Goal: Transaction & Acquisition: Purchase product/service

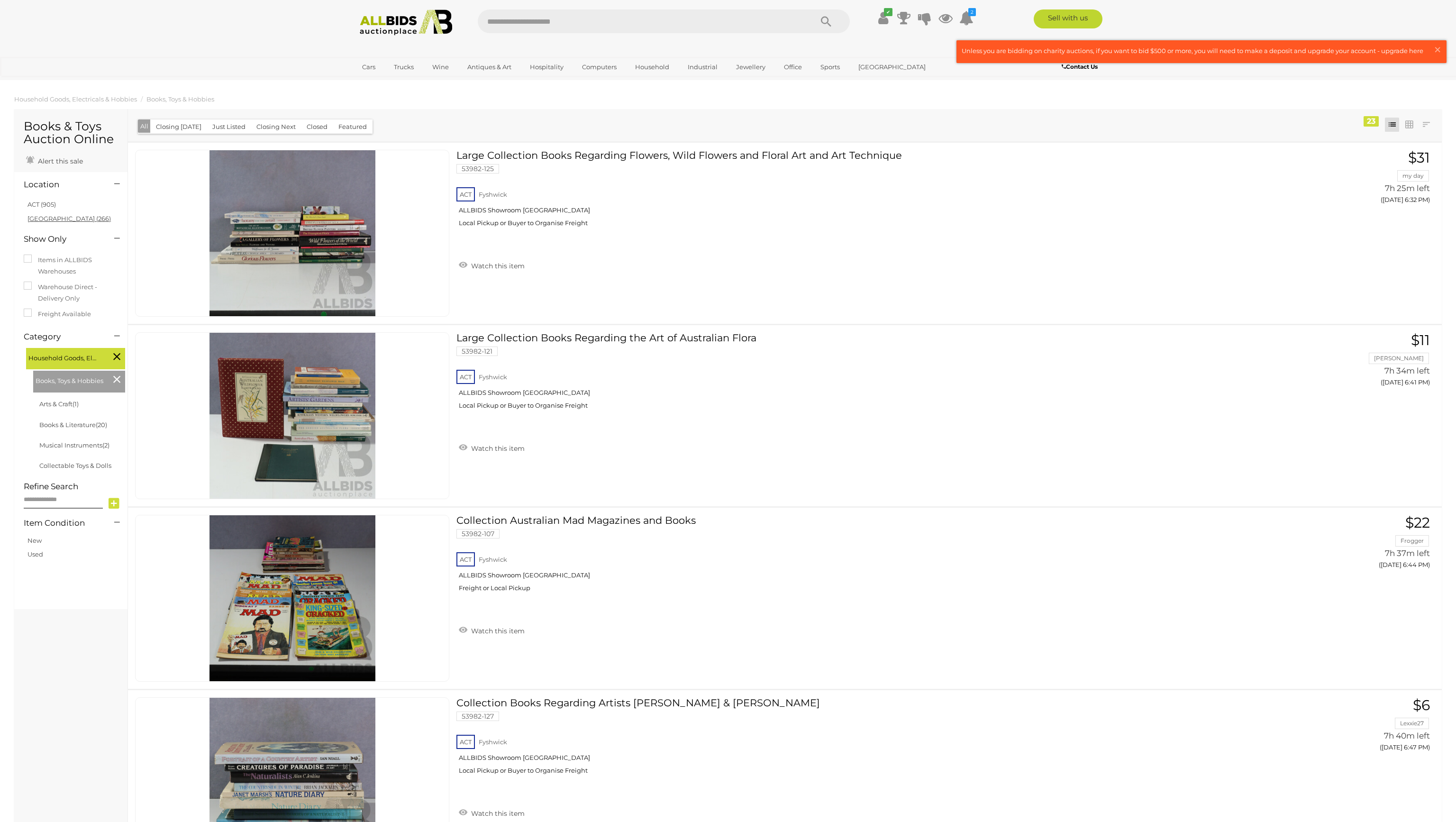
click at [49, 219] on link "NSW (266)" at bounding box center [69, 218] width 83 height 8
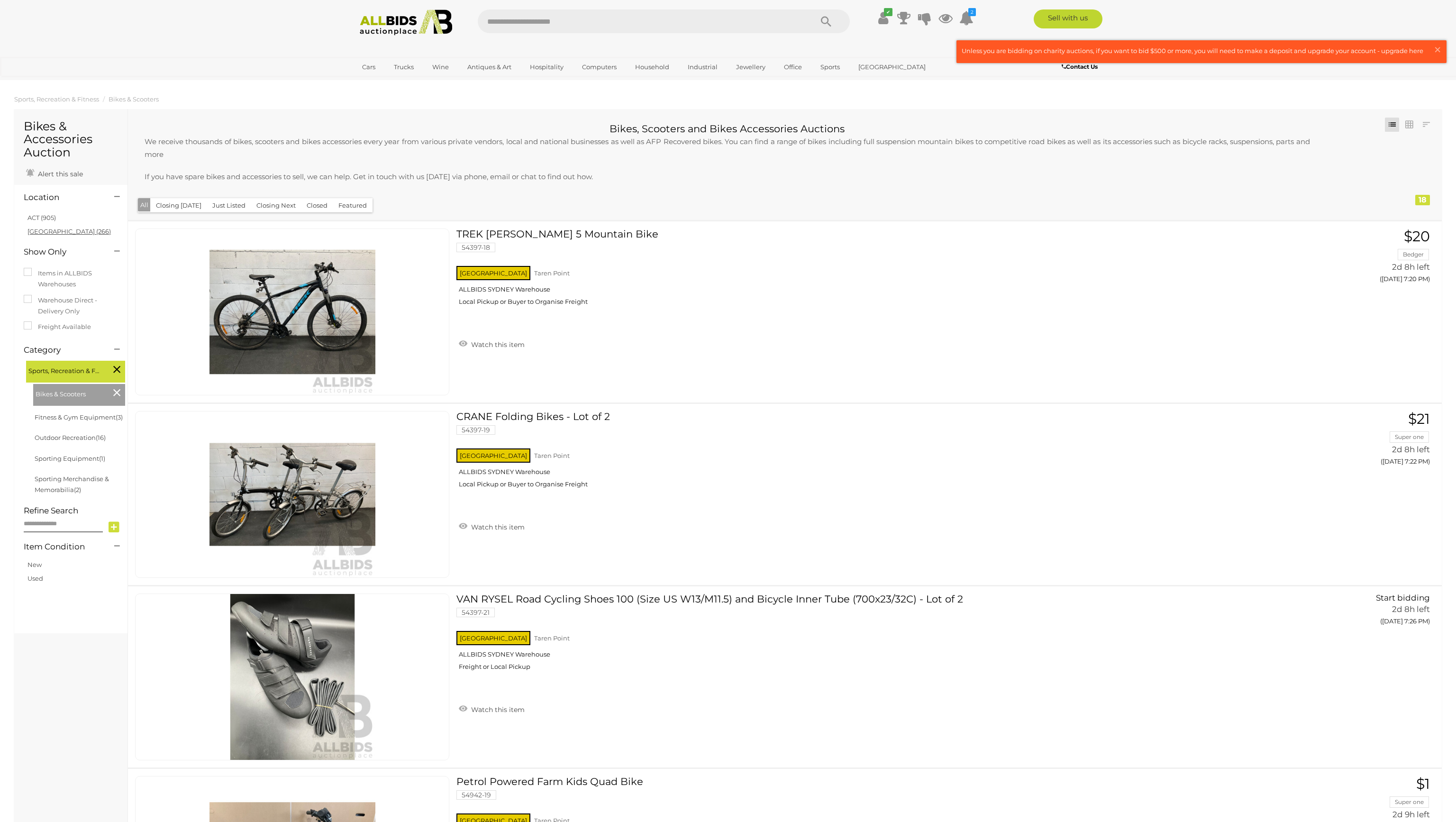
click at [45, 232] on link "NSW (266)" at bounding box center [69, 231] width 83 height 8
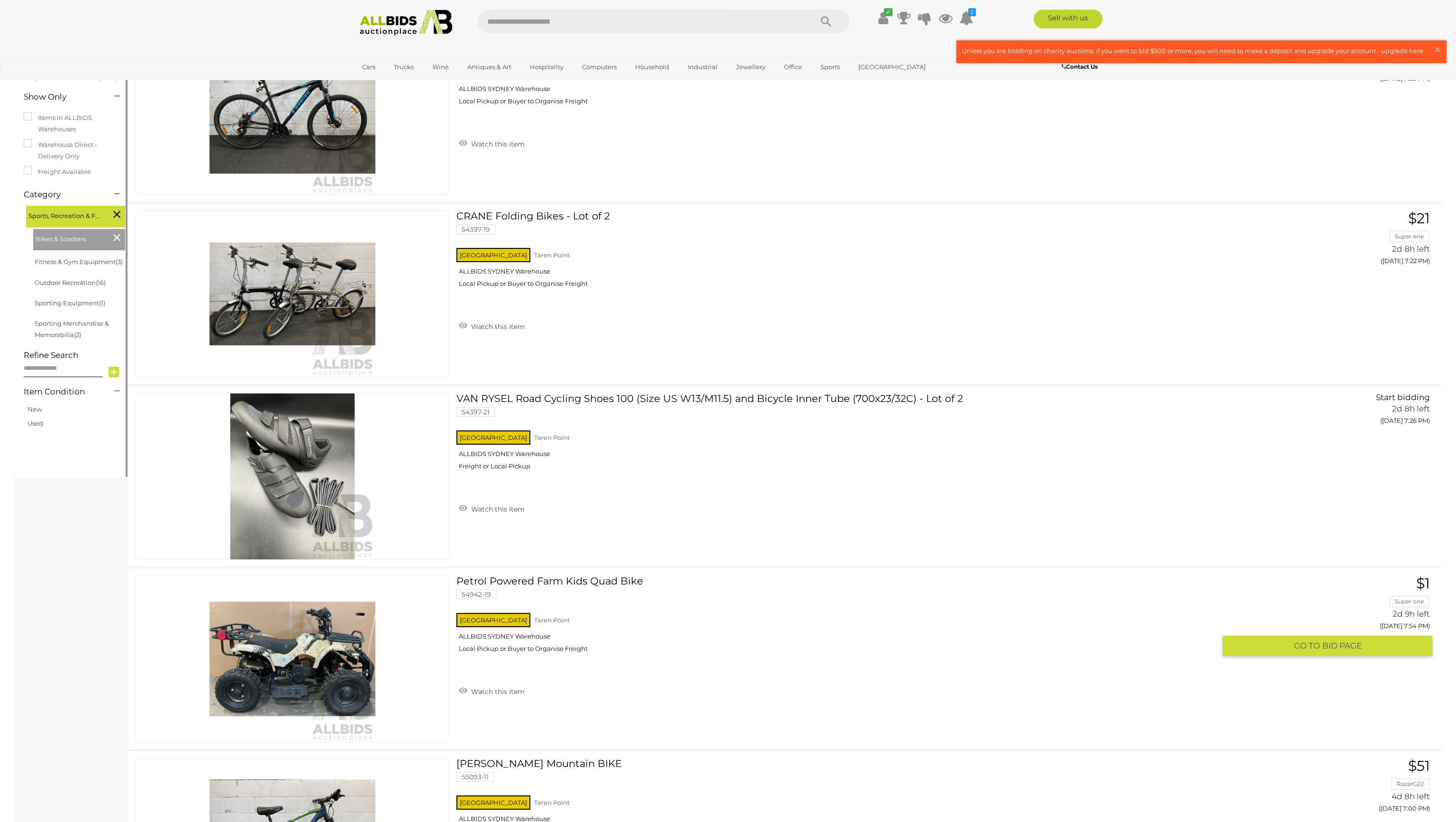
scroll to position [80, 0]
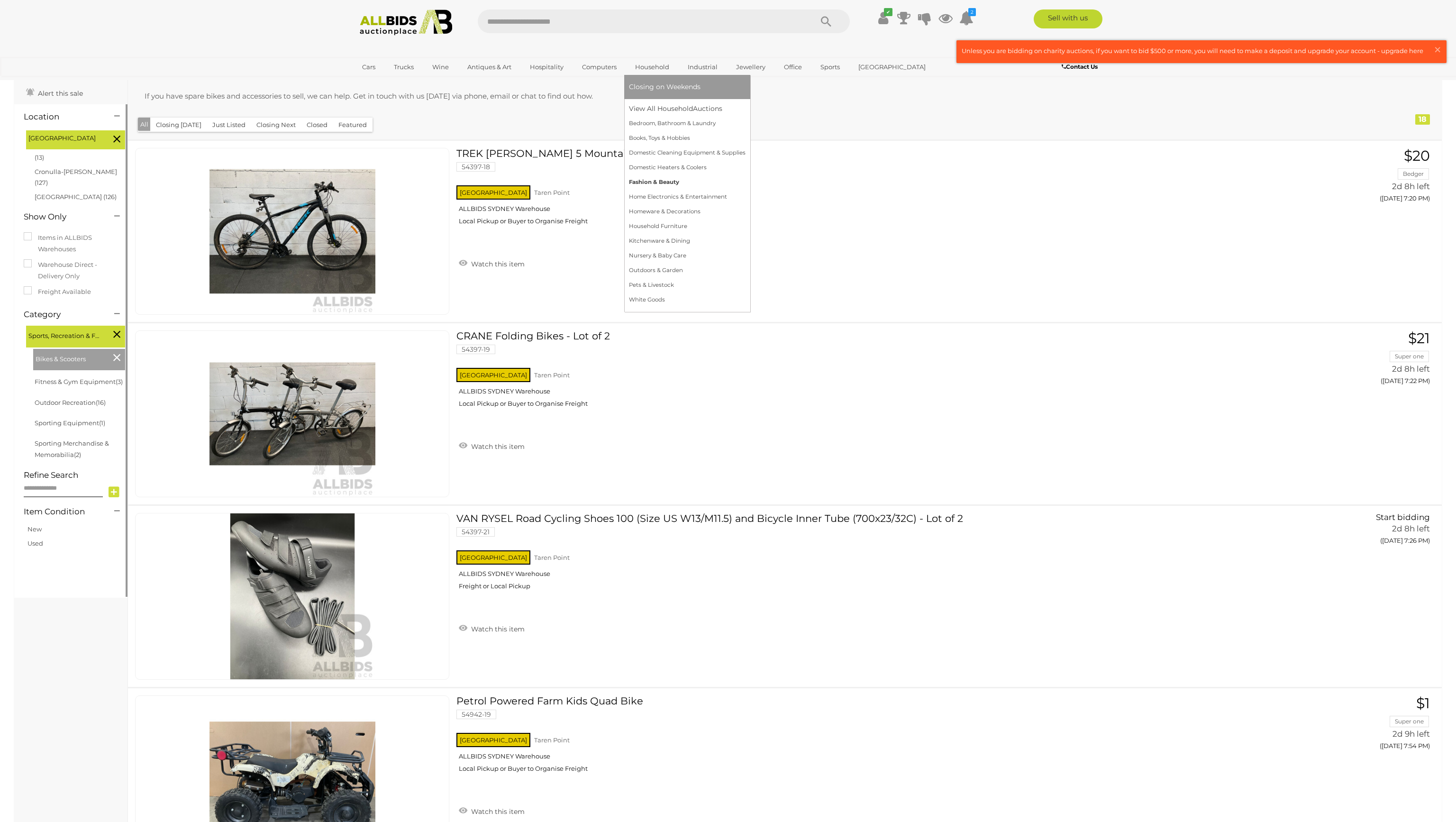
click at [664, 186] on link "Fashion & Beauty" at bounding box center [688, 182] width 117 height 14
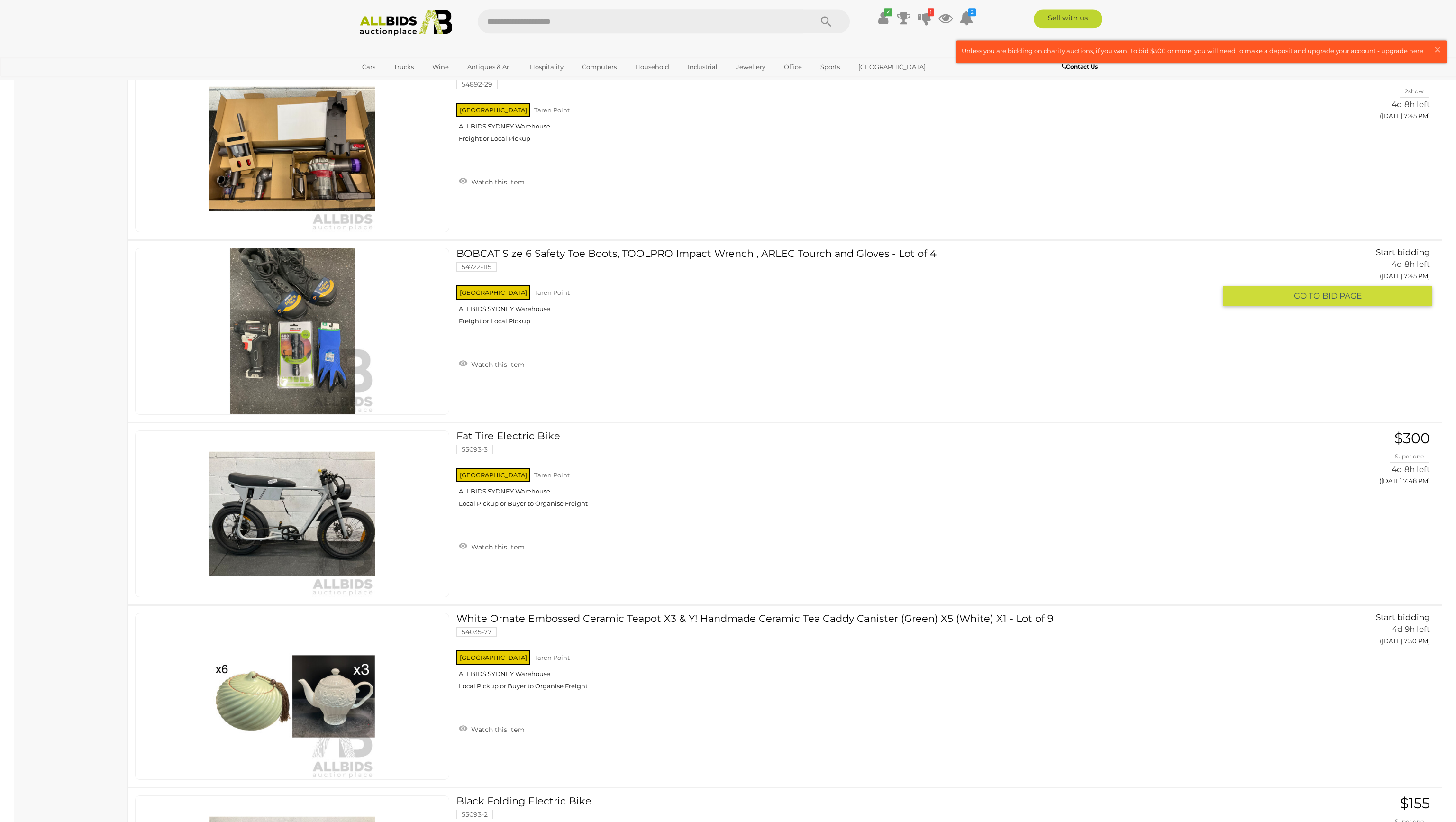
scroll to position [13603, 0]
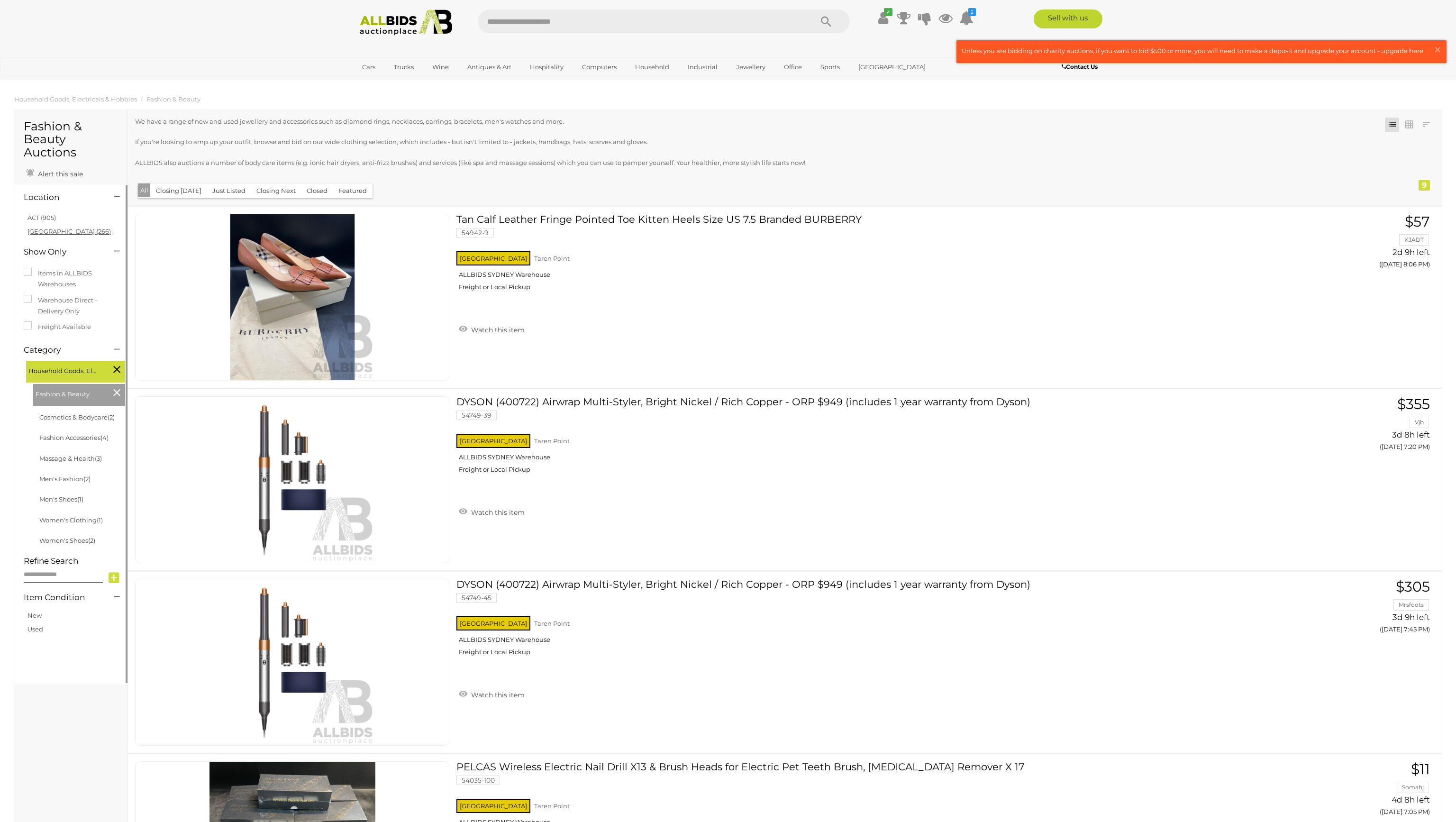
click at [46, 230] on link "NSW (266)" at bounding box center [69, 231] width 83 height 8
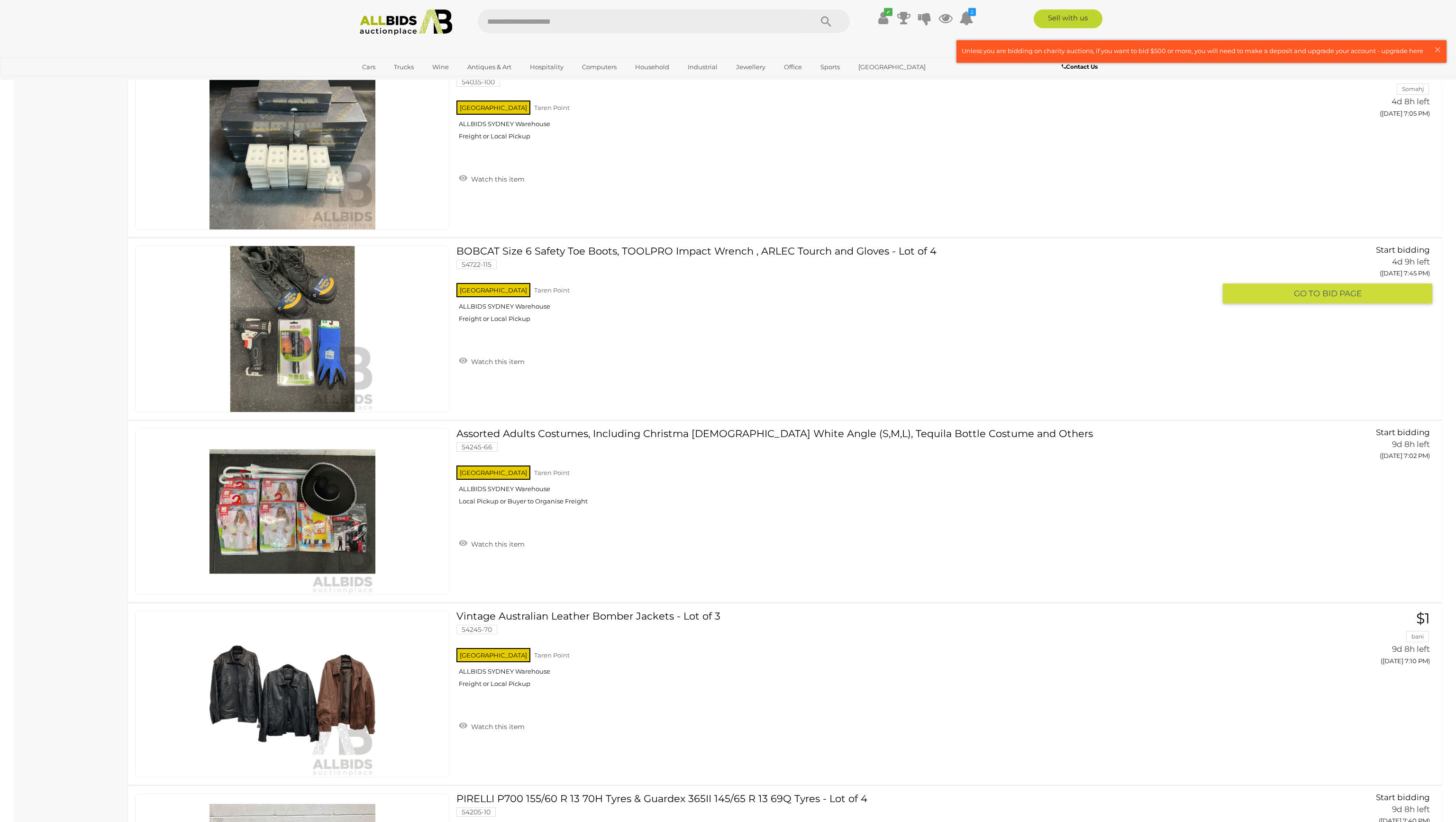
scroll to position [668, 0]
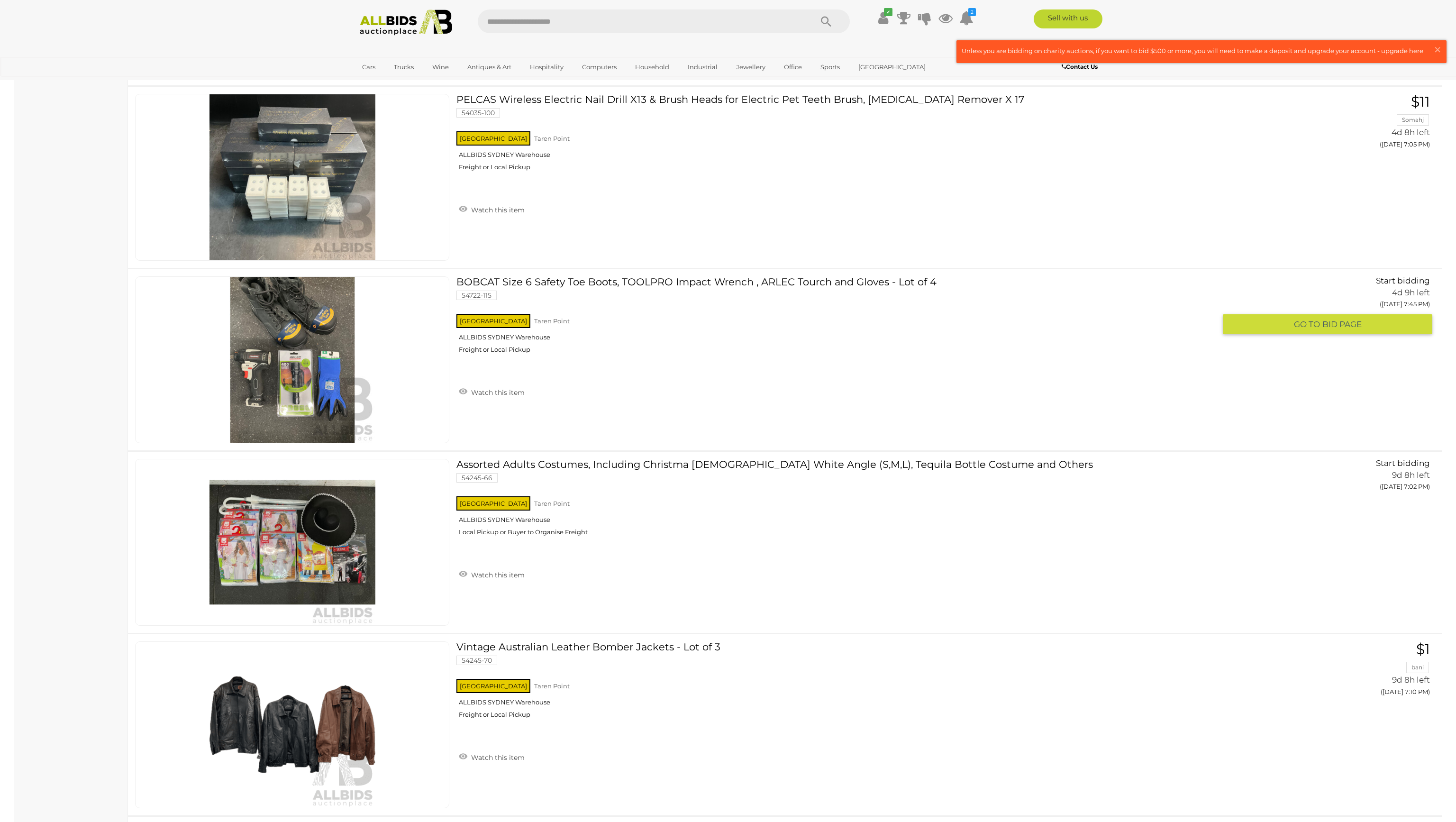
click at [814, 280] on link "BOBCAT Size 6 Safety Toe Boots, TOOLPRO Impact Wrench , ARLEC Tourch and Gloves…" at bounding box center [840, 319] width 752 height 84
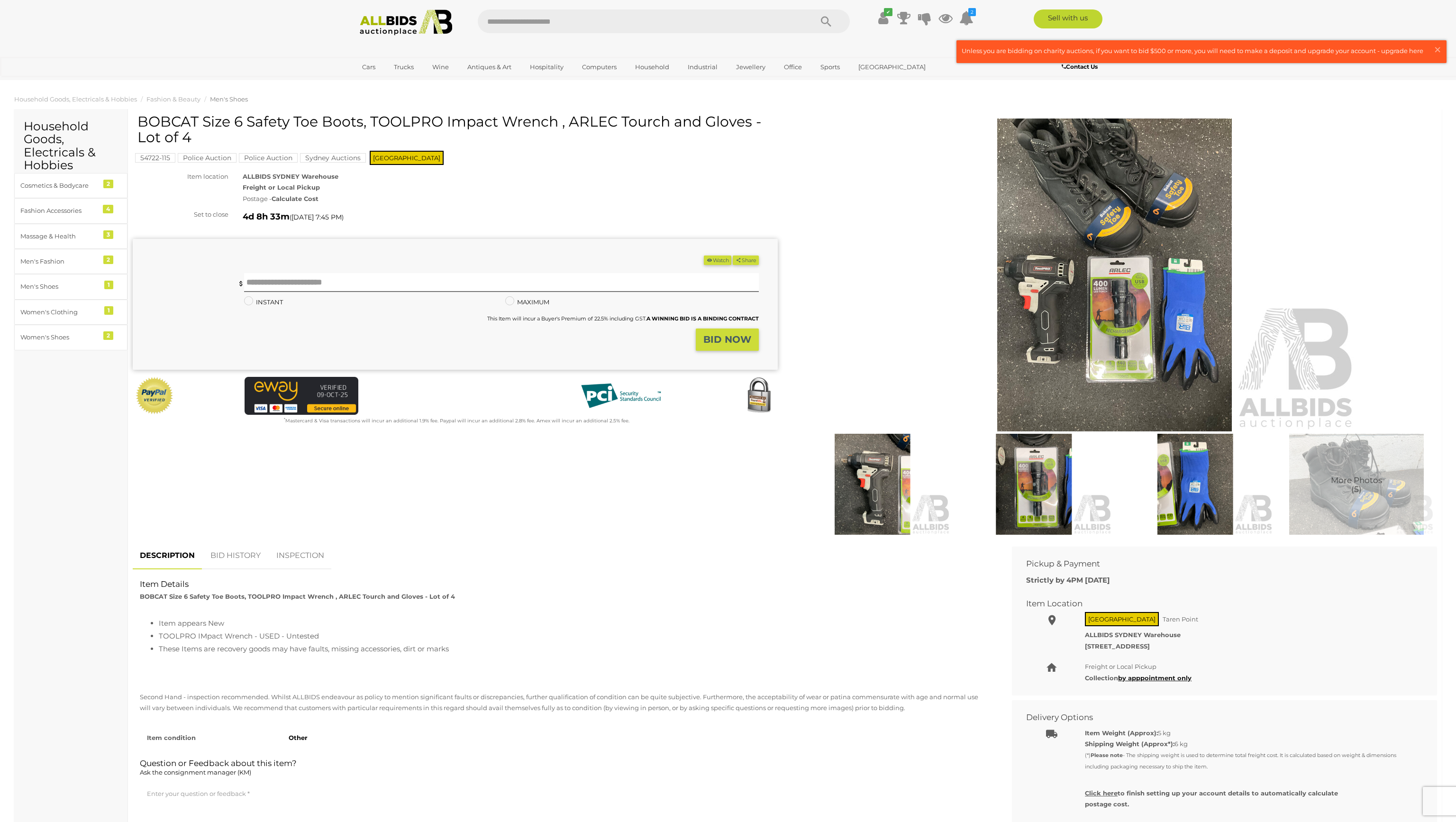
click at [1037, 499] on img at bounding box center [1034, 484] width 157 height 101
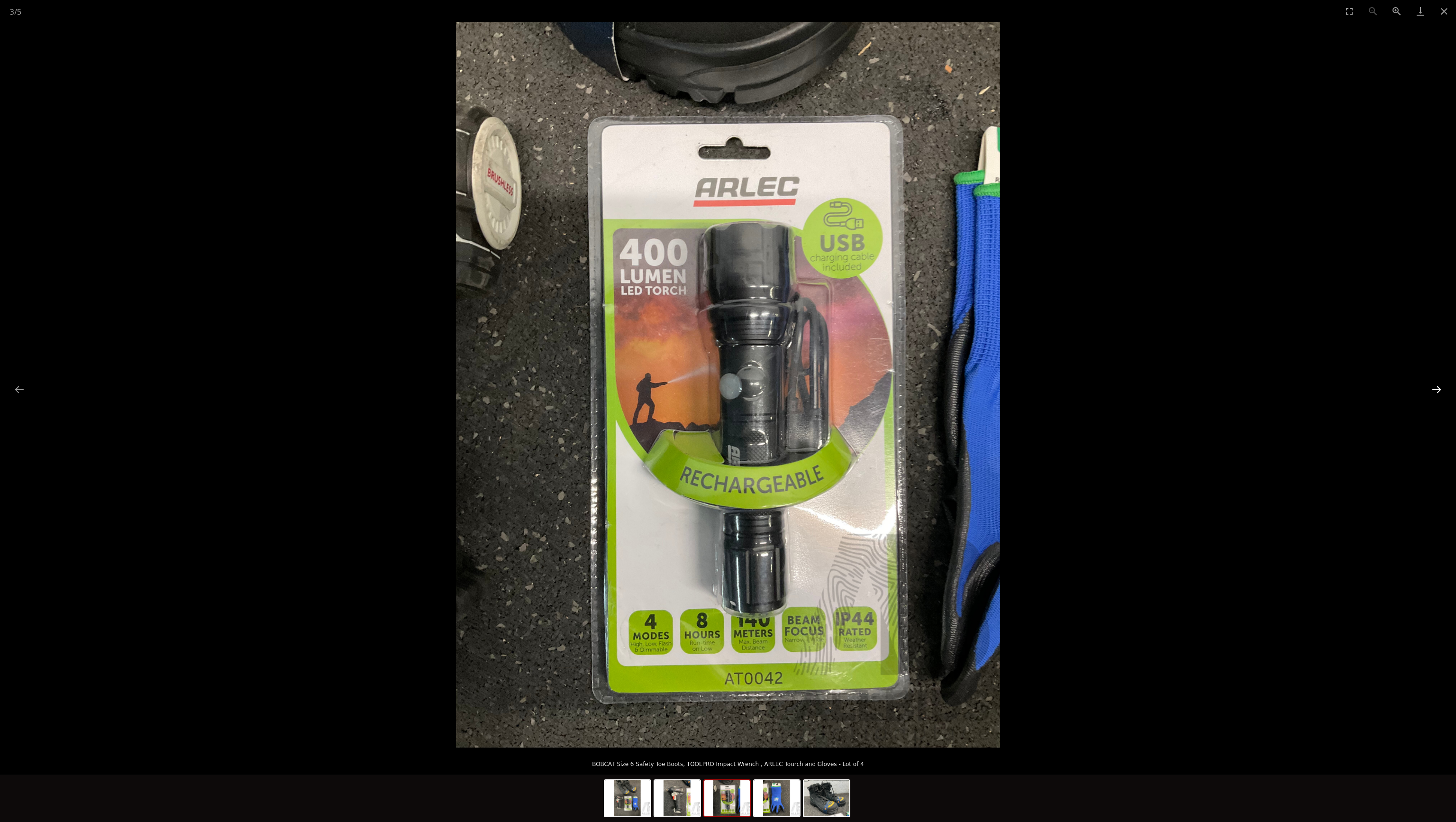
click at [1437, 393] on button "Next slide" at bounding box center [1436, 389] width 20 height 19
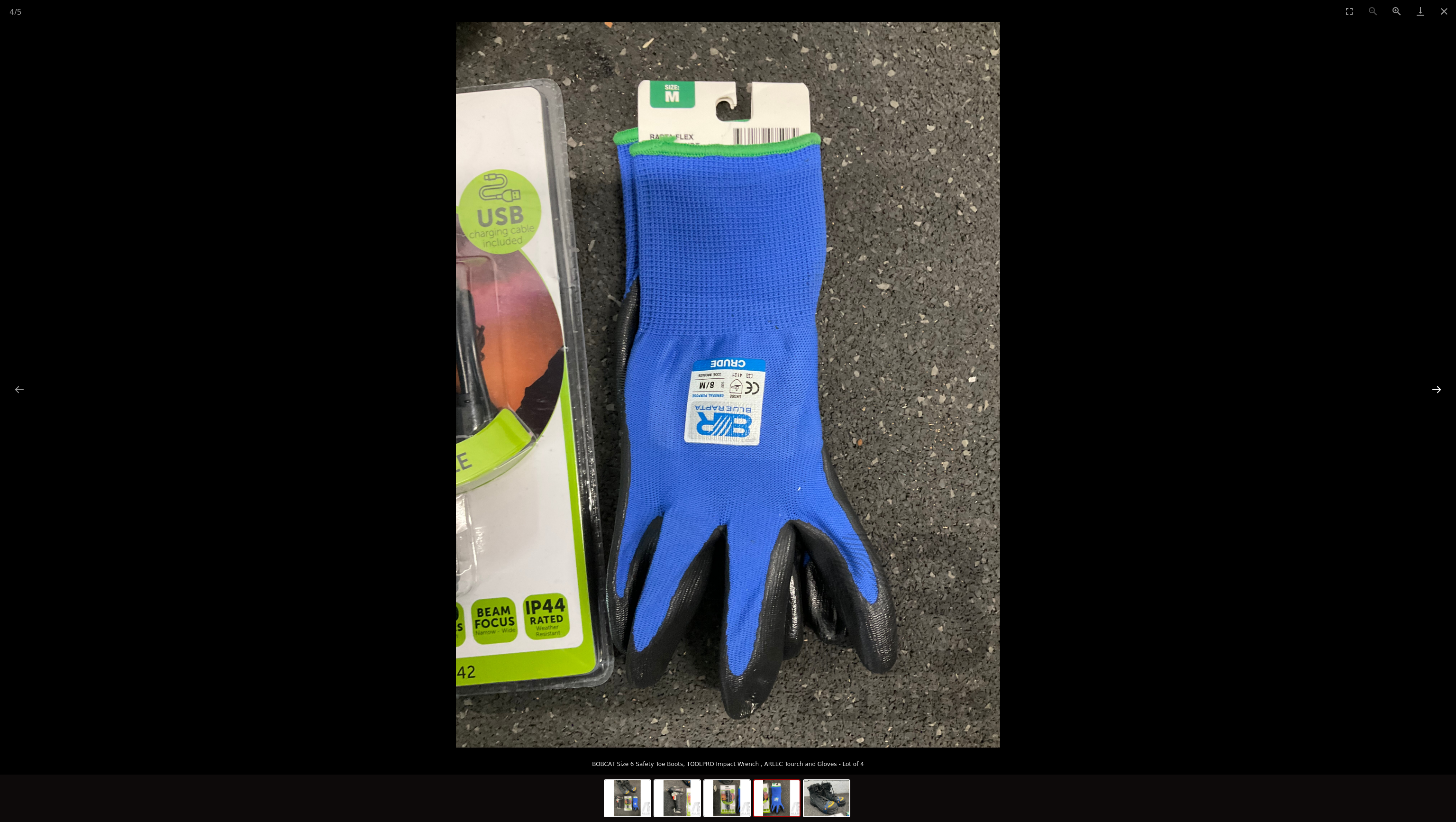
click at [1437, 393] on button "Next slide" at bounding box center [1436, 389] width 20 height 19
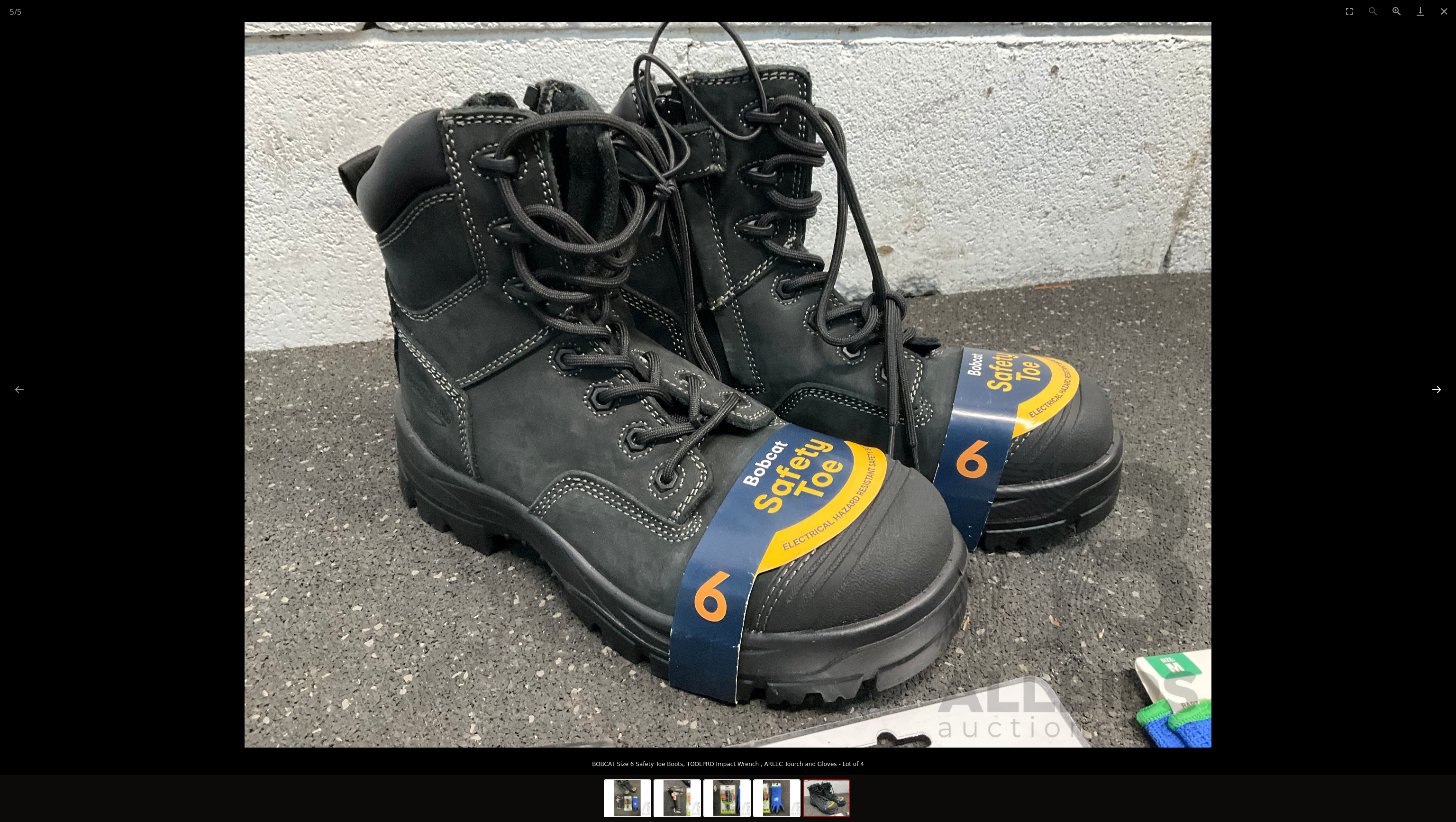
click at [1437, 393] on button "Next slide" at bounding box center [1436, 389] width 20 height 19
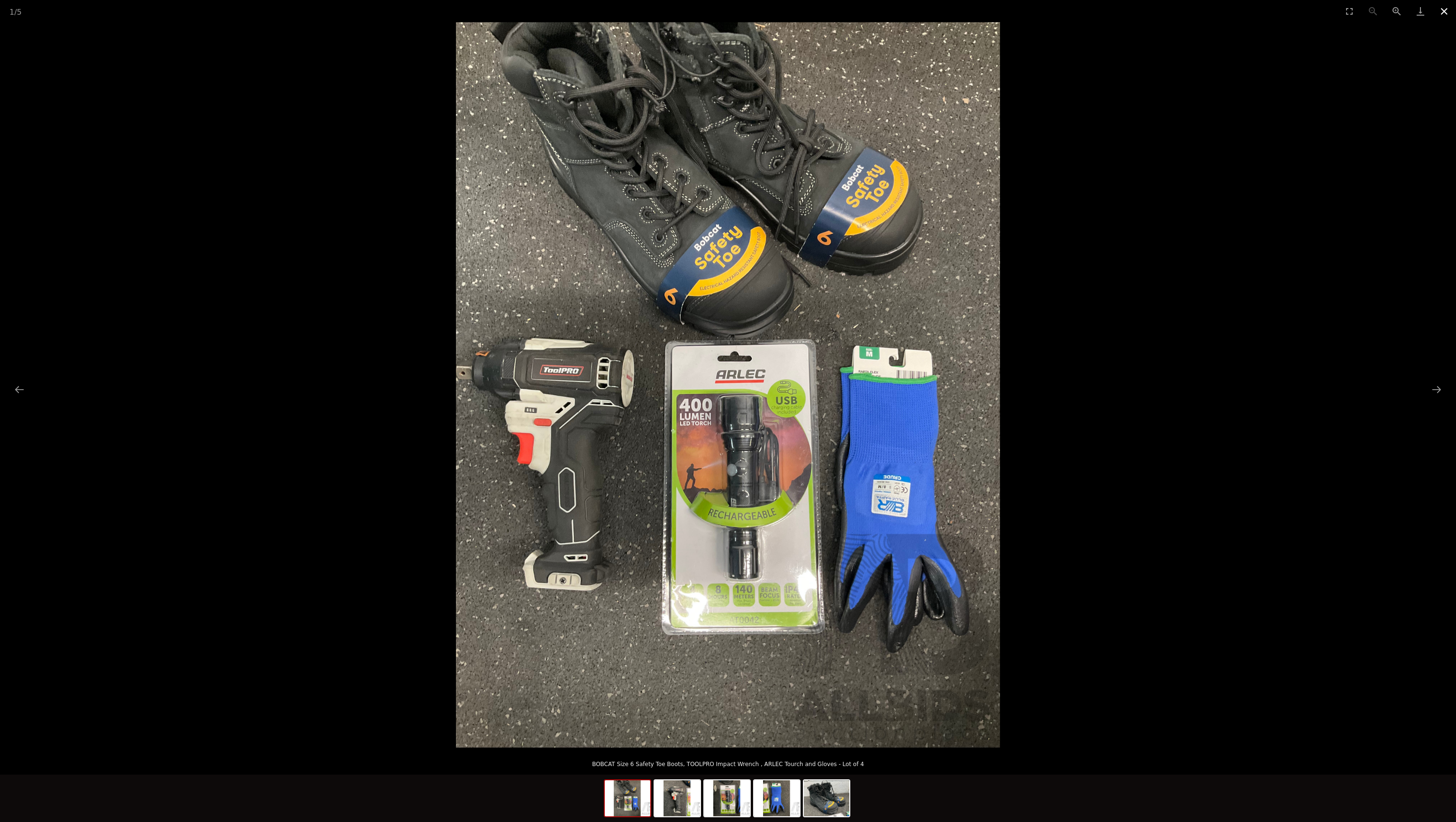
click at [1440, 14] on button "Close gallery" at bounding box center [1444, 11] width 24 height 23
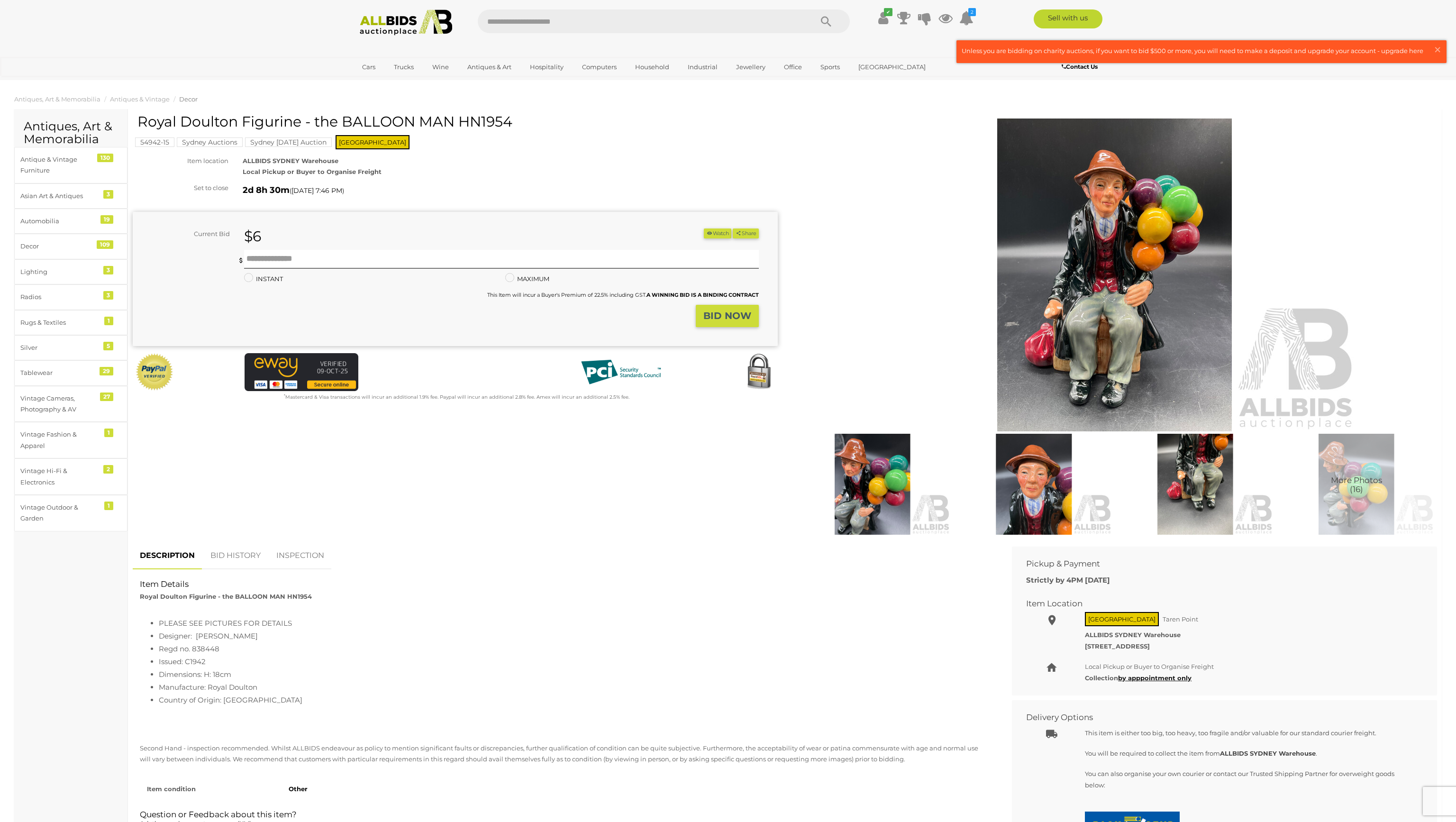
click at [1119, 296] on img at bounding box center [1114, 275] width 485 height 313
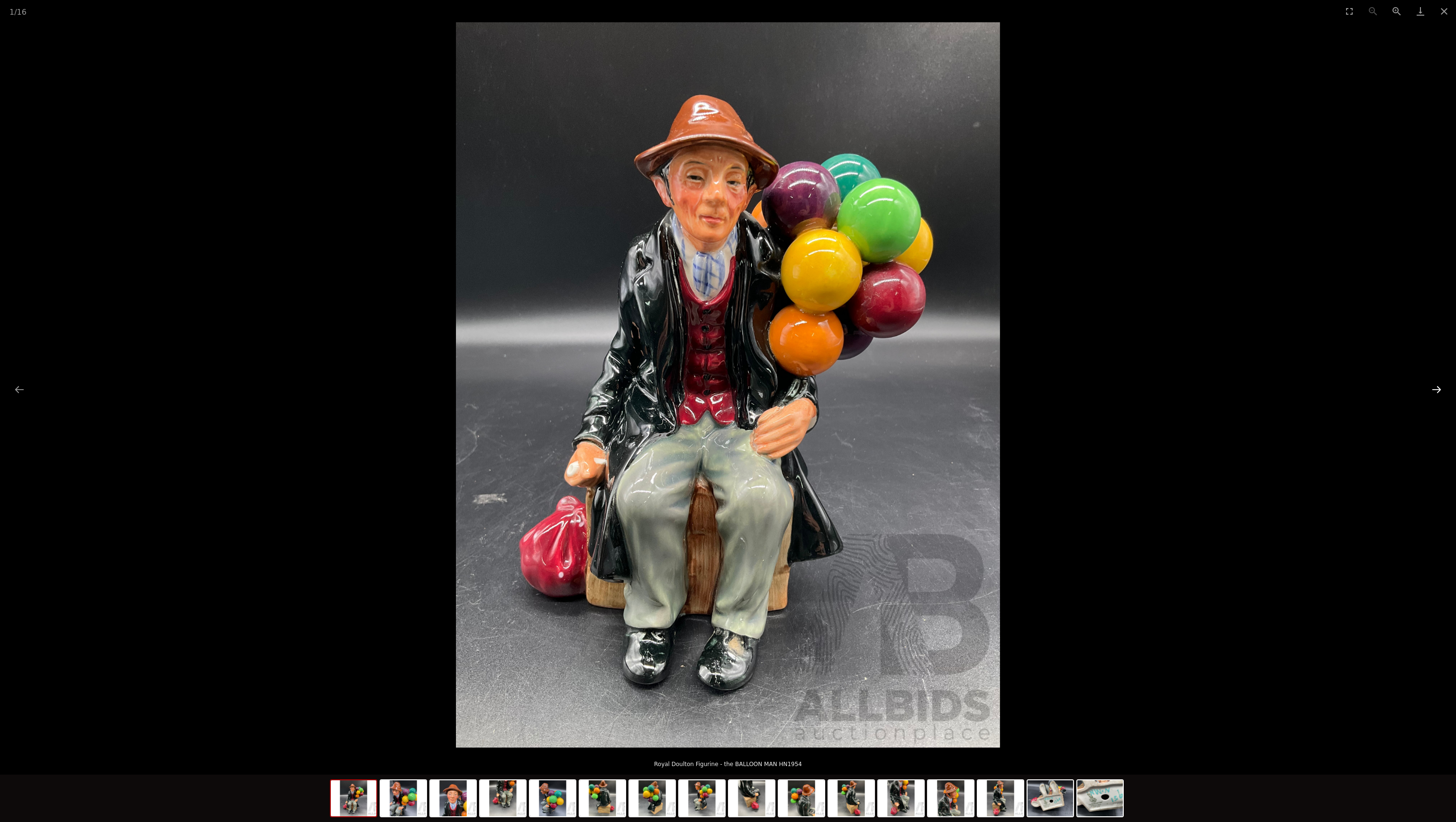
click at [1440, 388] on button "Next slide" at bounding box center [1436, 389] width 20 height 19
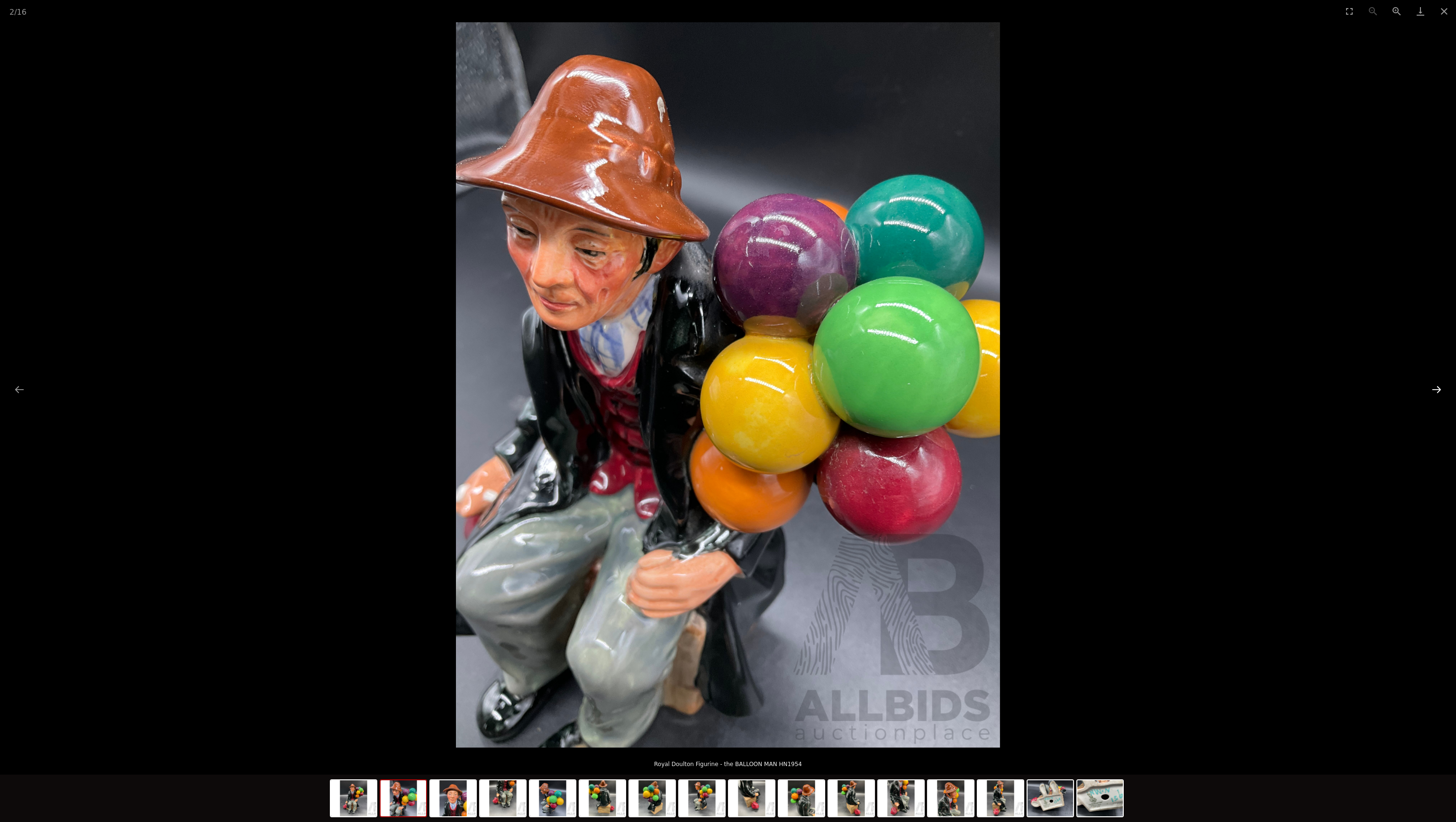
click at [1440, 388] on button "Next slide" at bounding box center [1436, 389] width 20 height 19
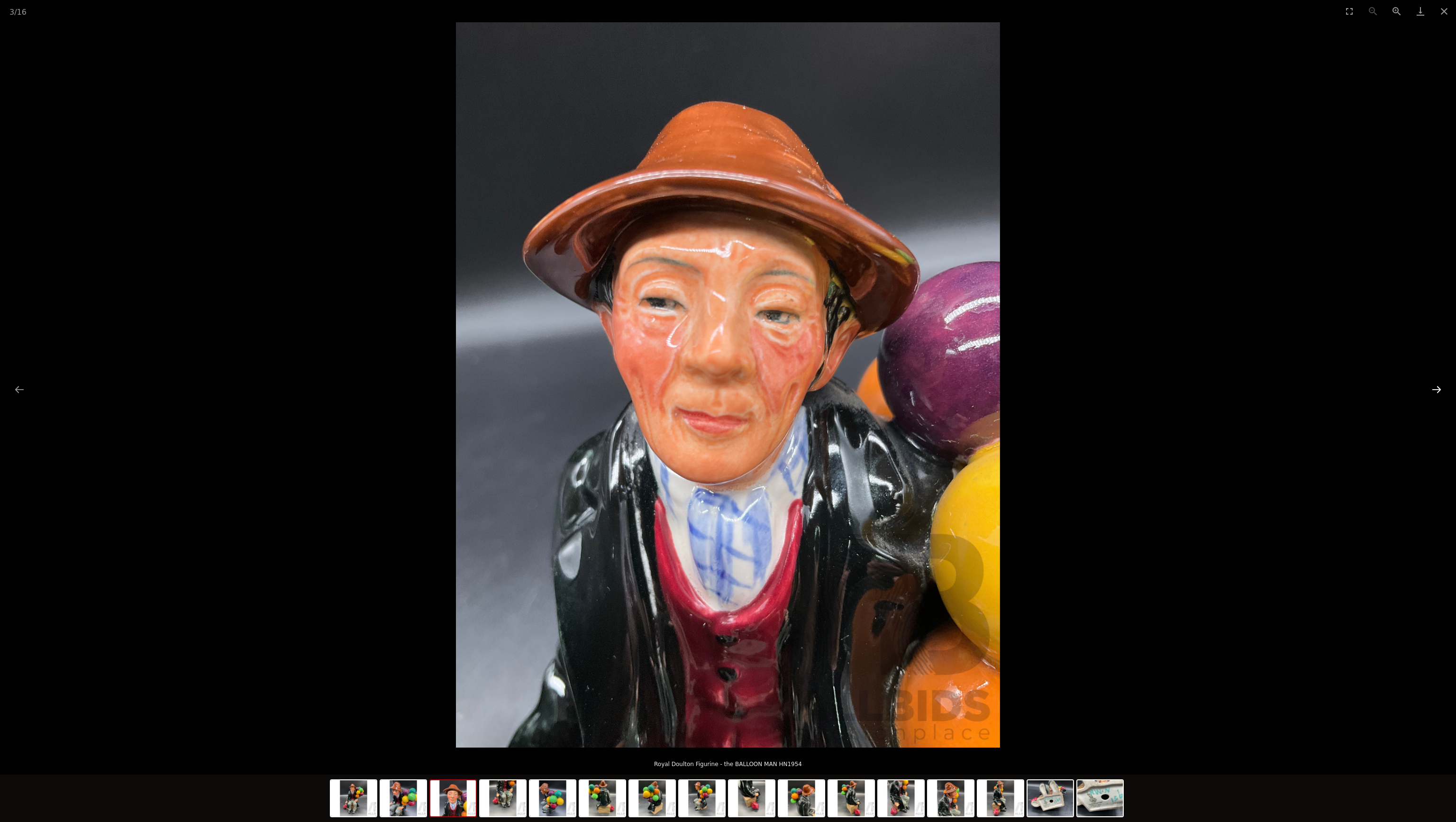
click at [1440, 388] on button "Next slide" at bounding box center [1436, 389] width 20 height 19
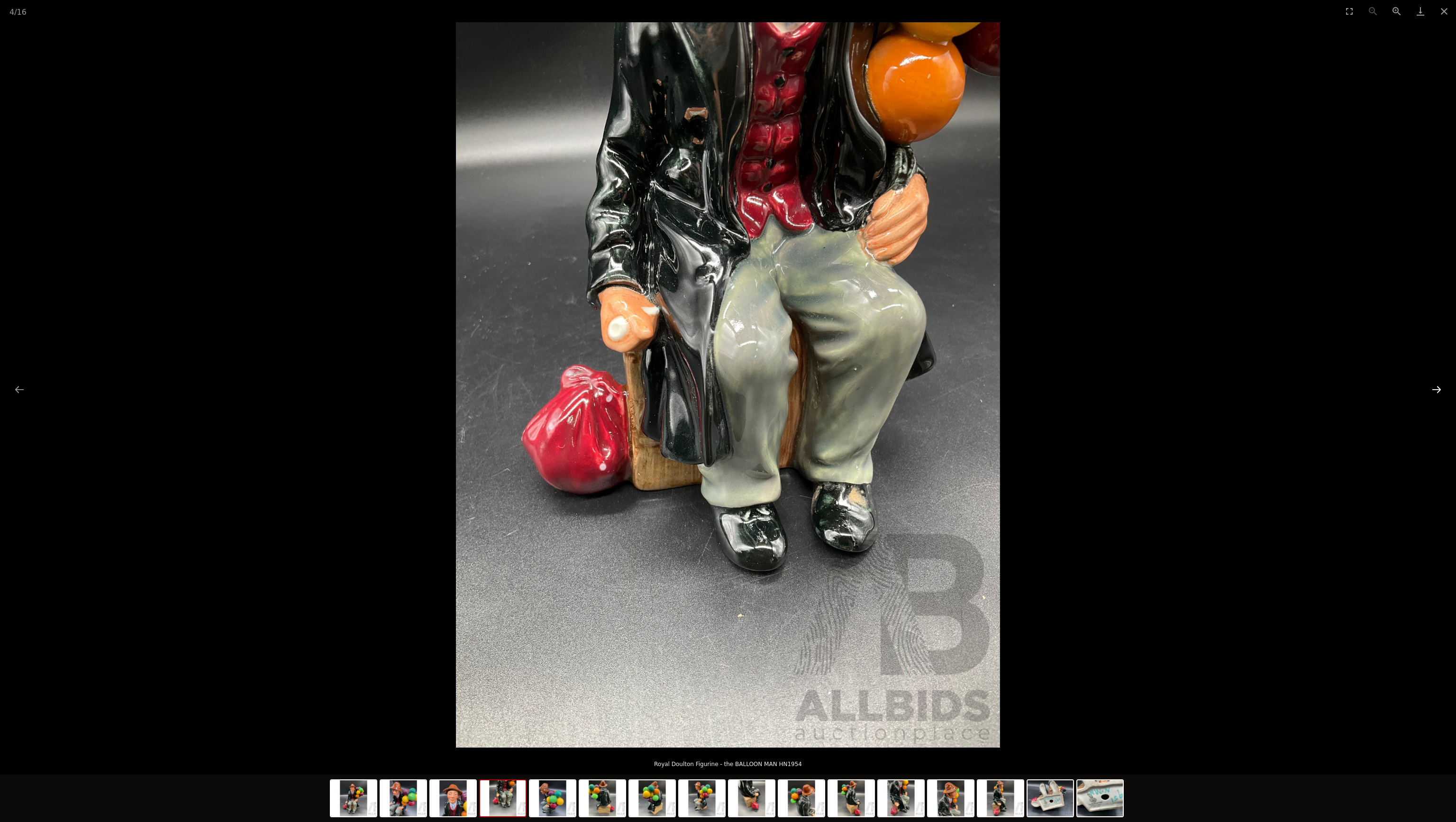
click at [1440, 388] on button "Next slide" at bounding box center [1436, 389] width 20 height 19
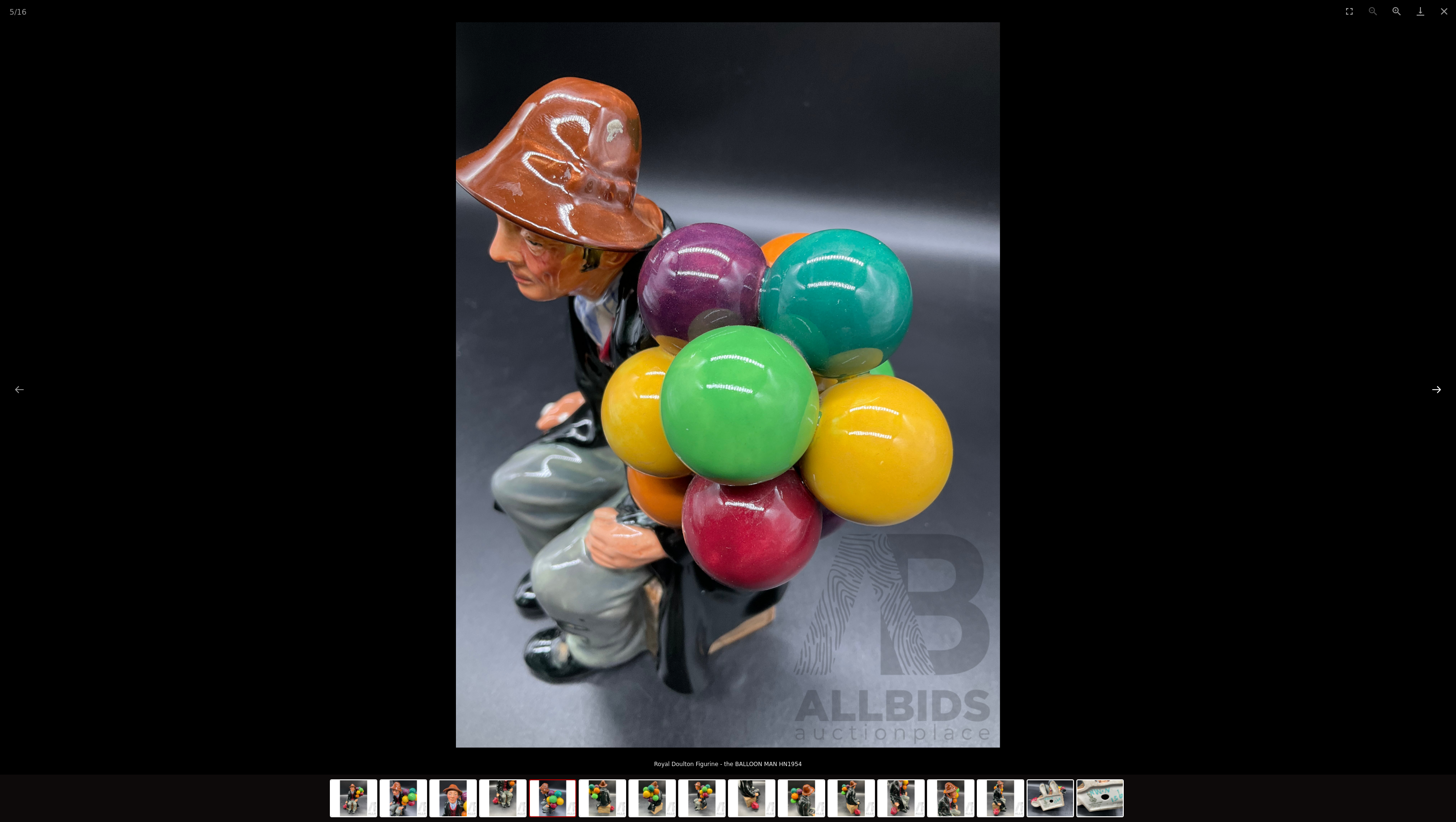
click at [1440, 388] on button "Next slide" at bounding box center [1436, 389] width 20 height 19
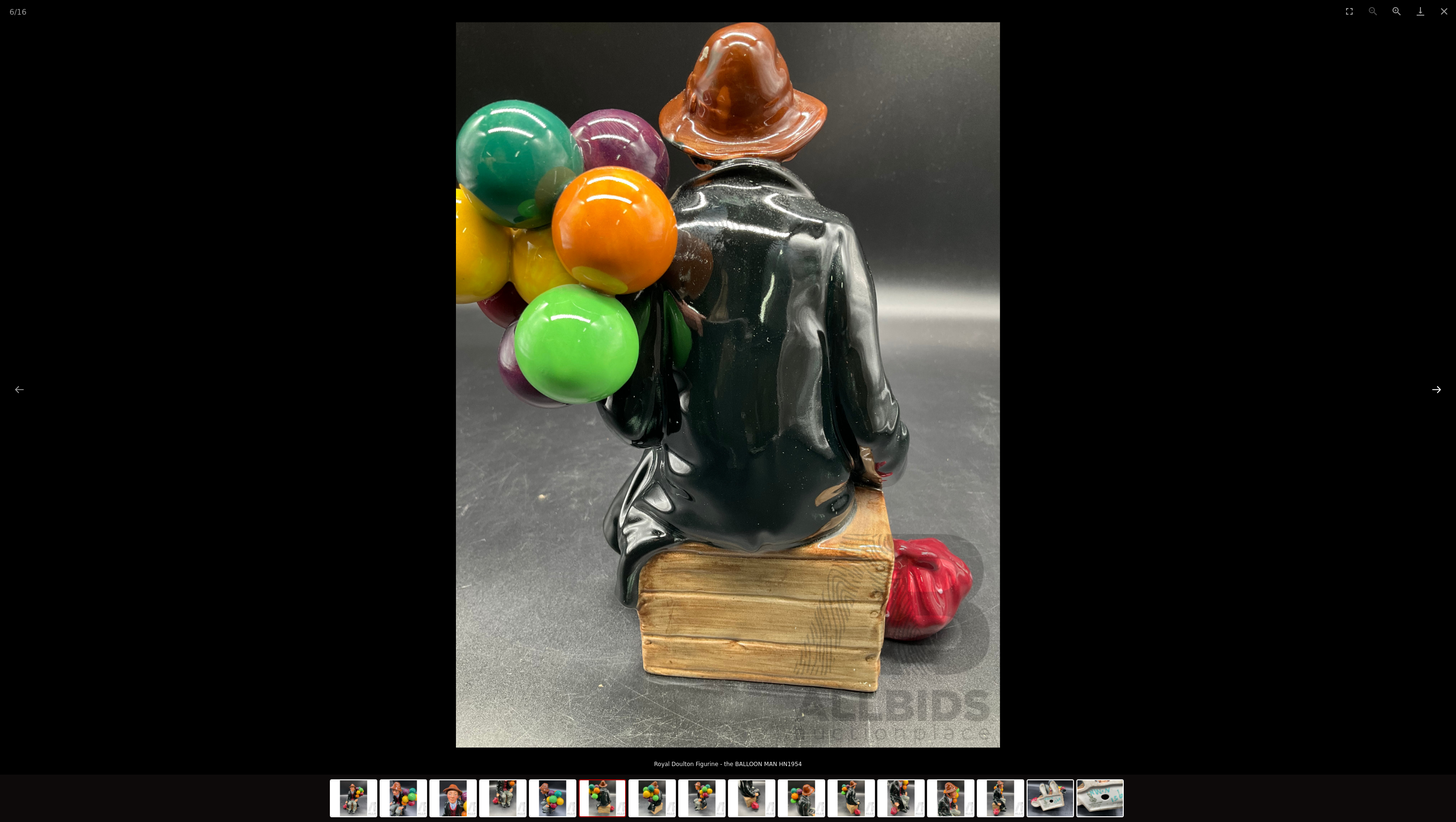
click at [1440, 388] on button "Next slide" at bounding box center [1436, 389] width 20 height 19
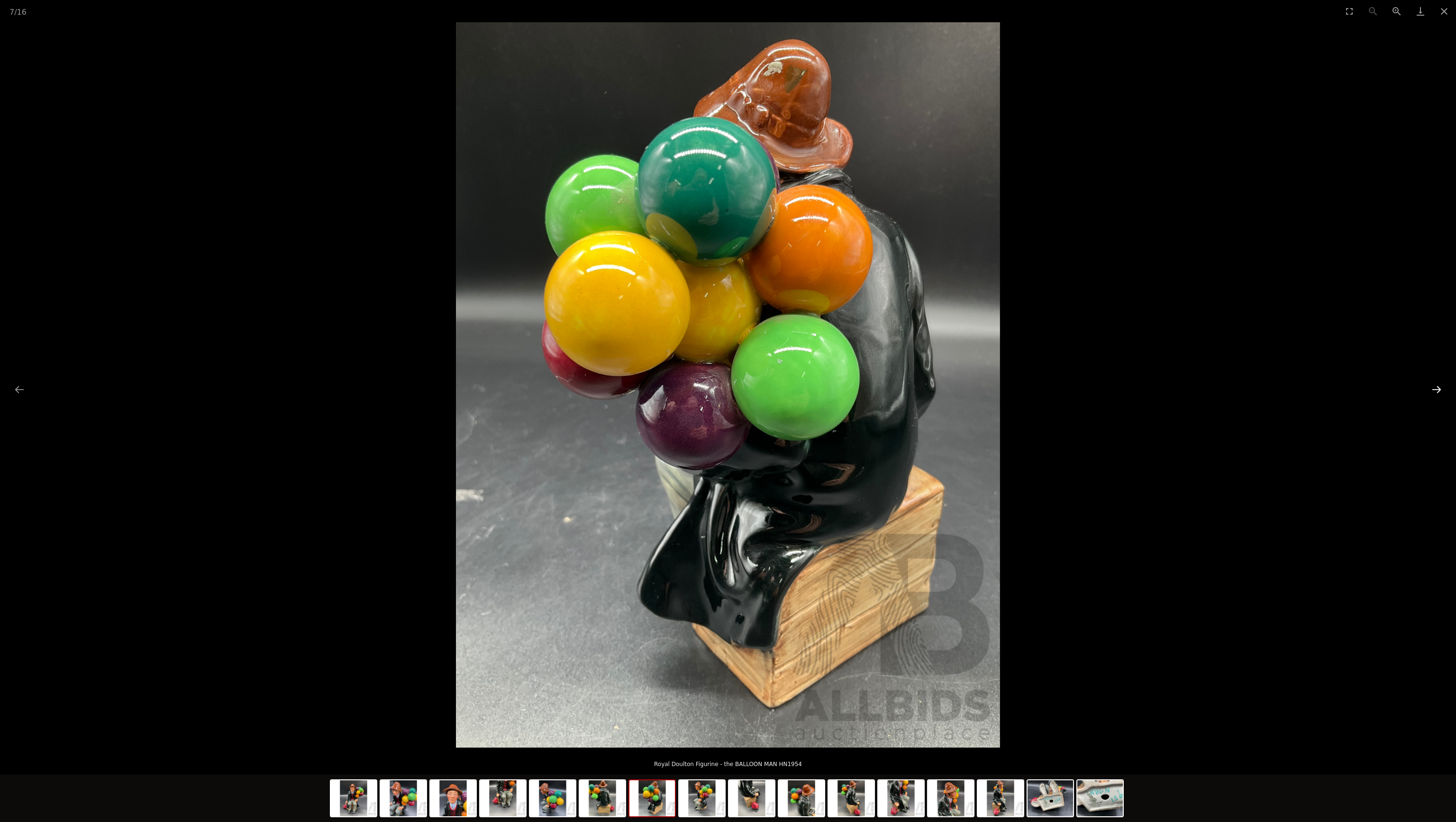
click at [1440, 388] on button "Next slide" at bounding box center [1436, 389] width 20 height 19
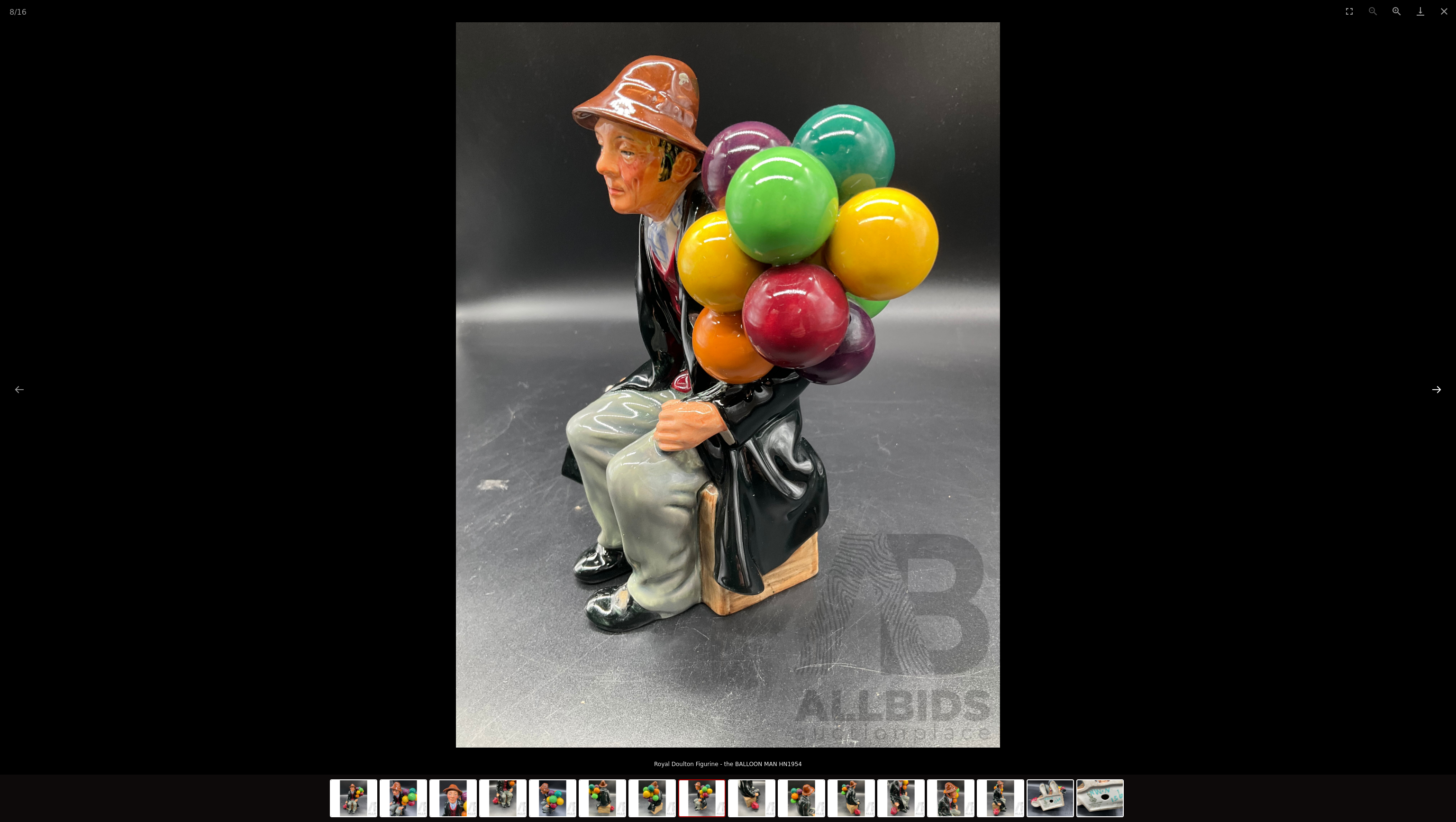
click at [1440, 388] on button "Next slide" at bounding box center [1436, 389] width 20 height 19
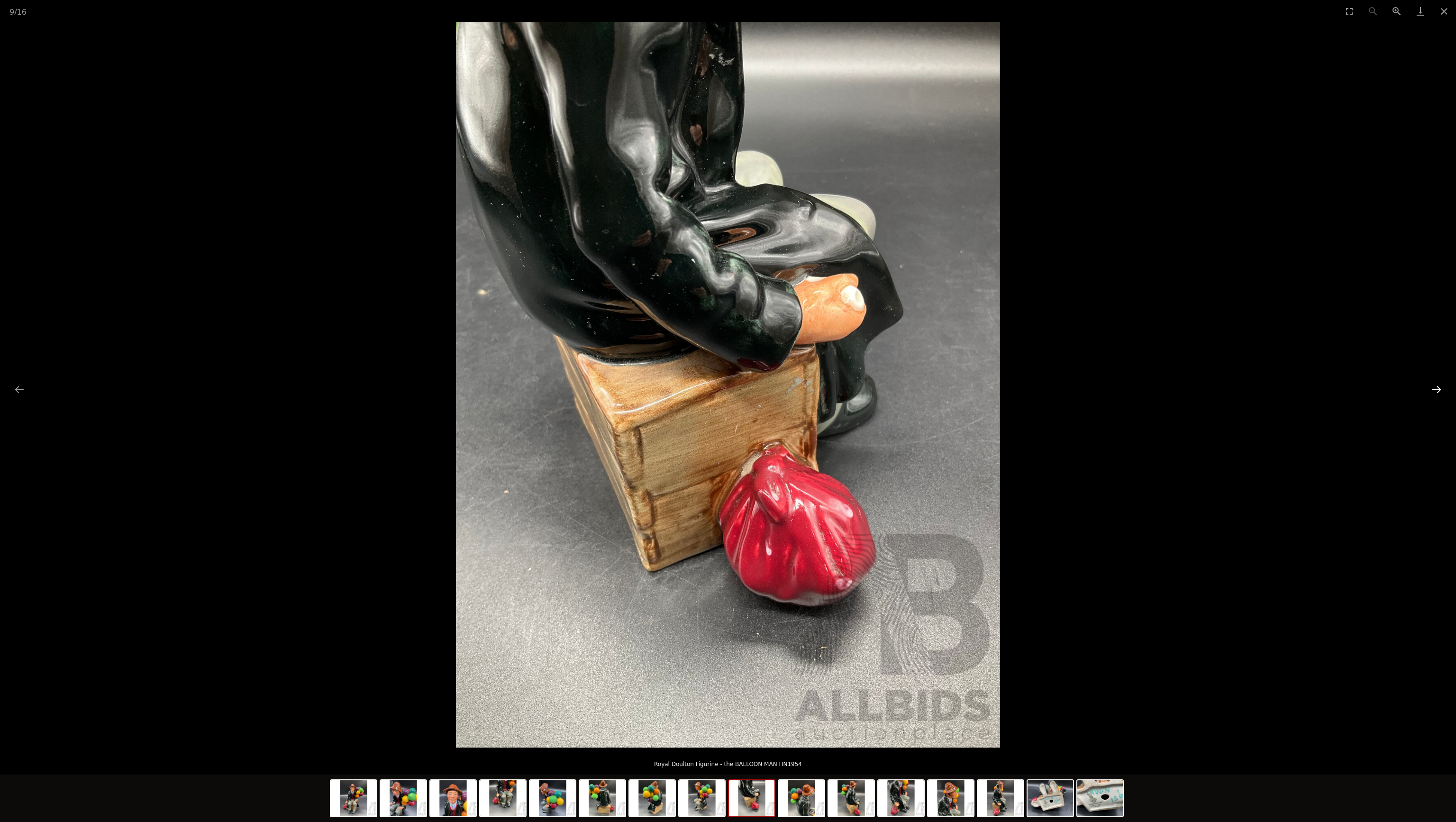
click at [1440, 388] on button "Next slide" at bounding box center [1436, 389] width 20 height 19
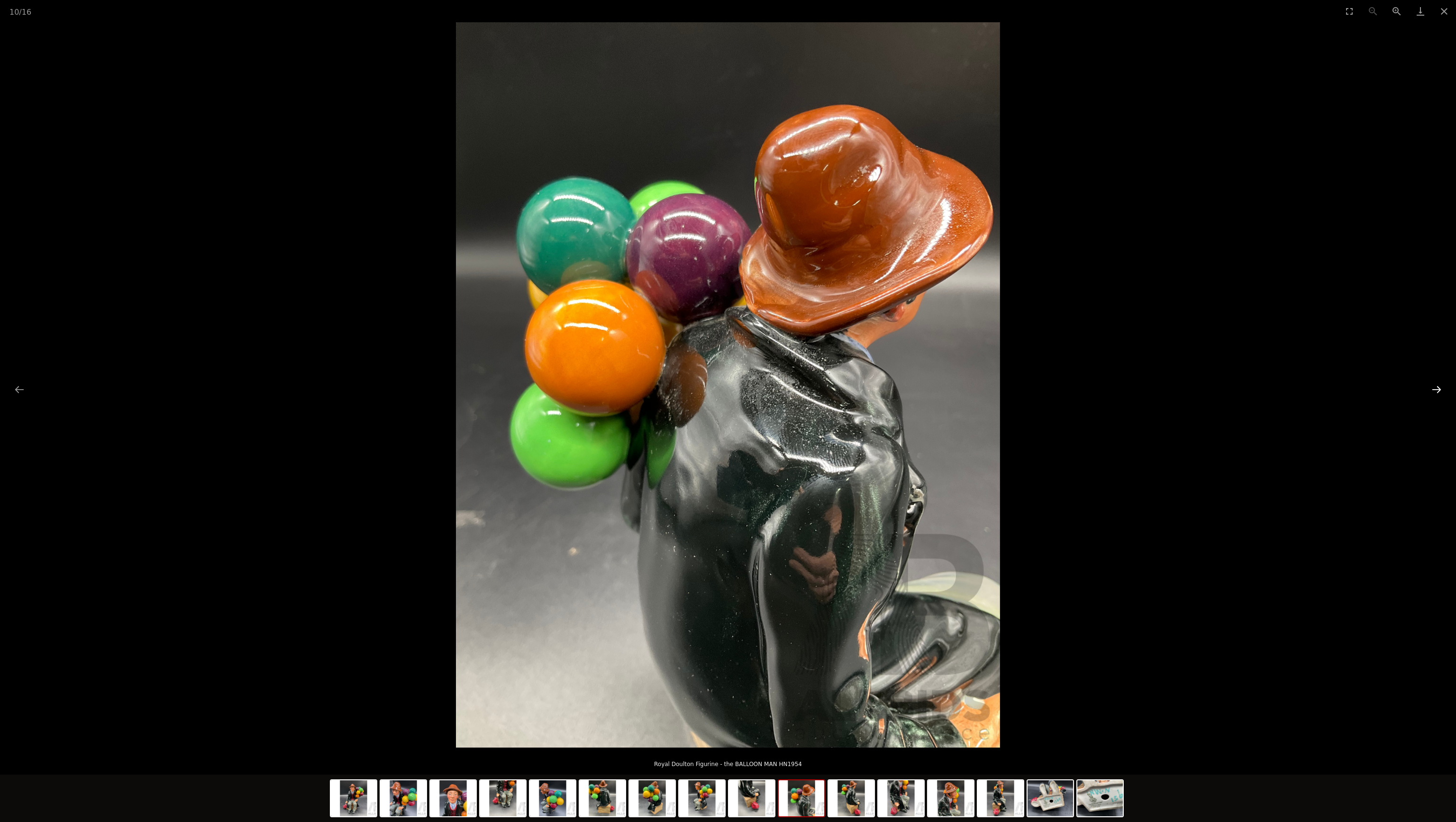
click at [1440, 388] on button "Next slide" at bounding box center [1436, 389] width 20 height 19
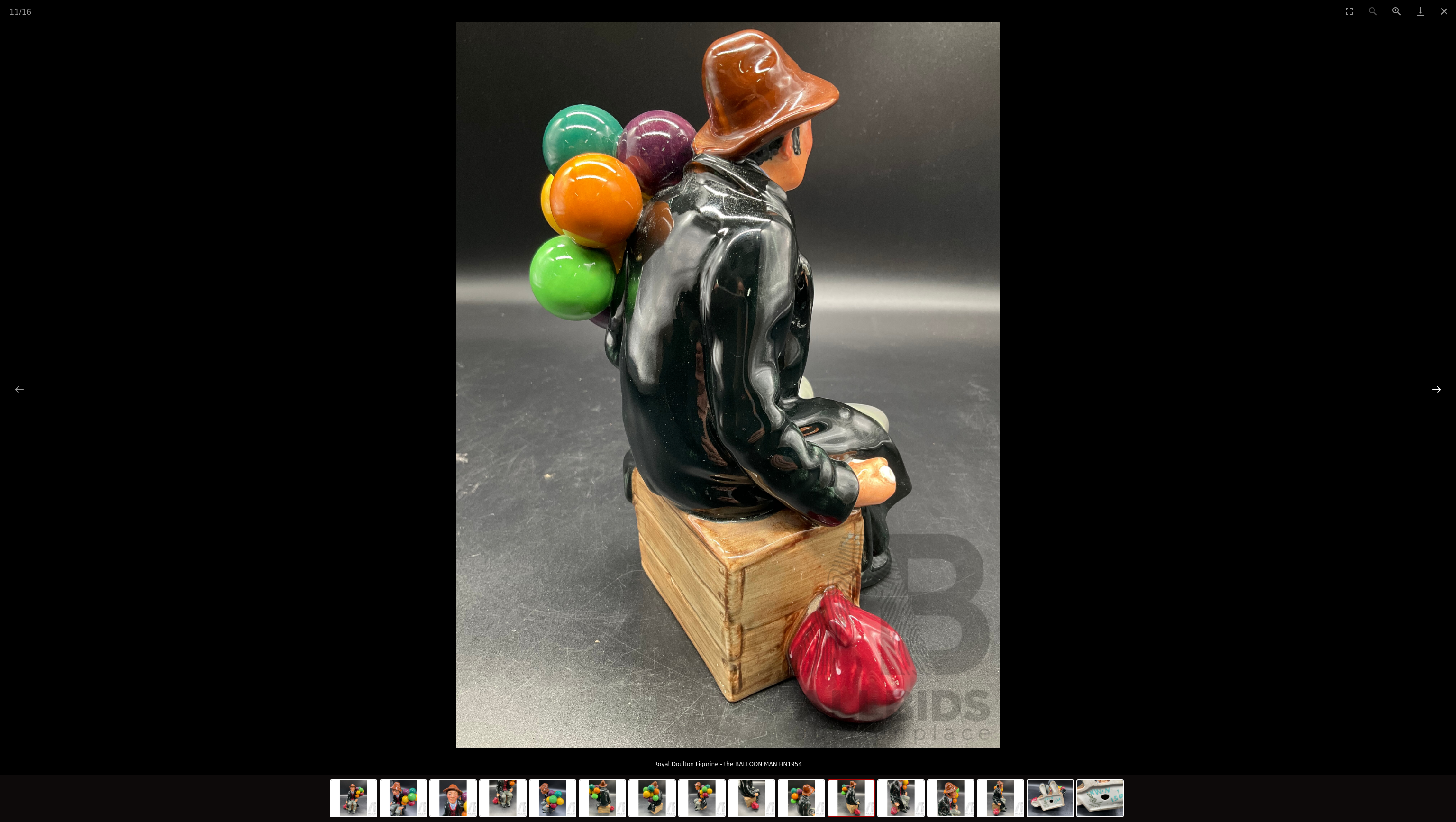
click at [1440, 388] on button "Next slide" at bounding box center [1436, 389] width 20 height 19
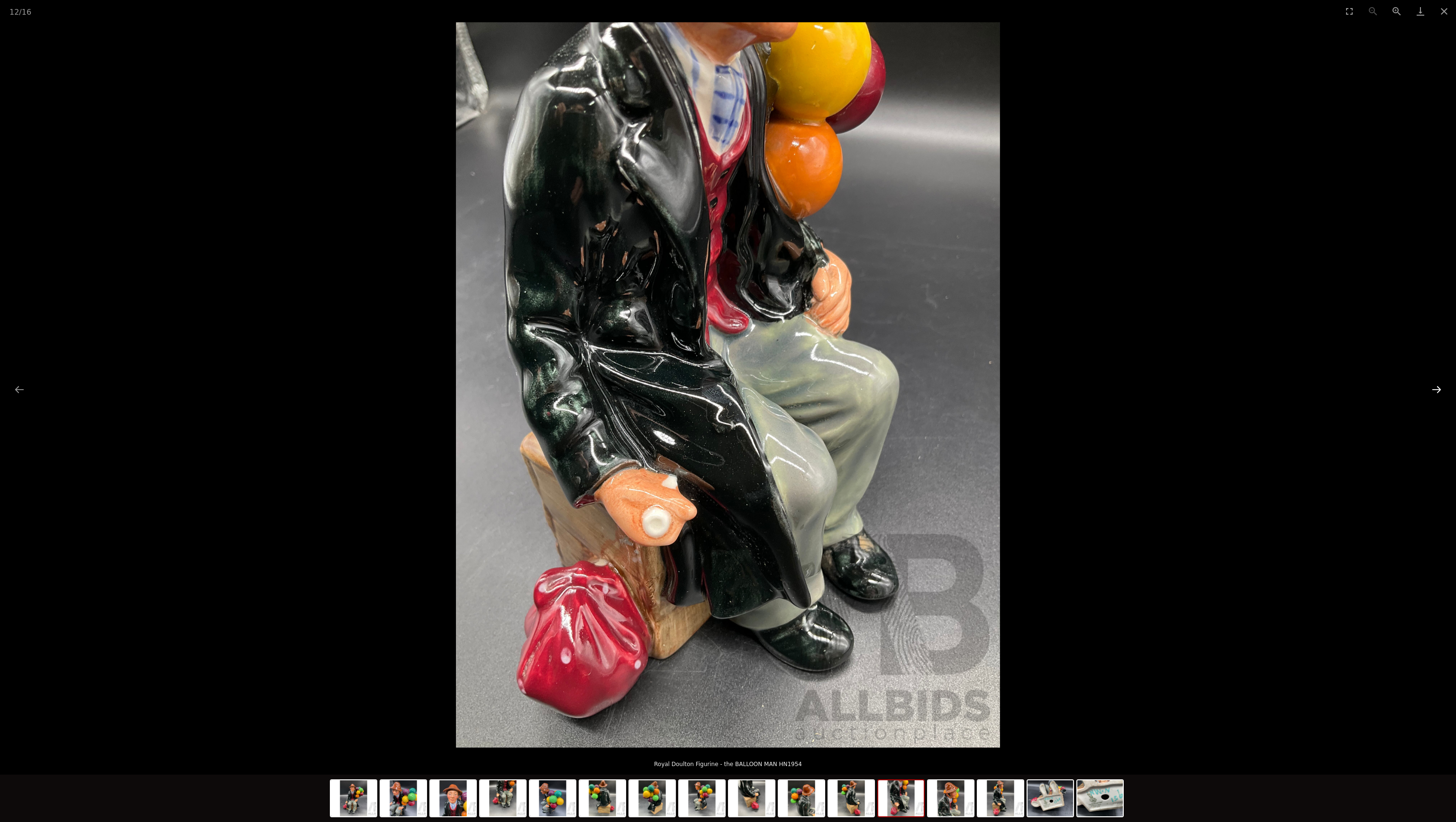
click at [1440, 388] on button "Next slide" at bounding box center [1436, 389] width 20 height 19
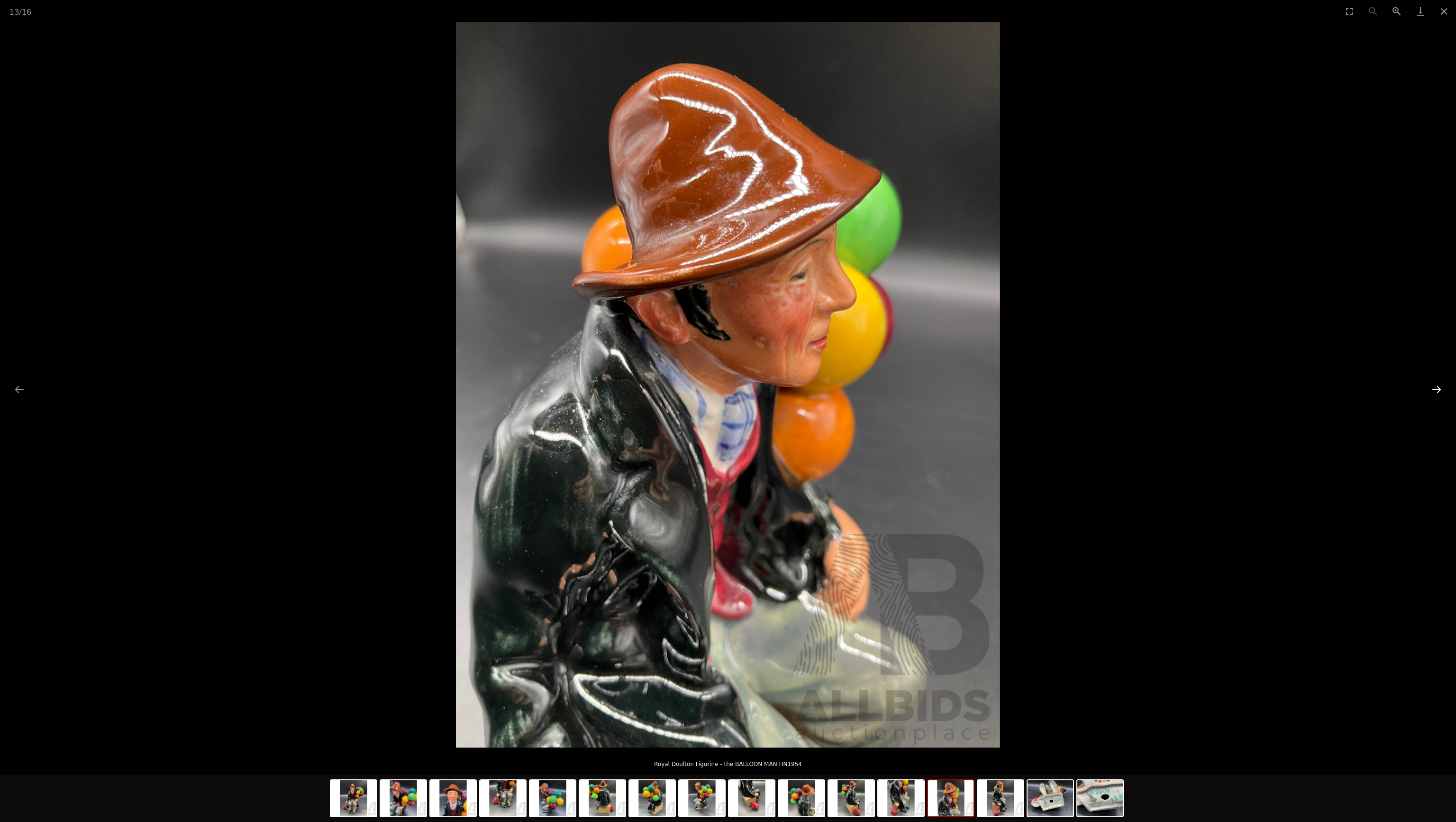
click at [1440, 388] on button "Next slide" at bounding box center [1436, 389] width 20 height 19
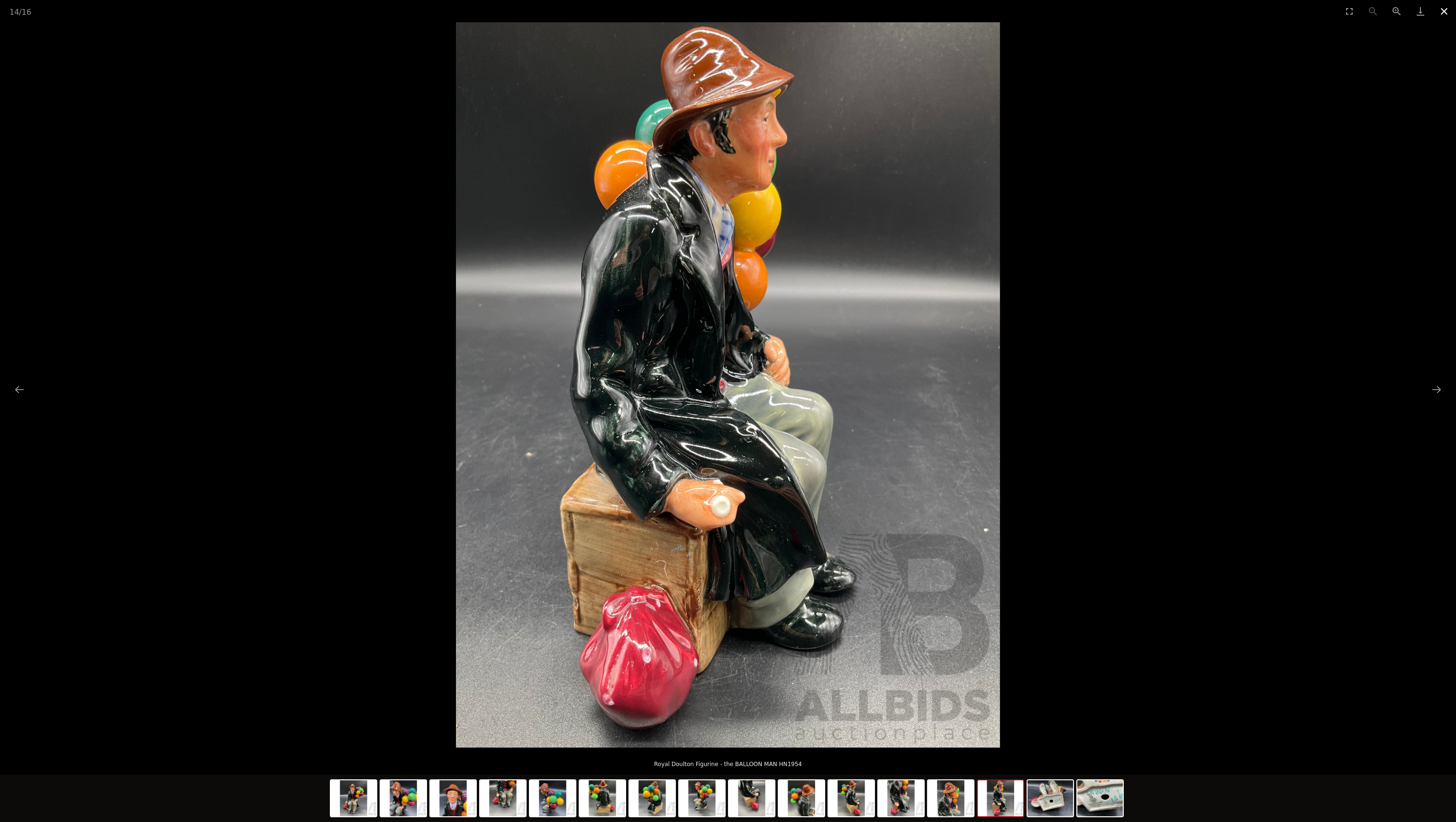
click at [1441, 15] on button "Close gallery" at bounding box center [1444, 11] width 24 height 23
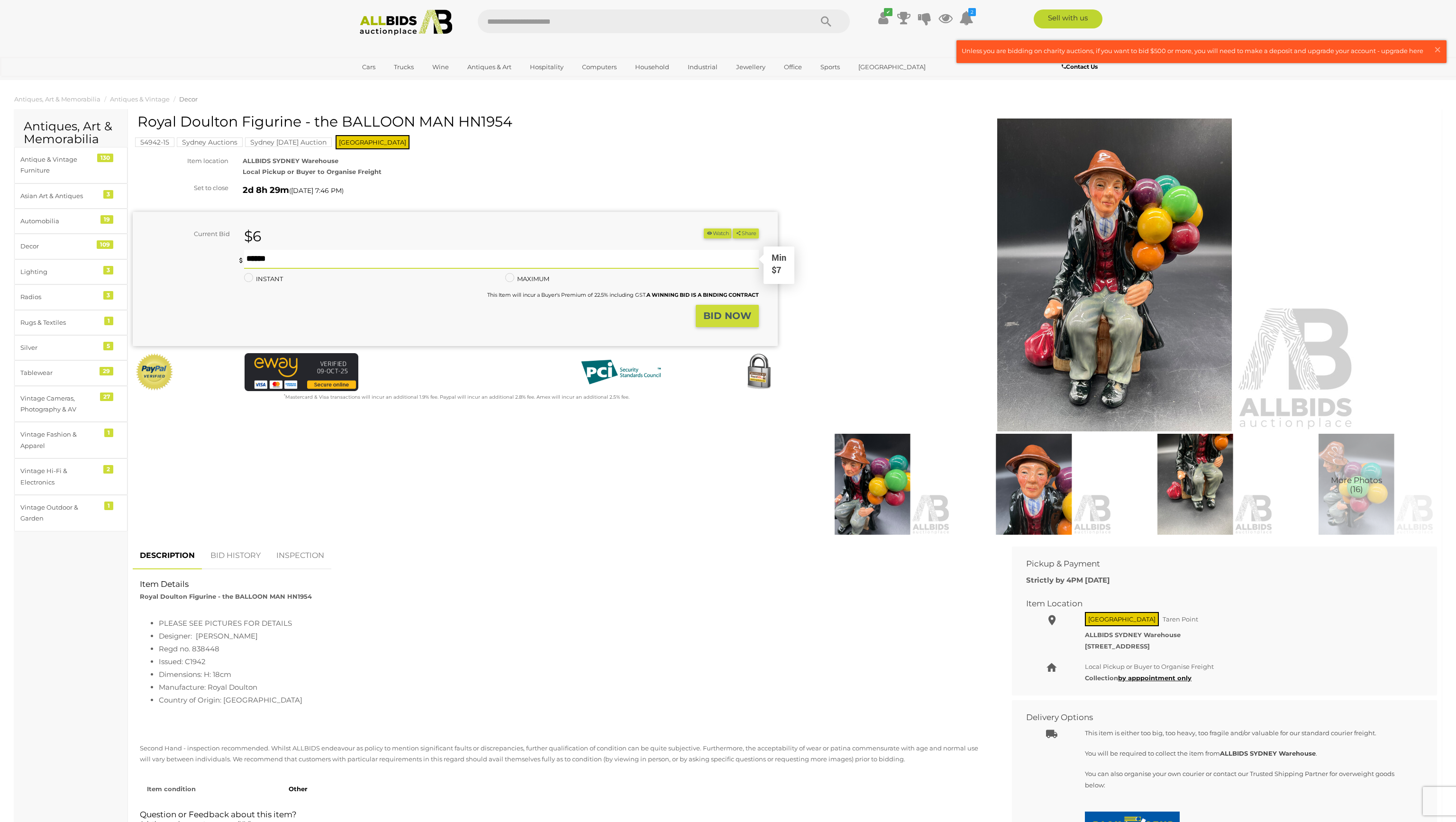
click at [278, 263] on input "text" at bounding box center [501, 259] width 515 height 19
type input "*"
click at [712, 319] on strong "BID NOW" at bounding box center [727, 316] width 48 height 12
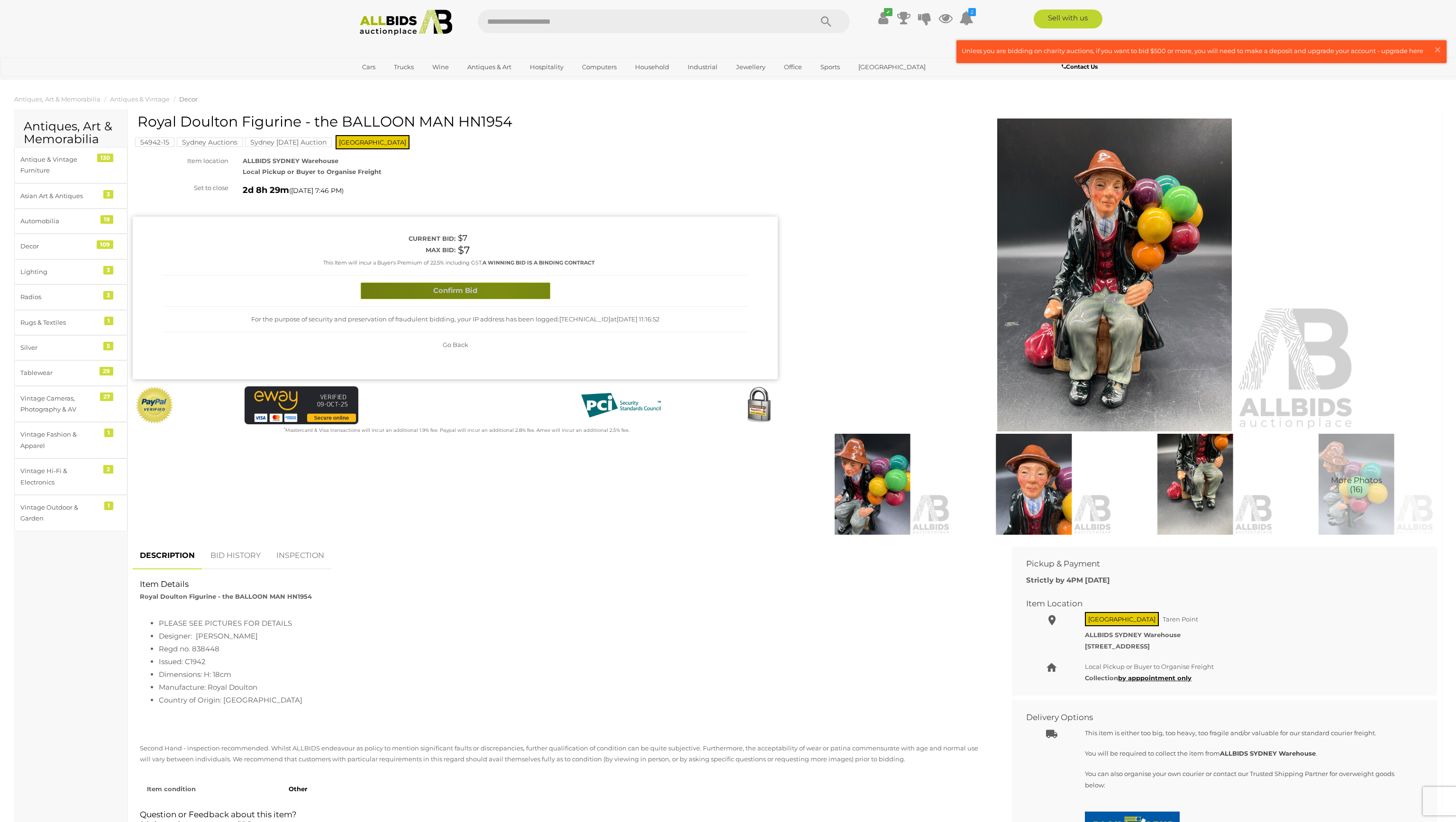
click at [497, 295] on button "Confirm Bid" at bounding box center [456, 291] width 190 height 17
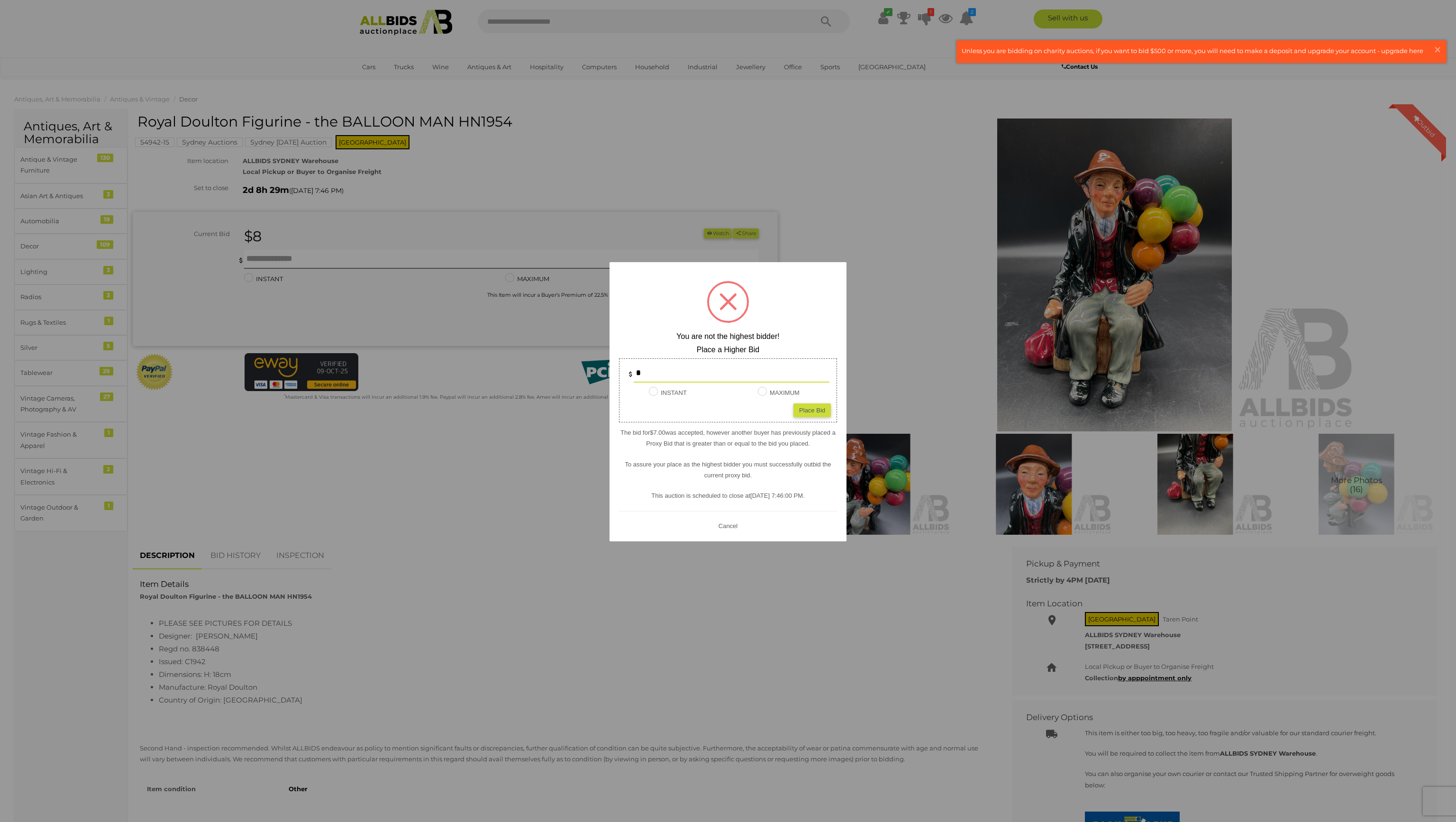
click at [733, 304] on div at bounding box center [728, 302] width 42 height 42
click at [820, 415] on div "Place Bid" at bounding box center [812, 411] width 38 height 14
type input "*"
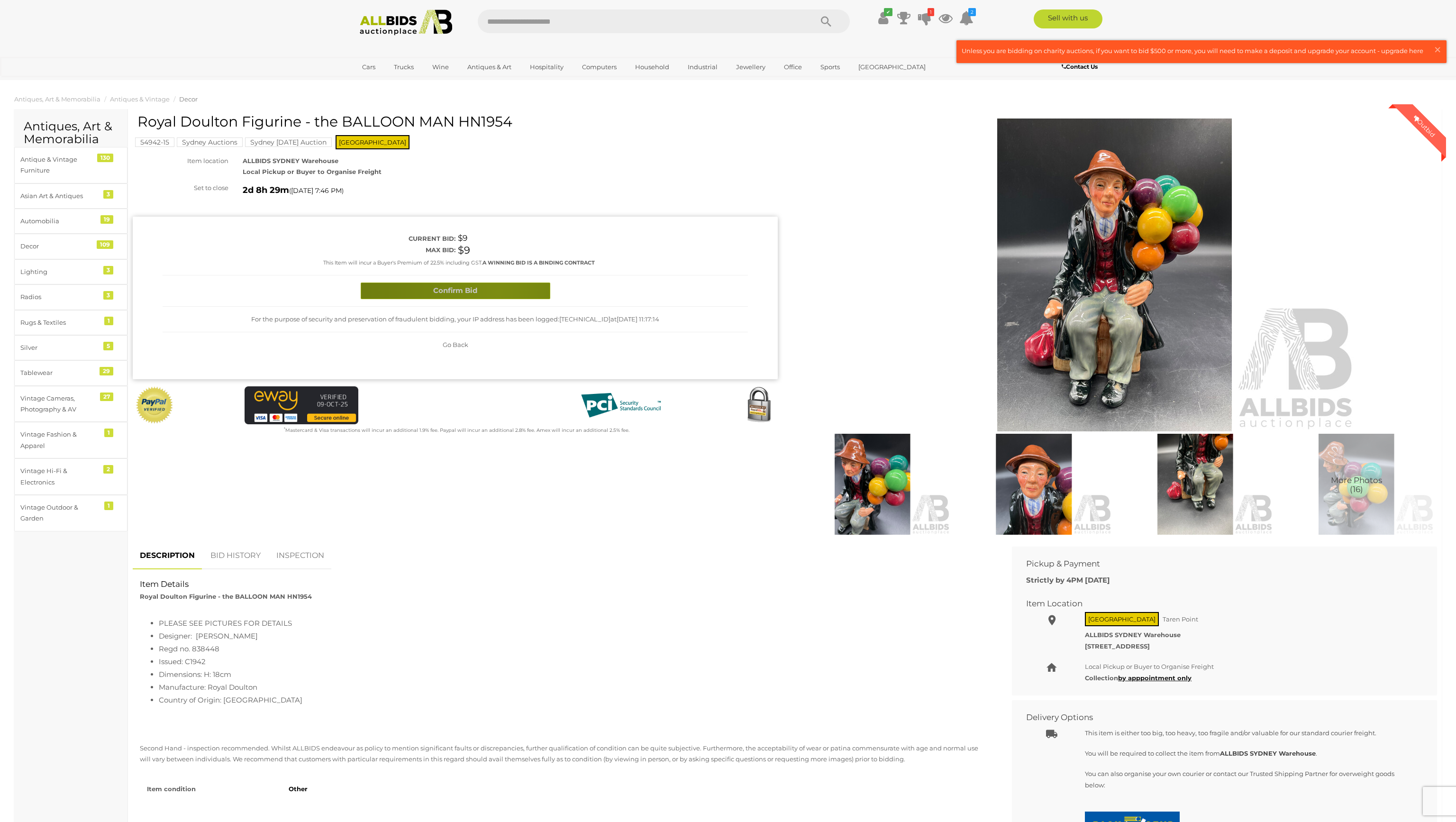
click at [498, 291] on button "Confirm Bid" at bounding box center [456, 291] width 190 height 17
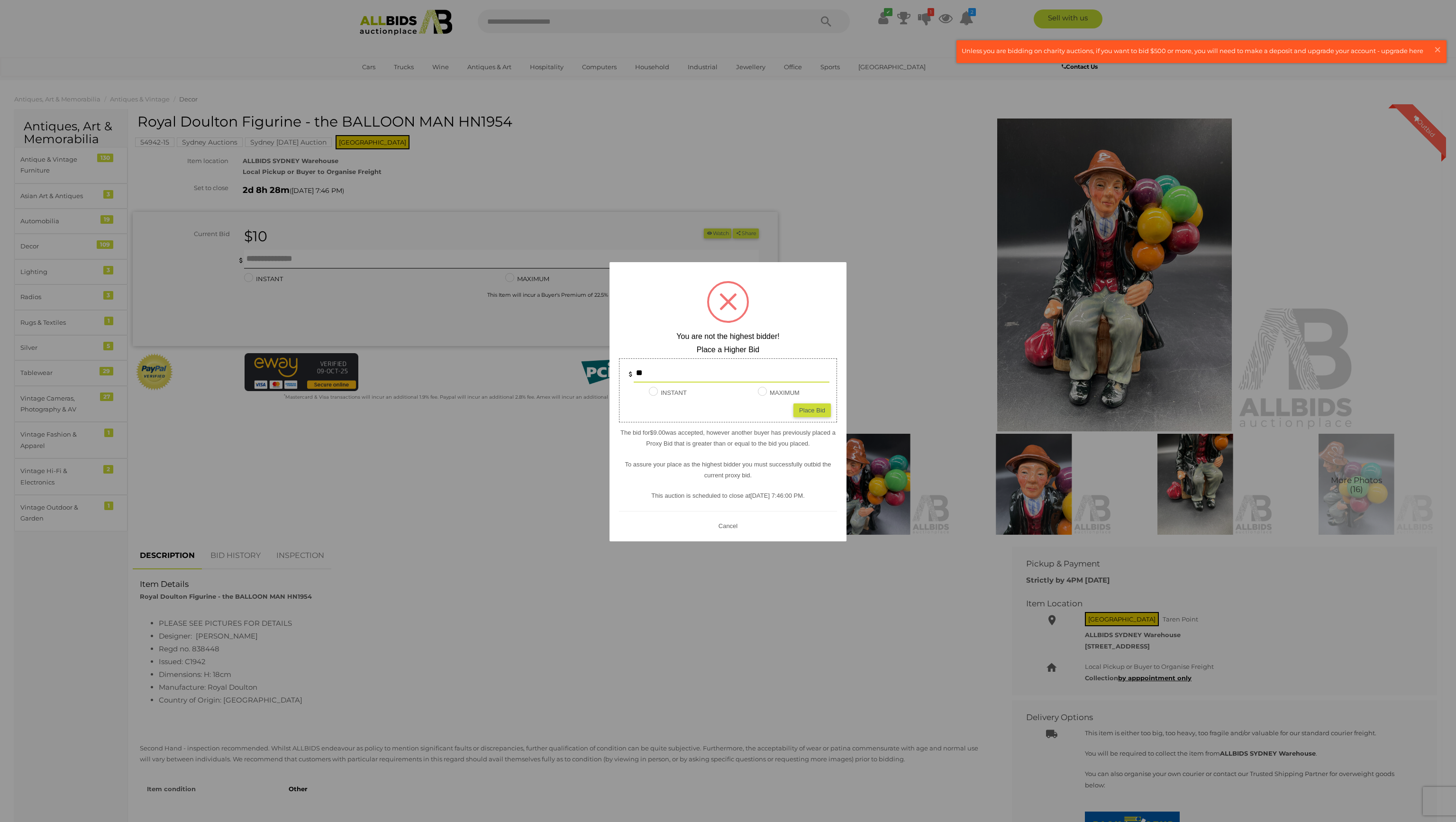
click at [801, 408] on div "Place Bid" at bounding box center [812, 411] width 38 height 14
type input "**"
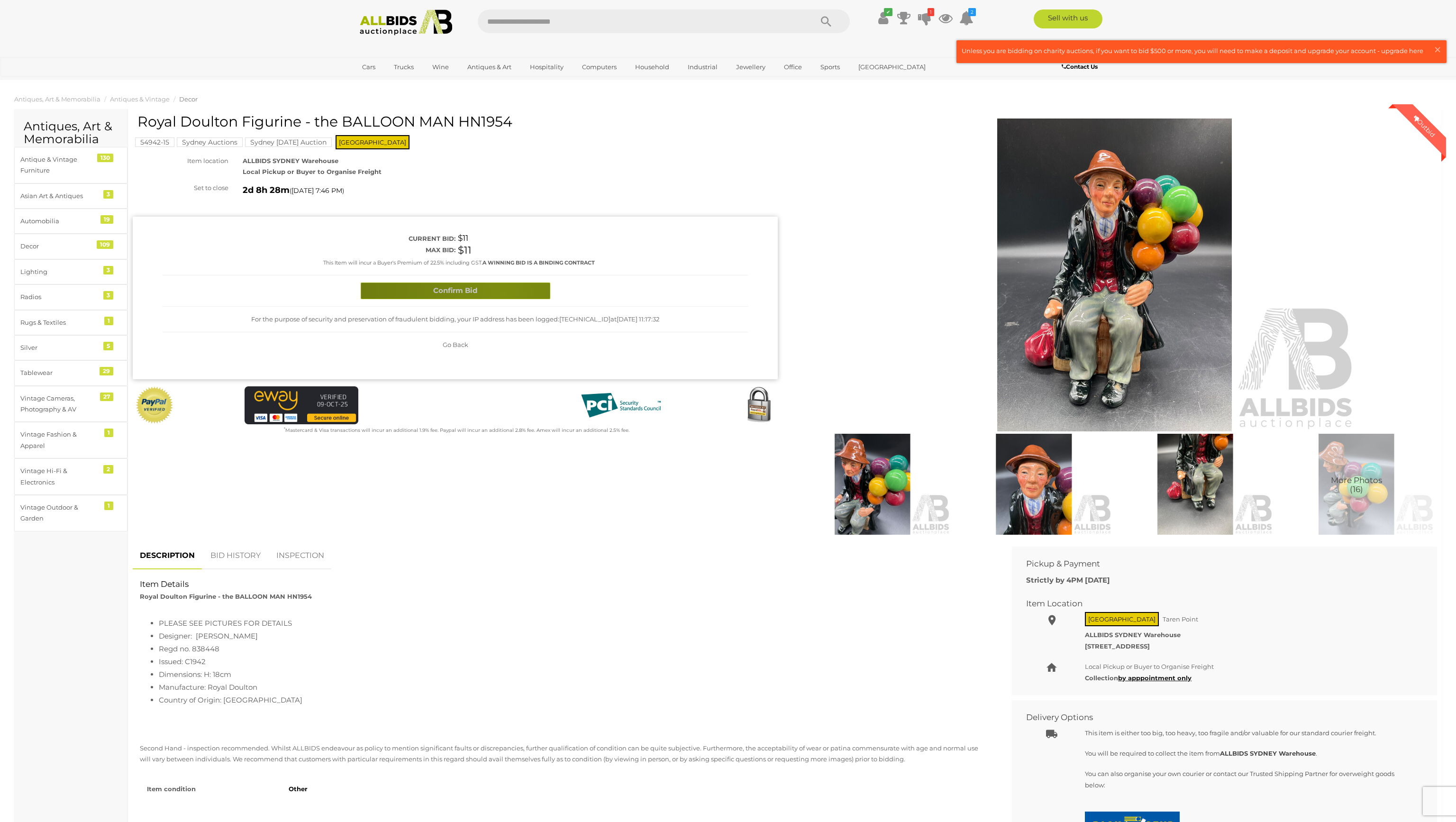
click at [503, 293] on button "Confirm Bid" at bounding box center [456, 291] width 190 height 17
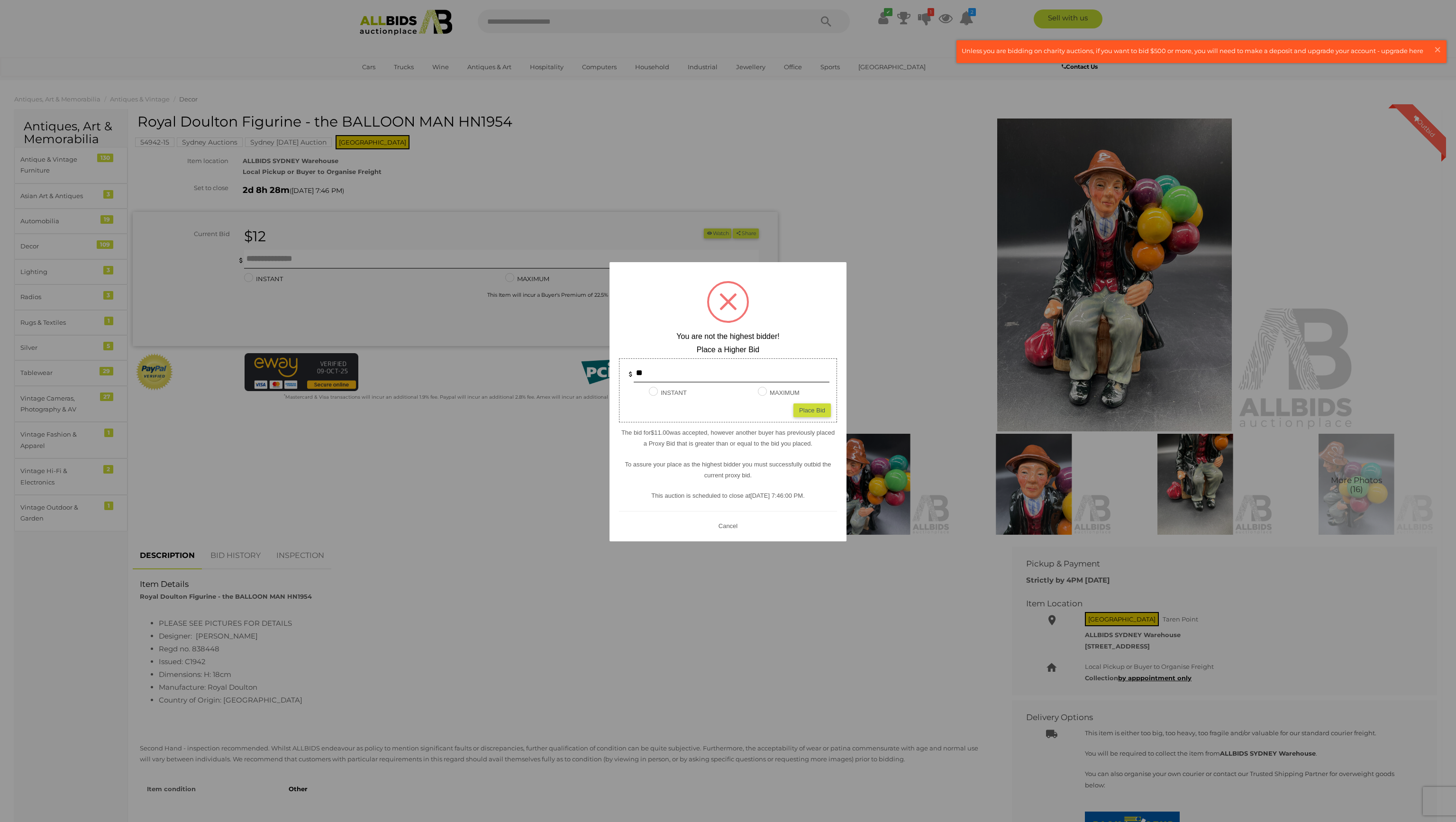
click at [731, 304] on span at bounding box center [728, 302] width 17 height 17
click at [723, 527] on button "Cancel" at bounding box center [728, 526] width 25 height 12
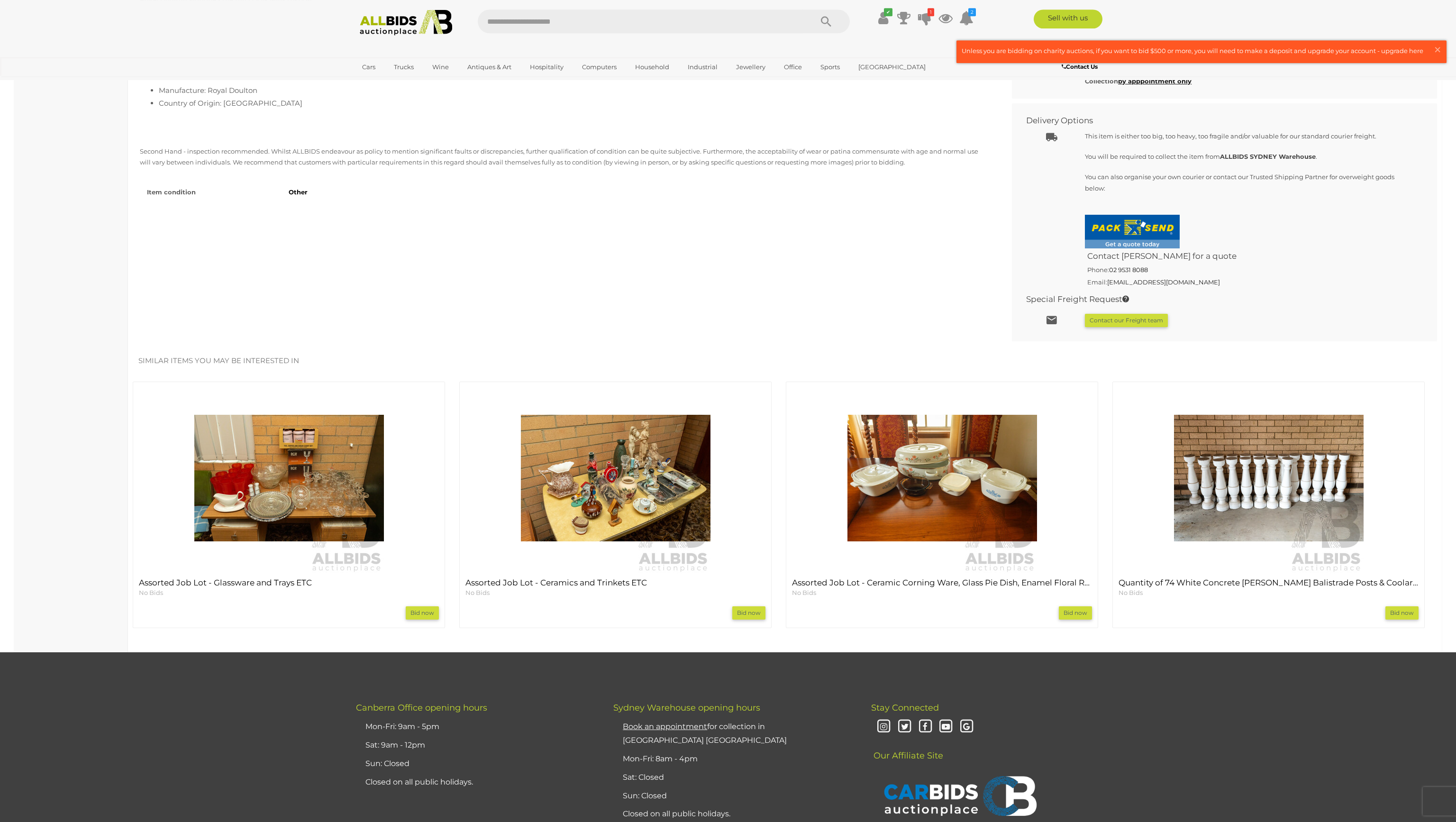
scroll to position [668, 0]
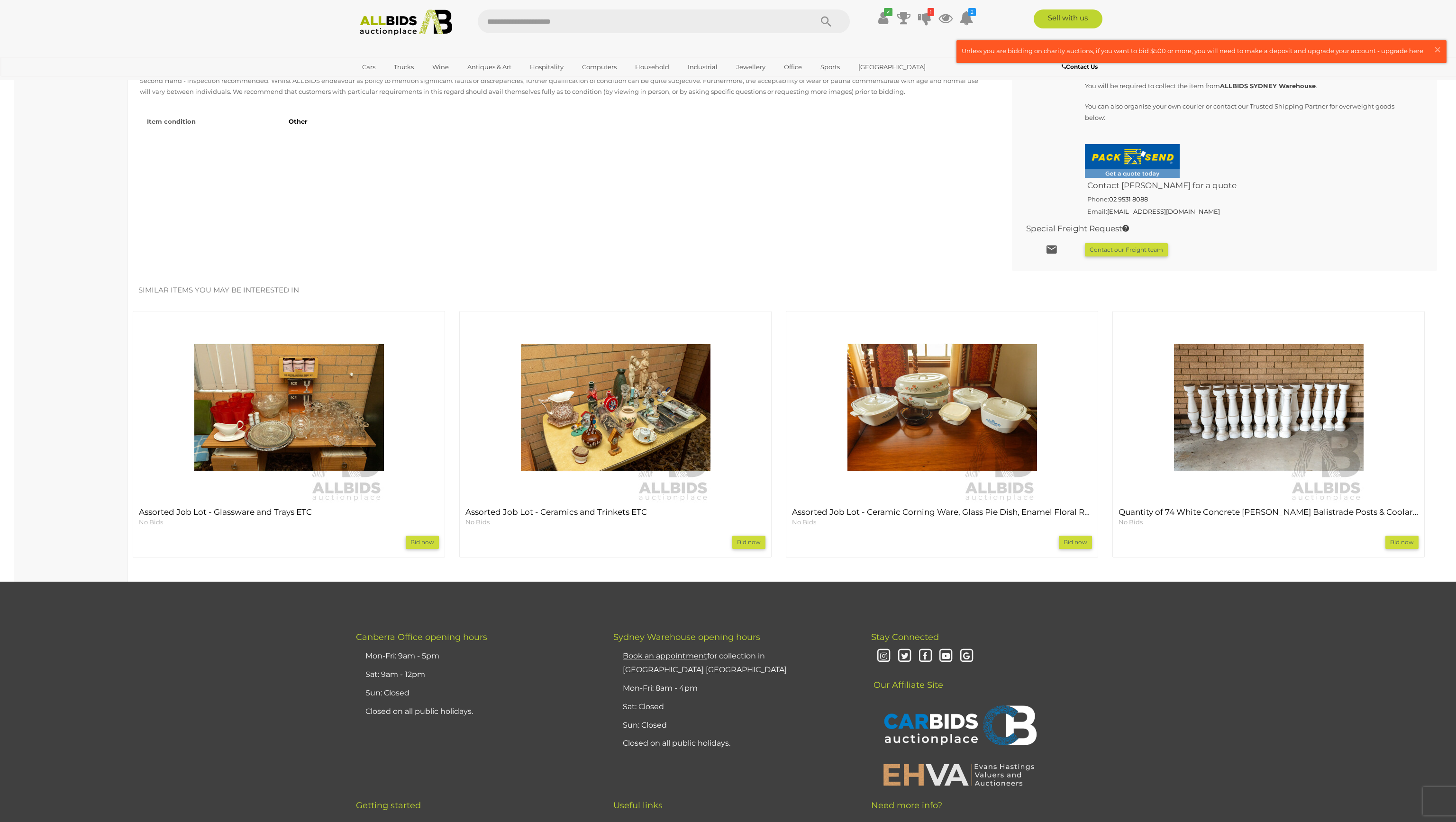
click at [652, 419] on img at bounding box center [616, 408] width 190 height 190
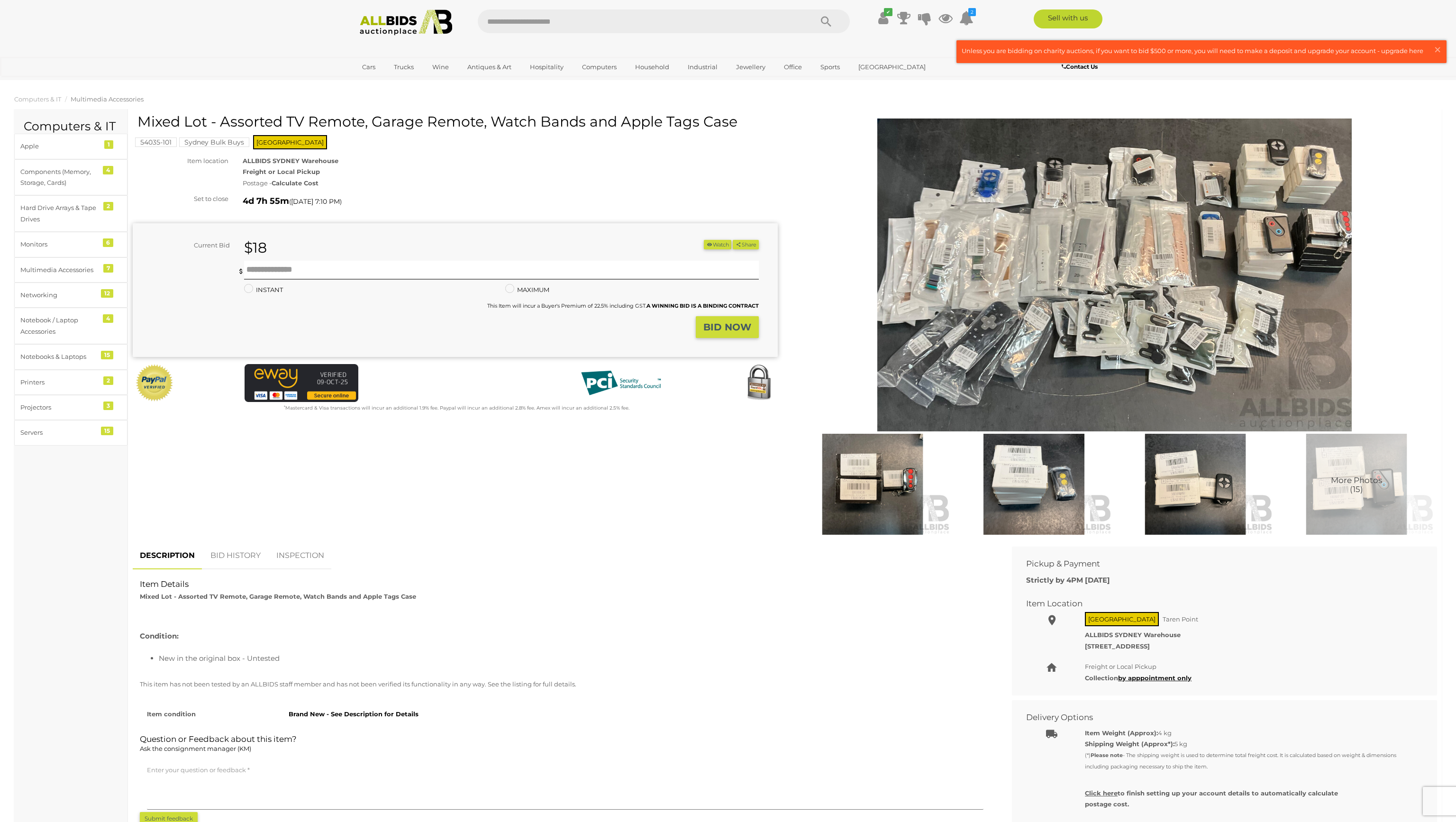
click at [1124, 267] on img at bounding box center [1114, 275] width 485 height 313
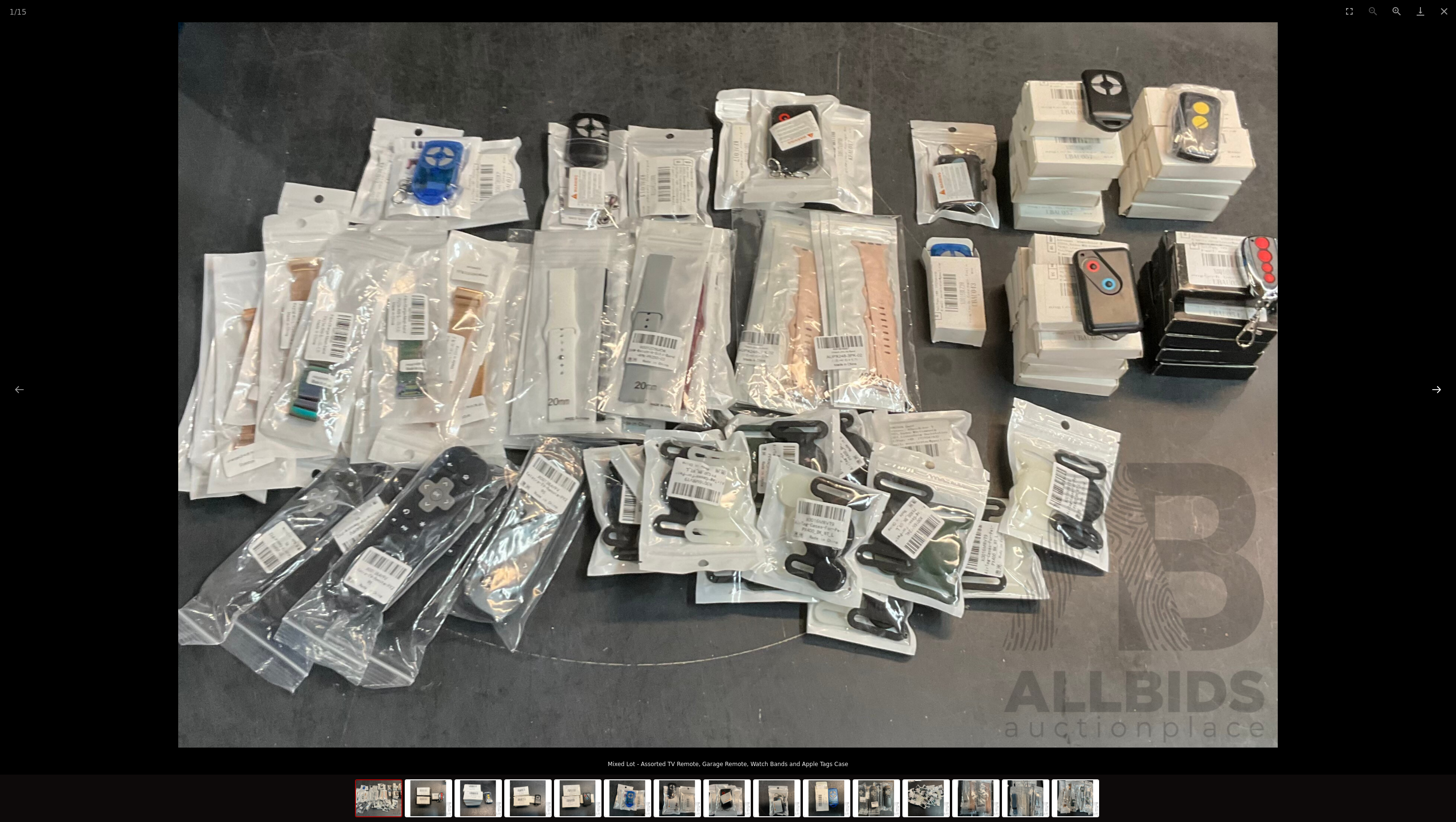
click at [1436, 388] on button "Next slide" at bounding box center [1436, 389] width 20 height 19
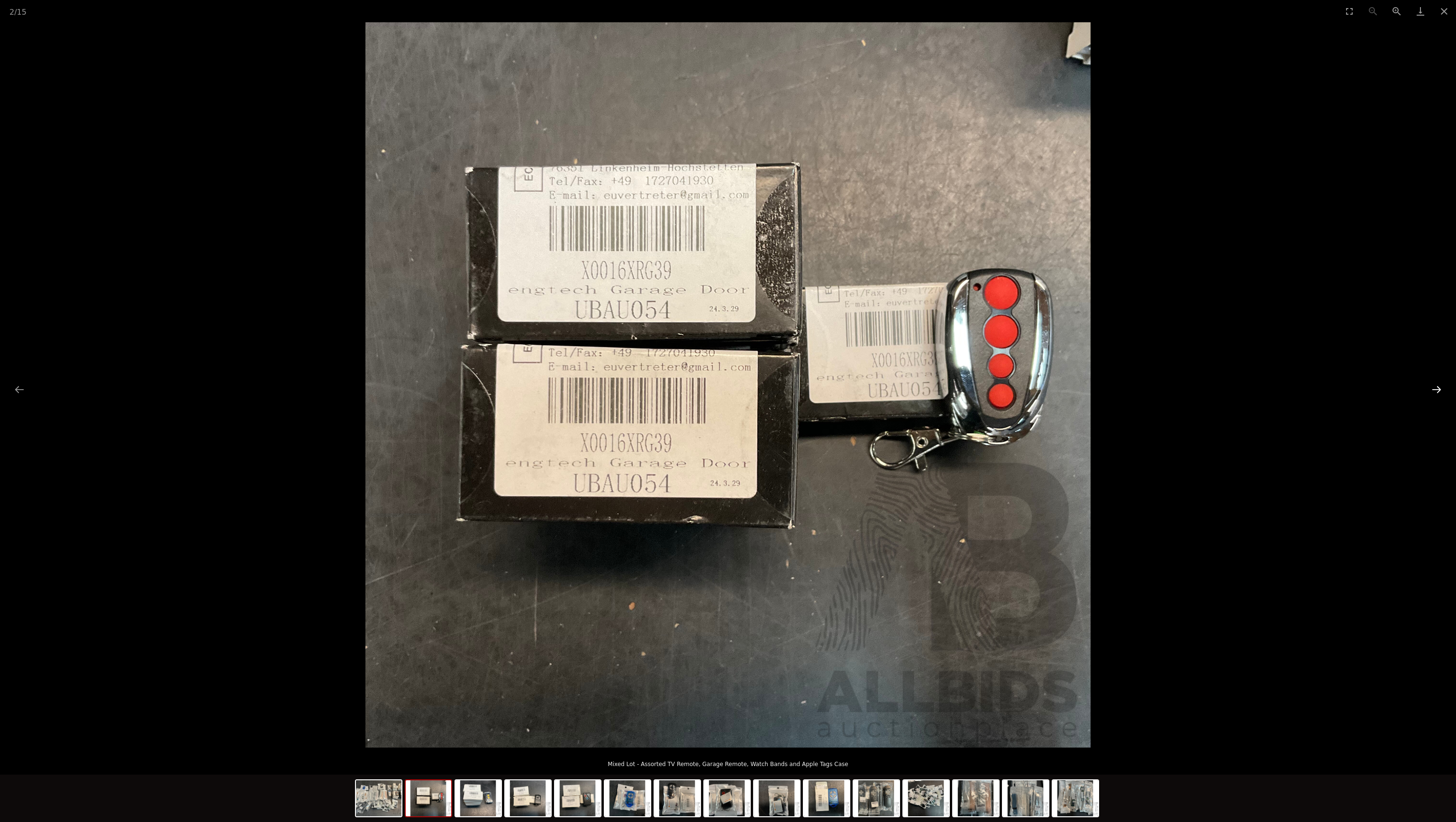
click at [1436, 388] on button "Next slide" at bounding box center [1436, 389] width 20 height 19
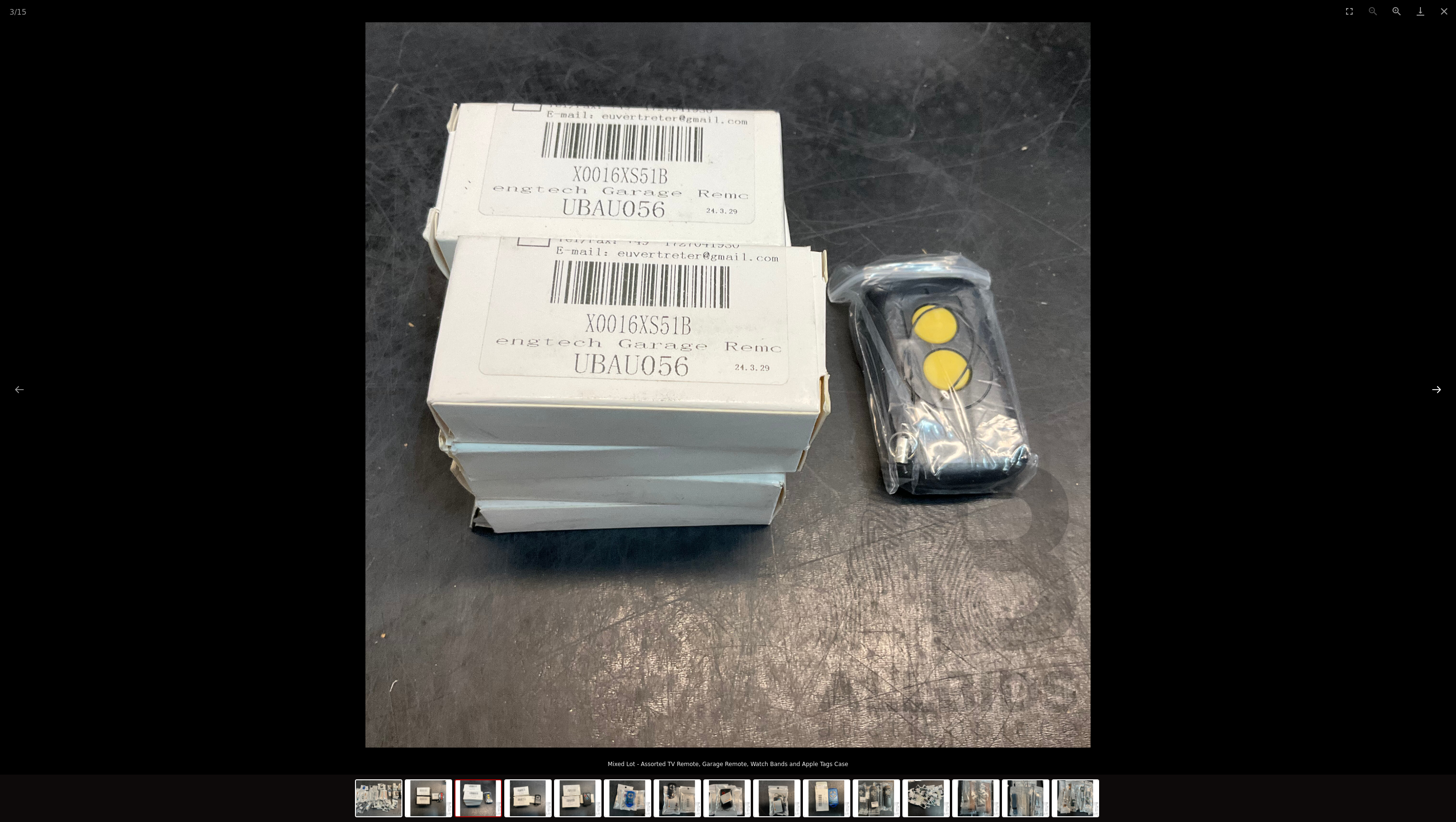
click at [1436, 388] on button "Next slide" at bounding box center [1436, 389] width 20 height 19
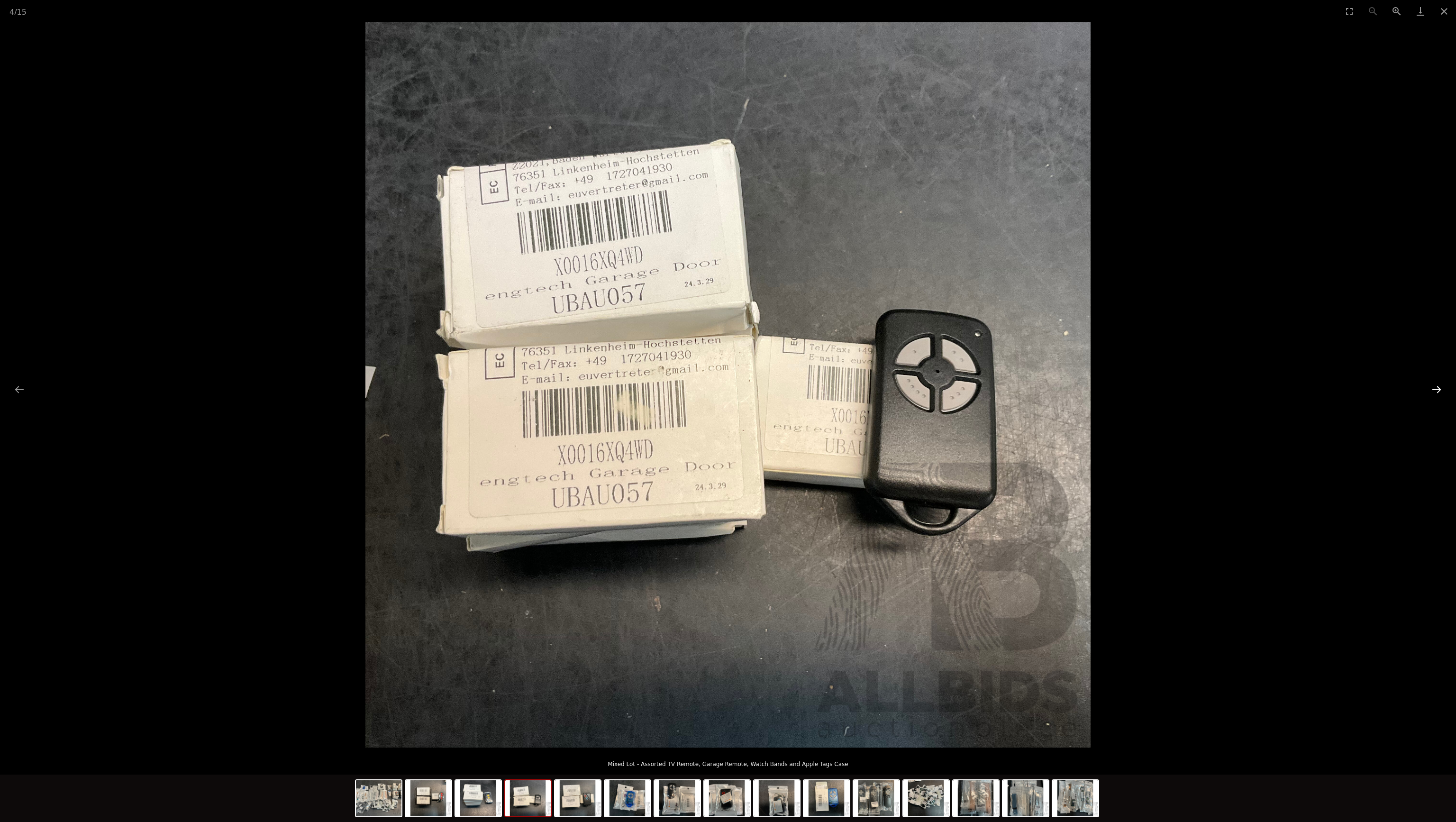
click at [1436, 388] on button "Next slide" at bounding box center [1436, 389] width 20 height 19
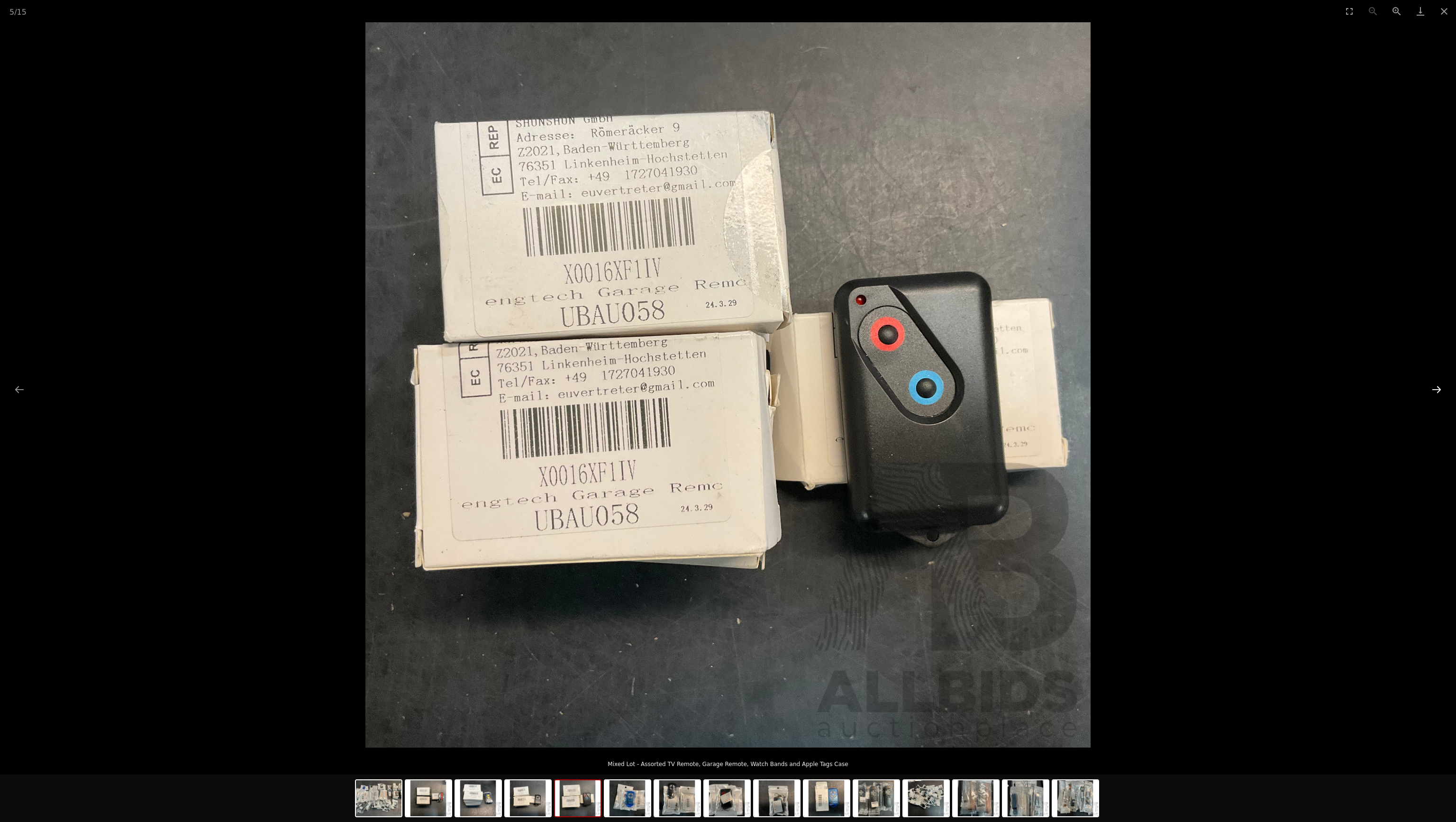
click at [1436, 388] on button "Next slide" at bounding box center [1436, 389] width 20 height 19
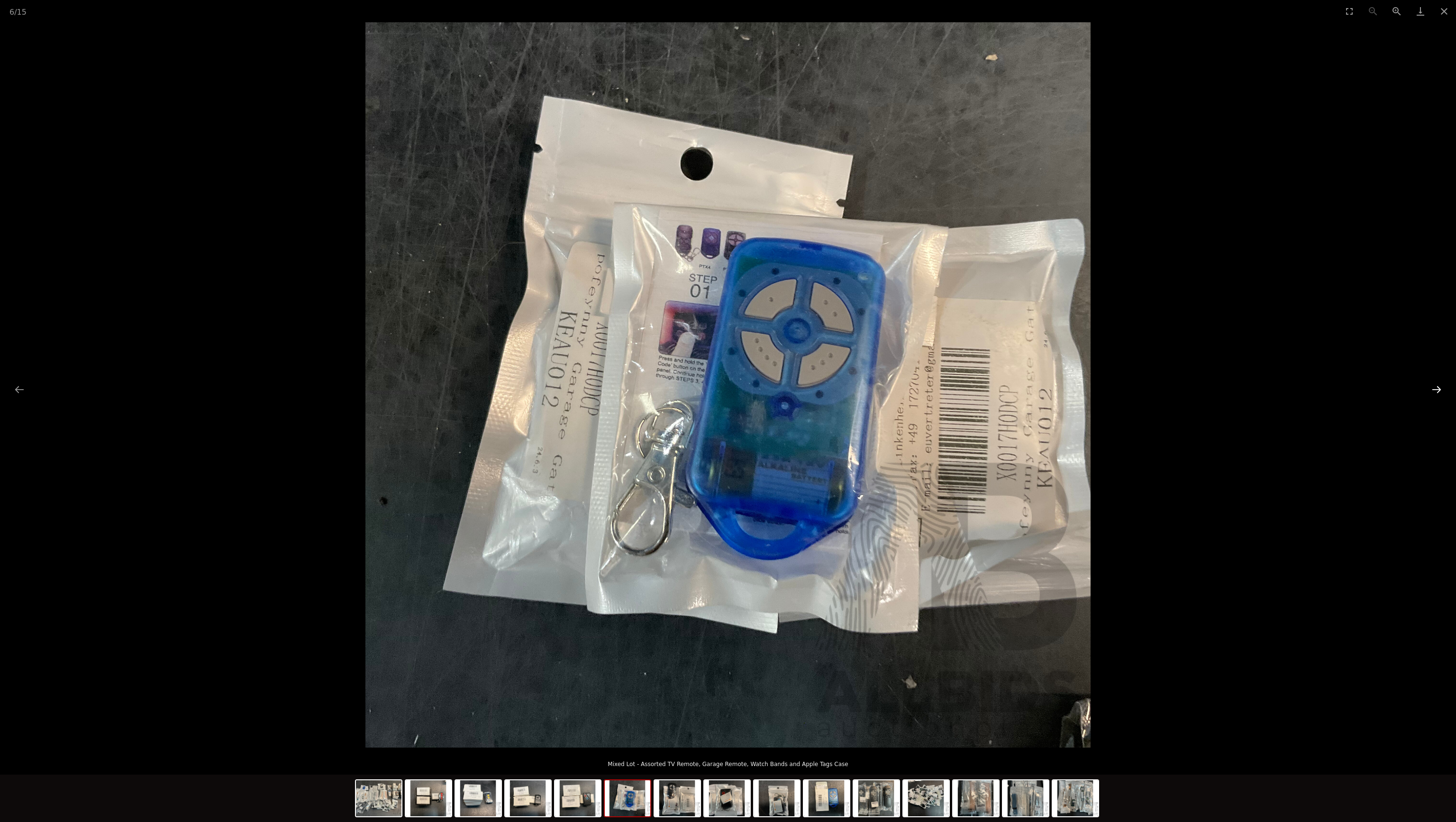
click at [1435, 388] on button "Next slide" at bounding box center [1436, 389] width 20 height 19
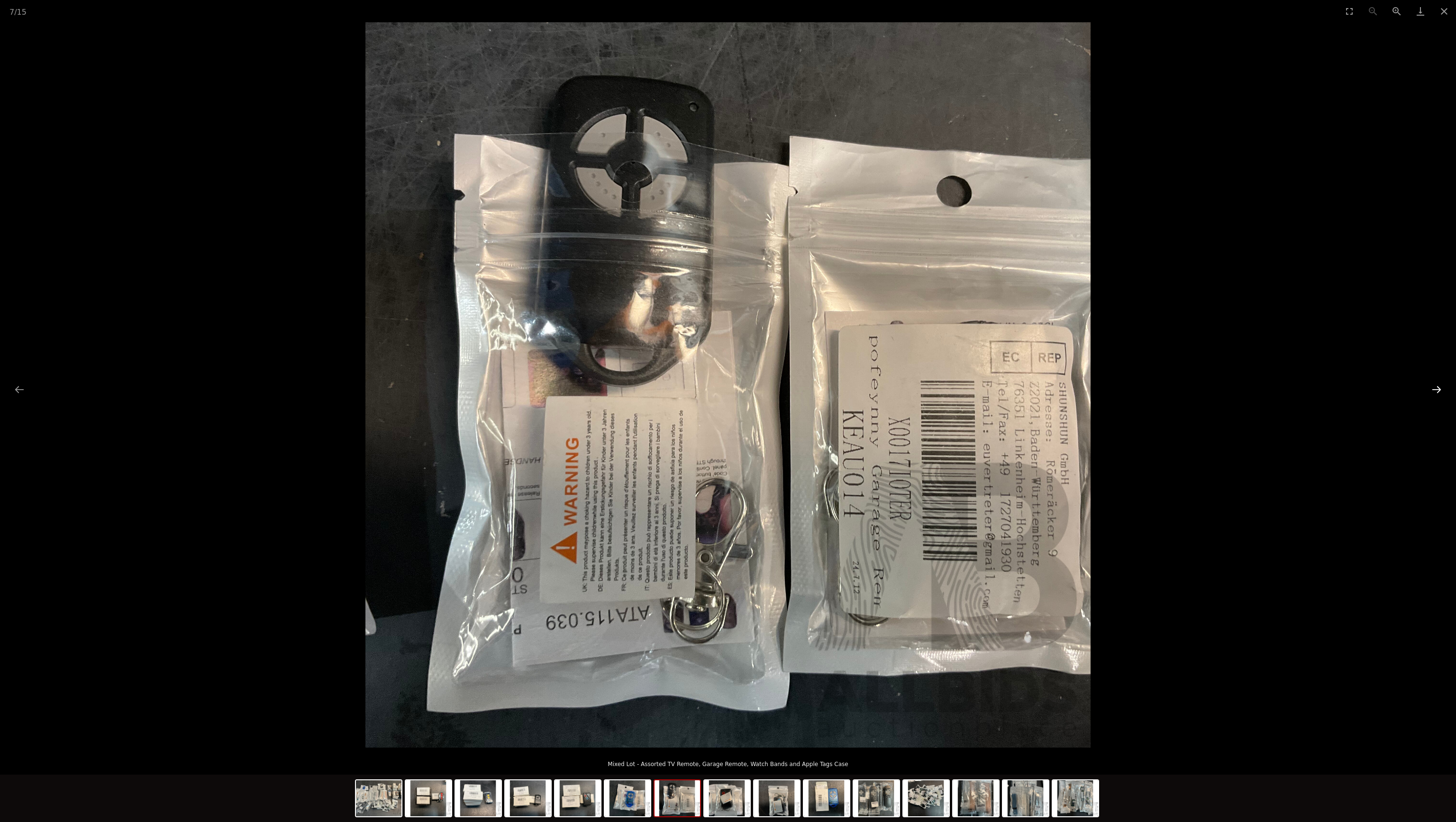
click at [1435, 388] on button "Next slide" at bounding box center [1436, 389] width 20 height 19
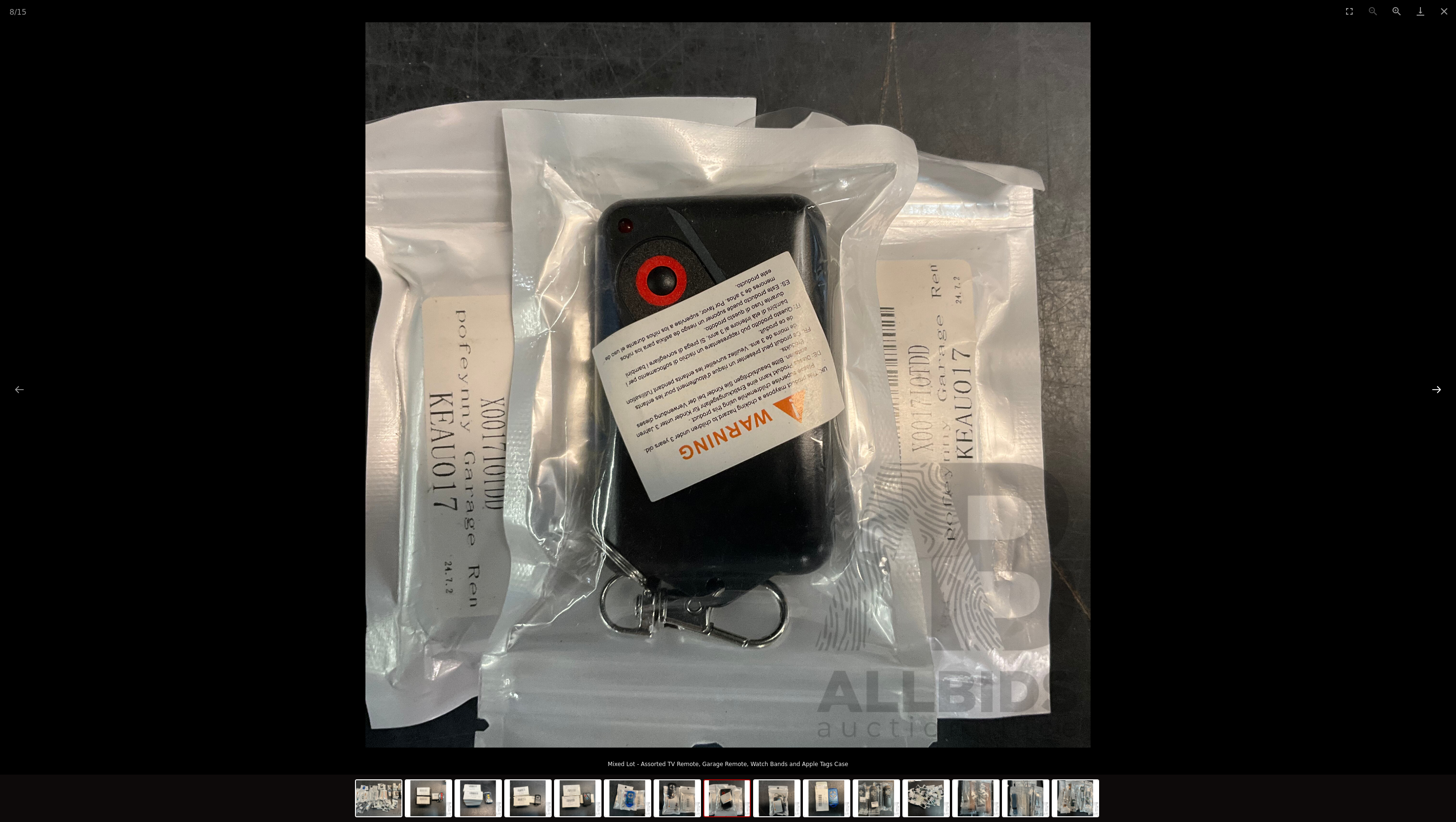
click at [1435, 388] on button "Next slide" at bounding box center [1436, 389] width 20 height 19
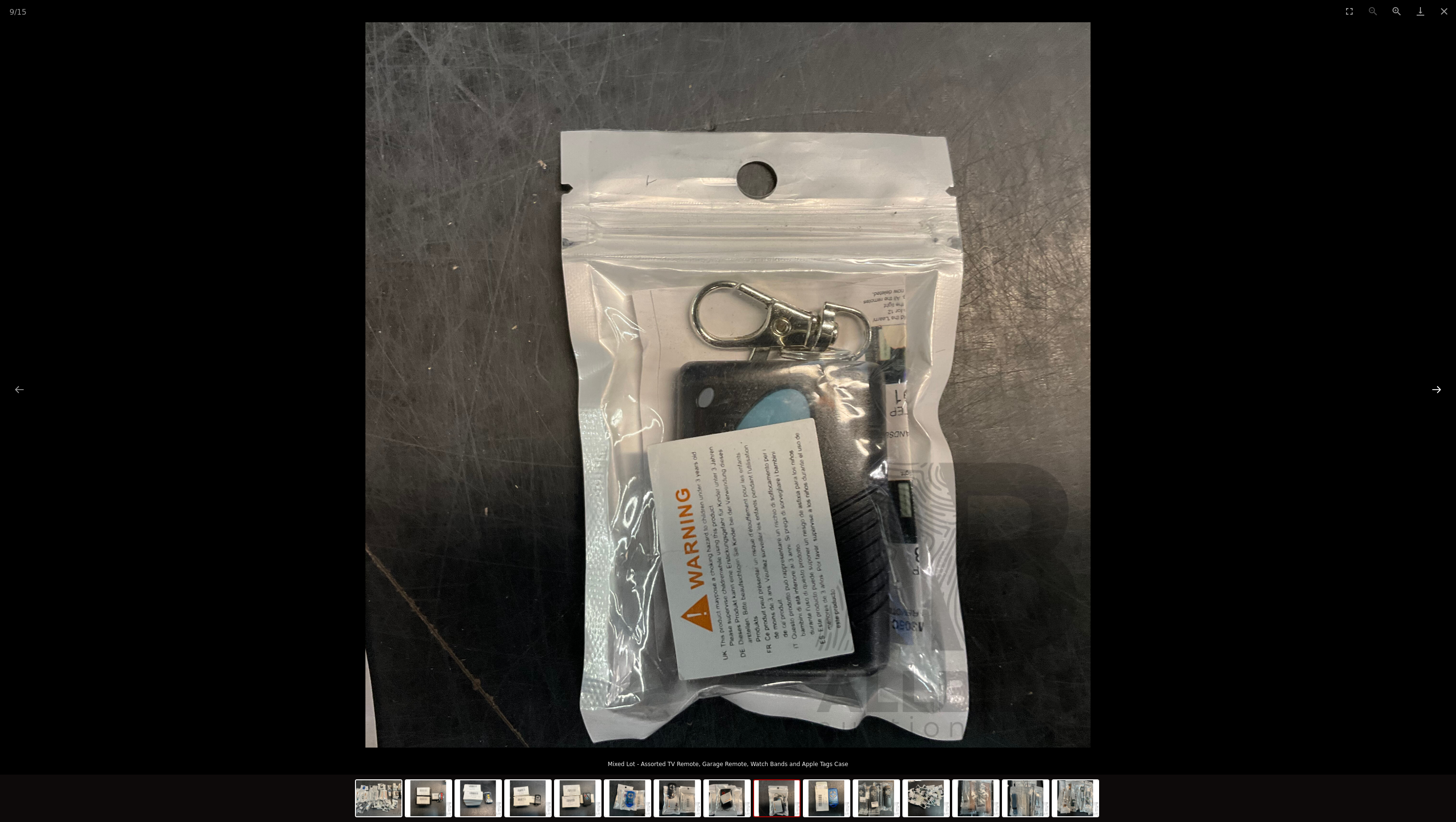
click at [1435, 388] on button "Next slide" at bounding box center [1436, 389] width 20 height 19
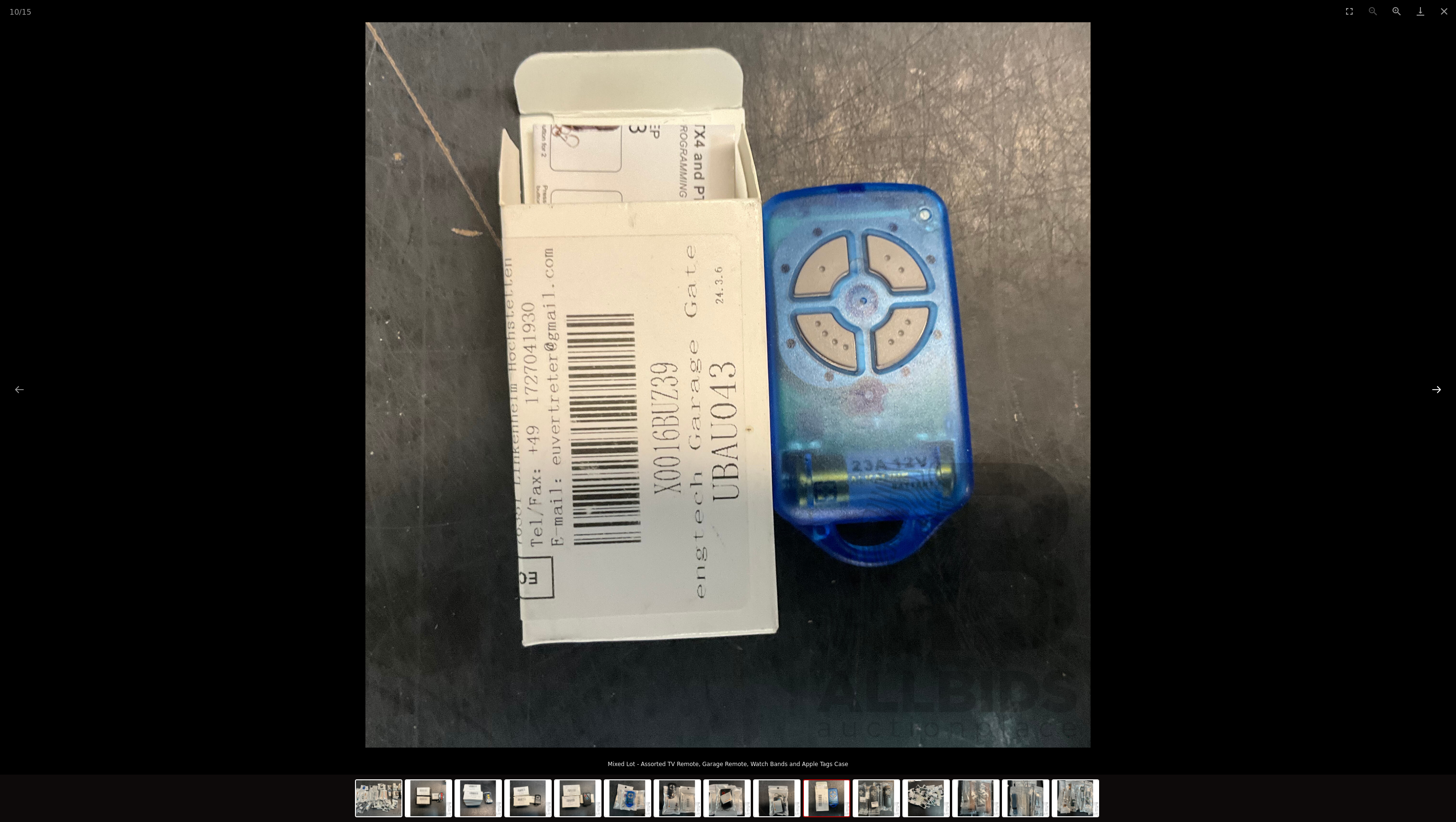
click at [1435, 388] on button "Next slide" at bounding box center [1436, 389] width 20 height 19
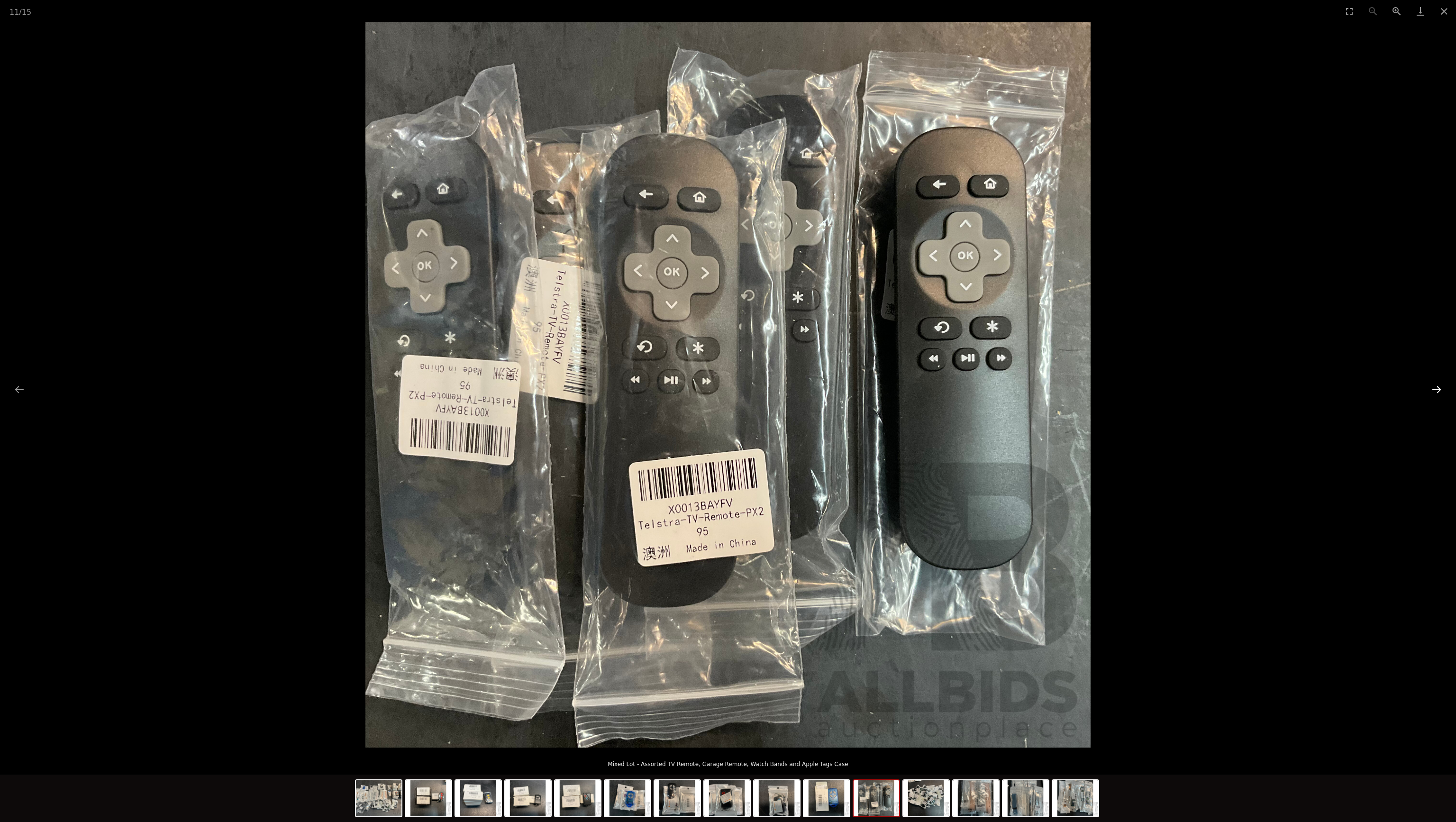
click at [1435, 388] on button "Next slide" at bounding box center [1436, 389] width 20 height 19
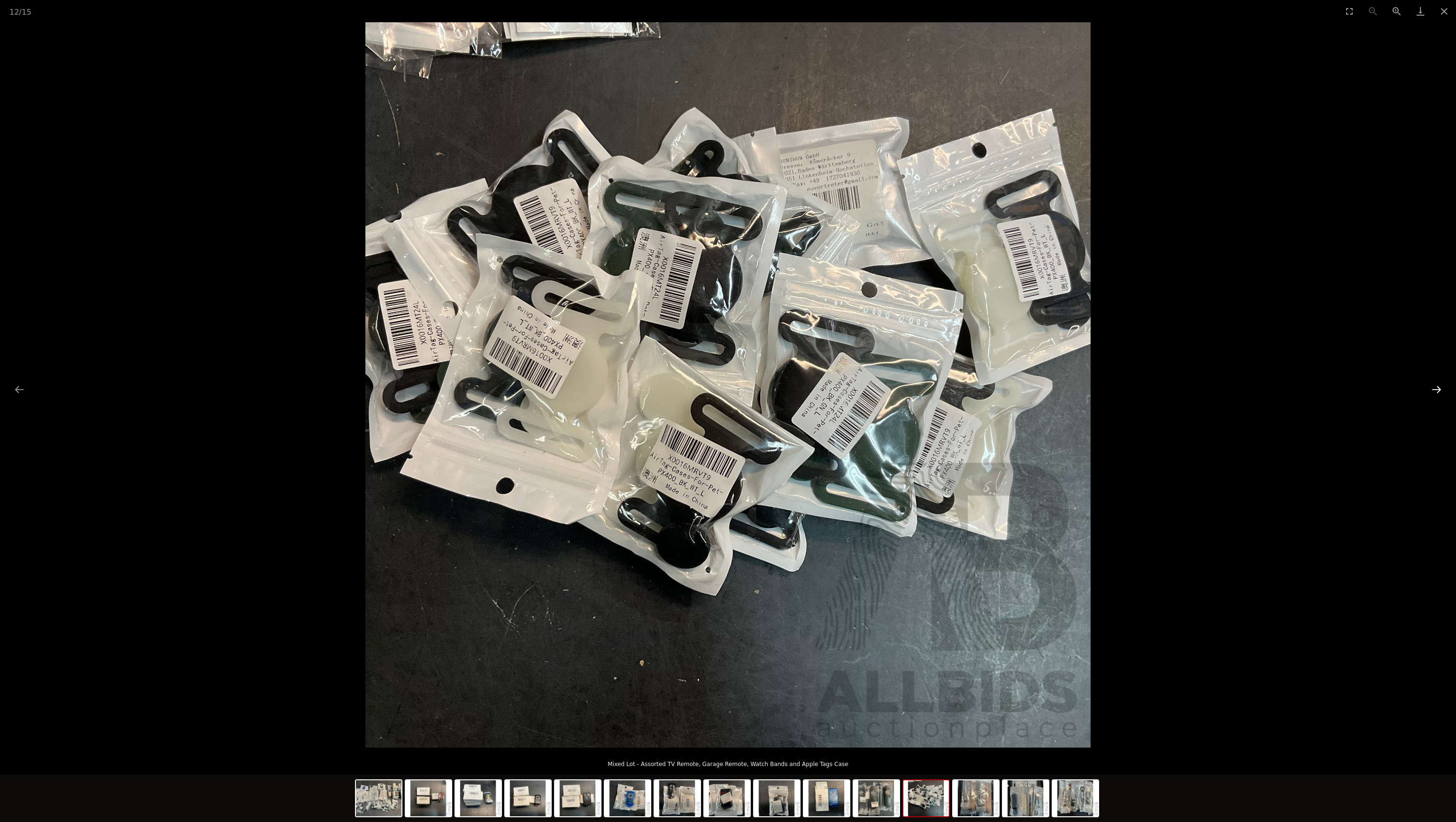
click at [1431, 388] on button "Next slide" at bounding box center [1436, 389] width 20 height 19
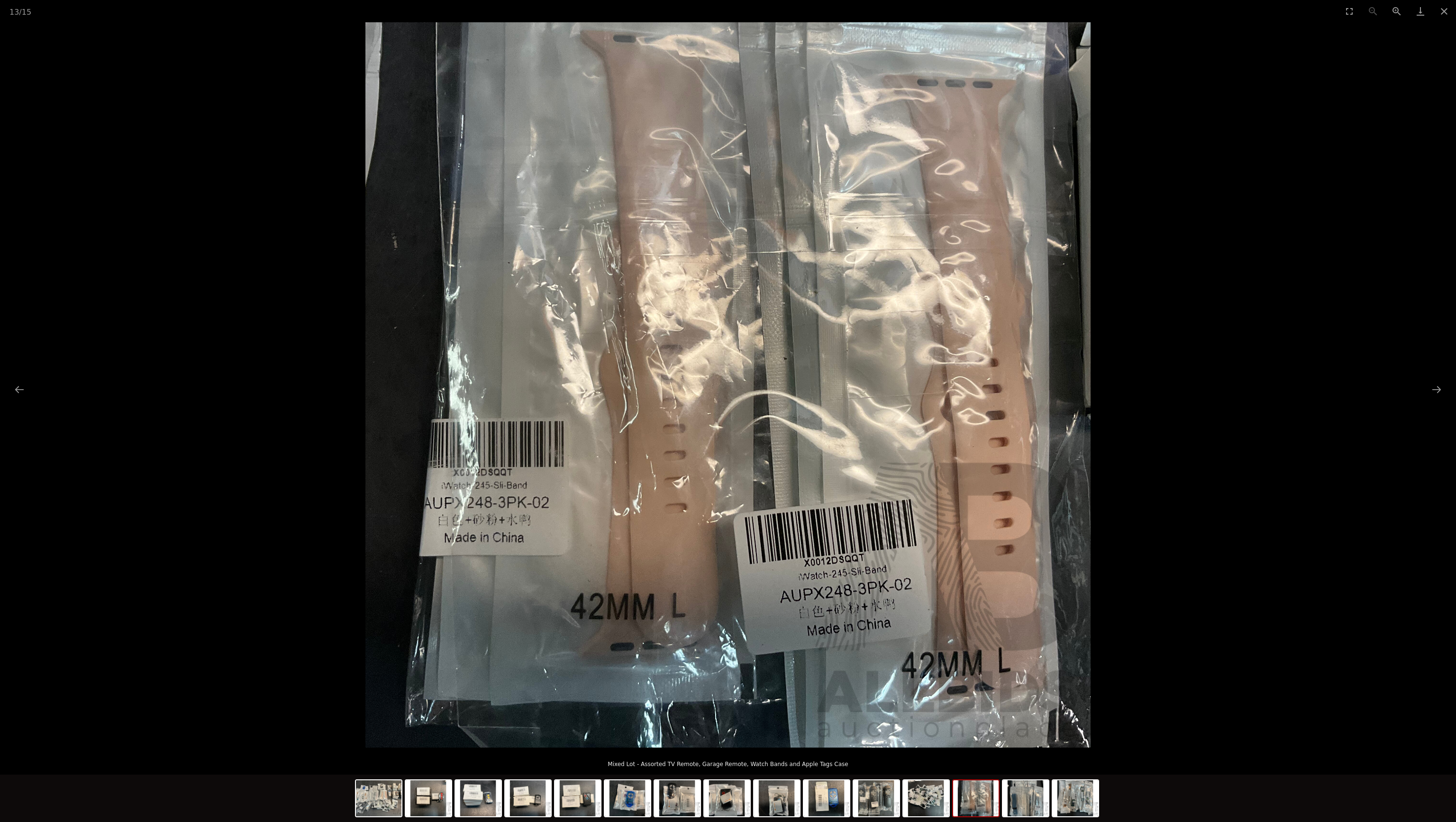
click at [1, 377] on picture at bounding box center [728, 385] width 1456 height 725
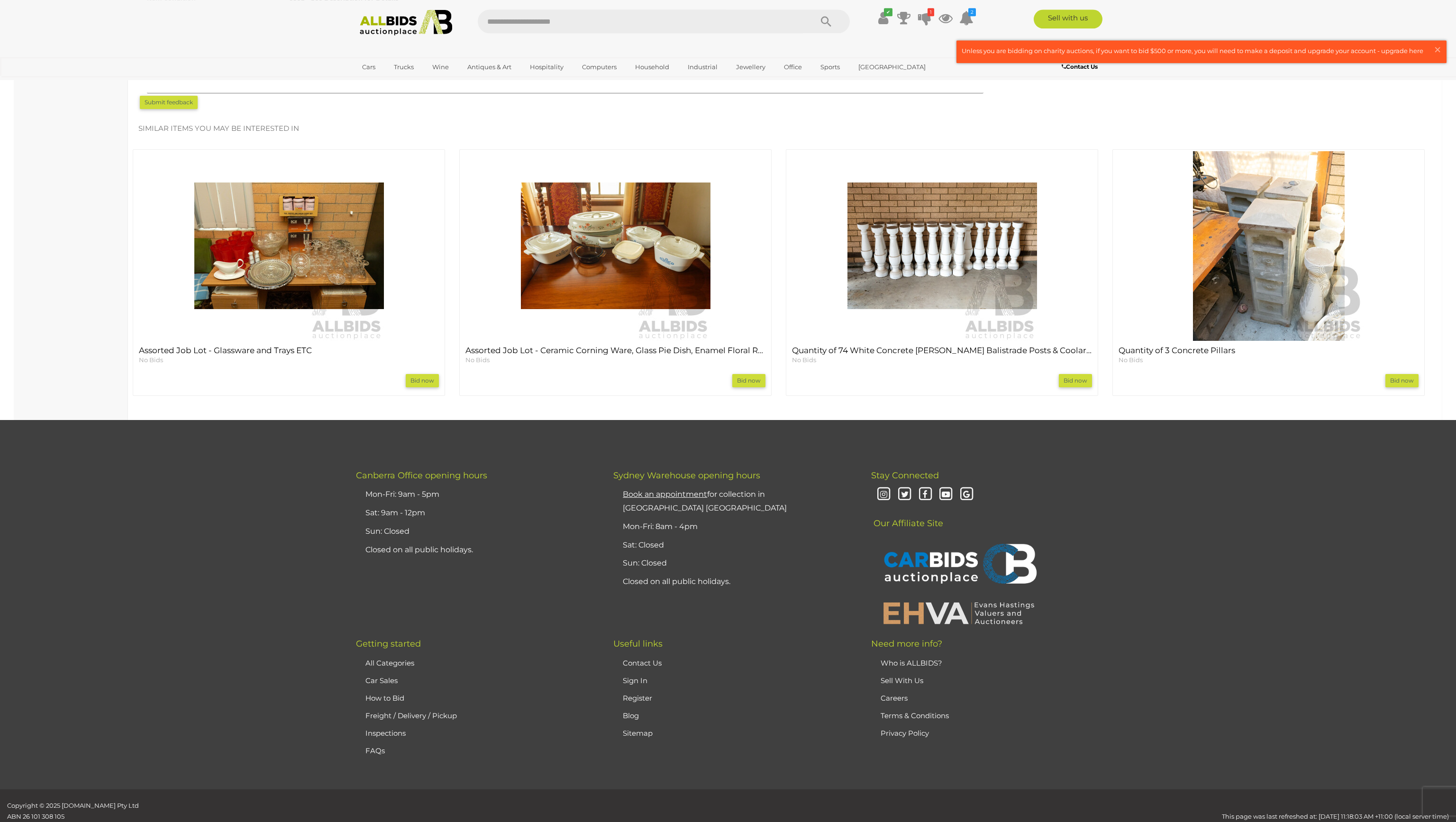
scroll to position [758, 0]
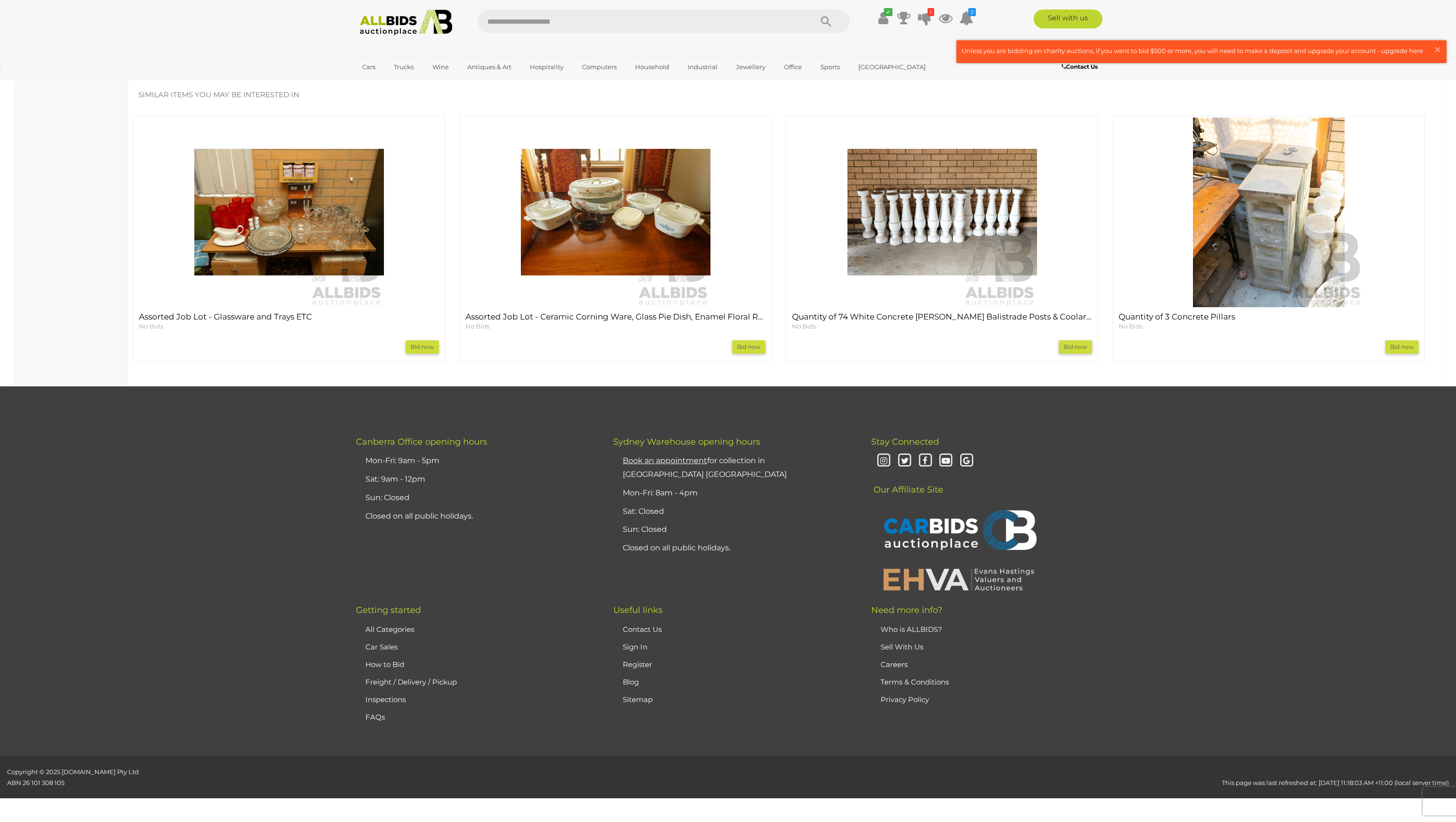
click at [1251, 248] on img at bounding box center [1269, 212] width 190 height 190
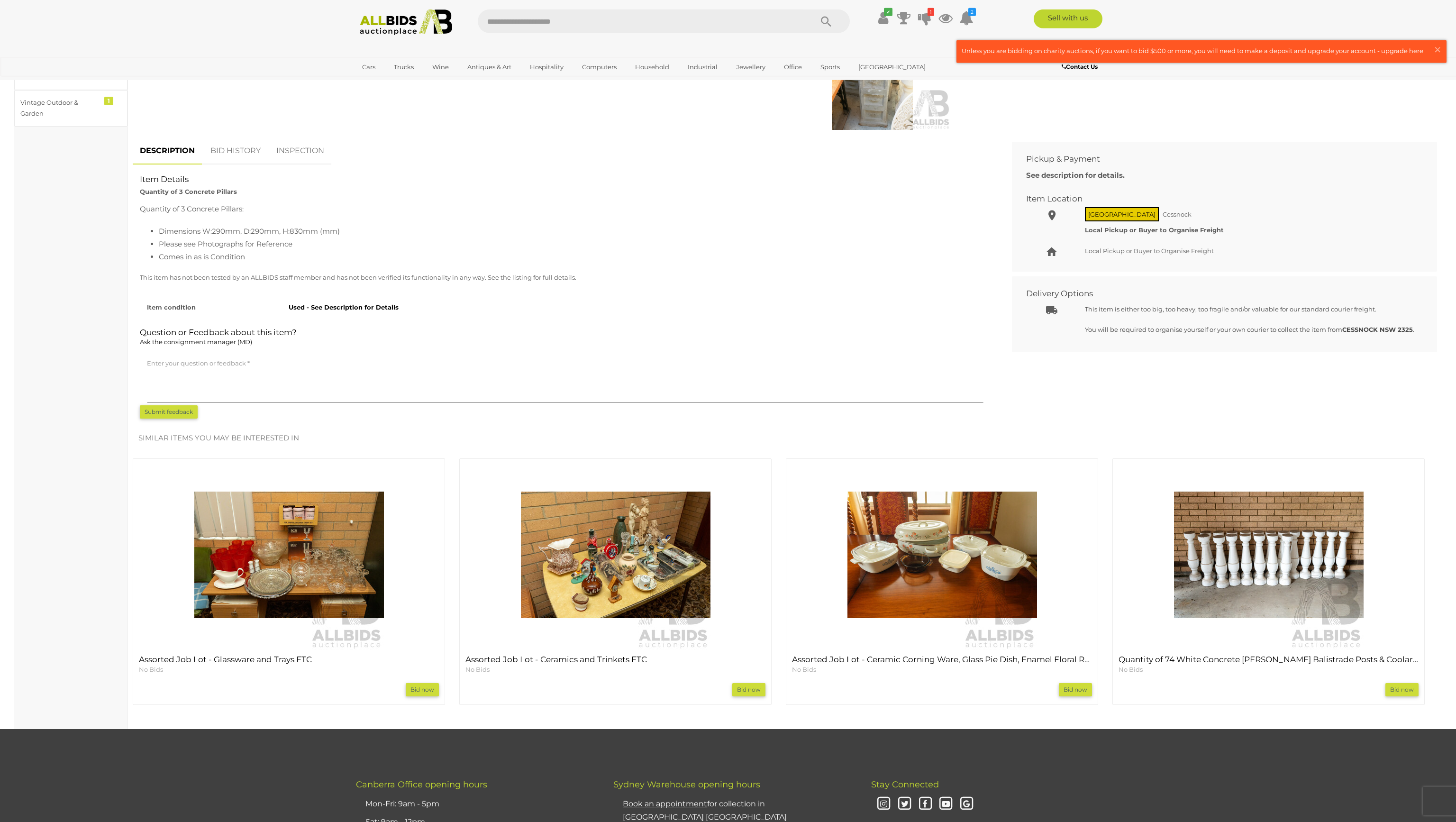
scroll to position [584, 0]
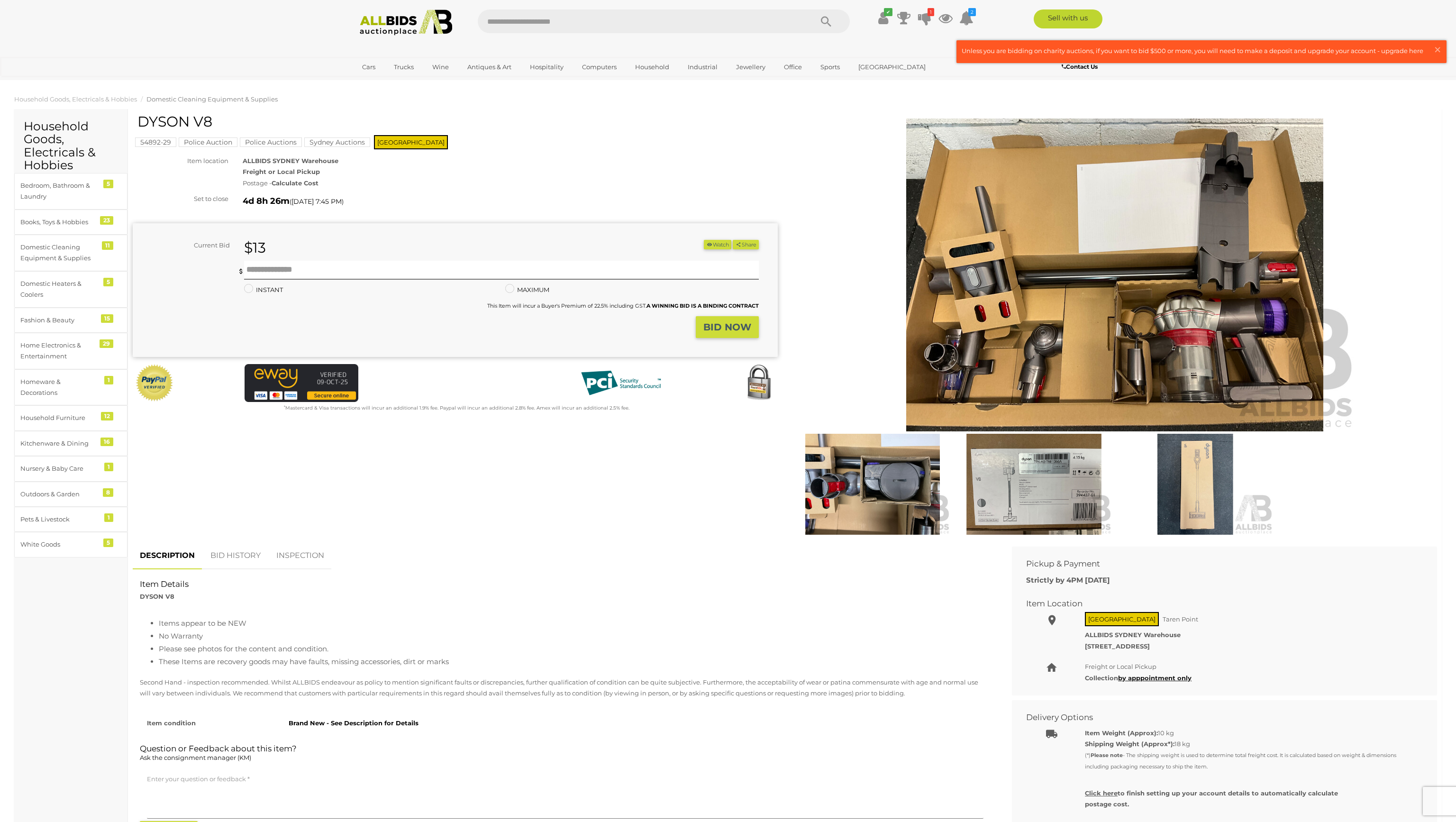
click at [1056, 473] on img at bounding box center [1034, 484] width 157 height 101
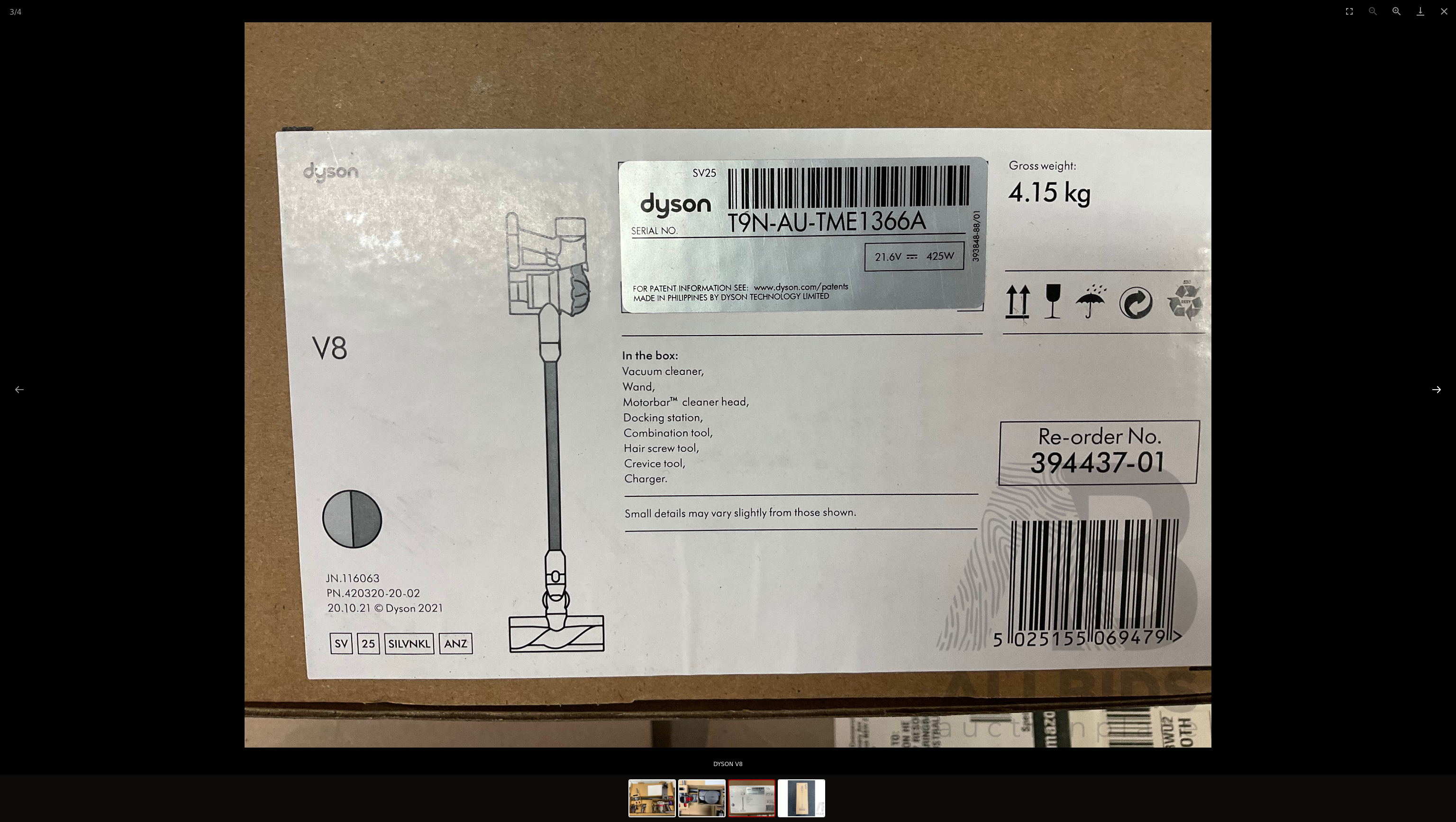
click at [1437, 391] on button "Next slide" at bounding box center [1436, 389] width 20 height 19
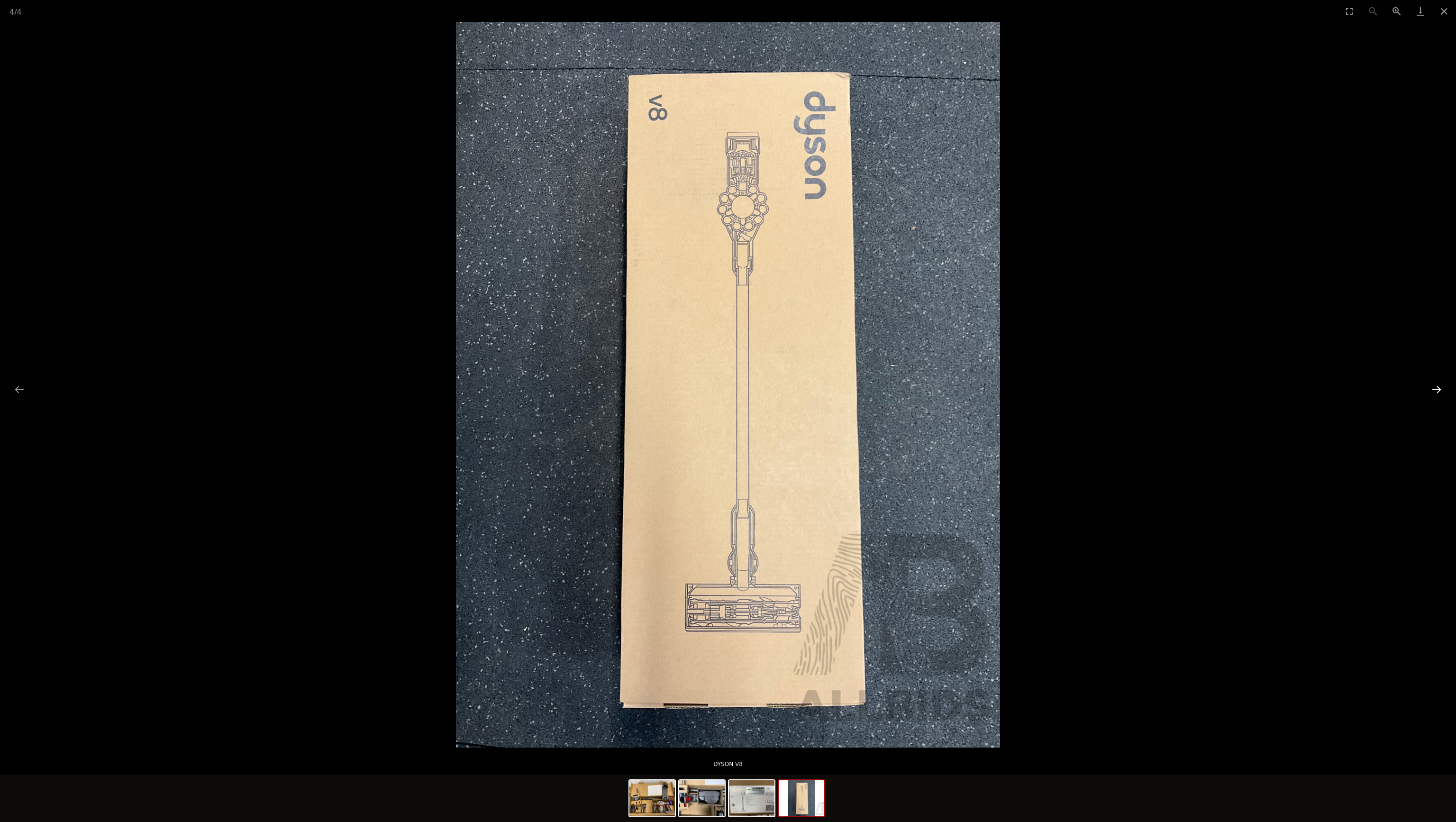
click at [1437, 391] on button "Next slide" at bounding box center [1436, 389] width 20 height 19
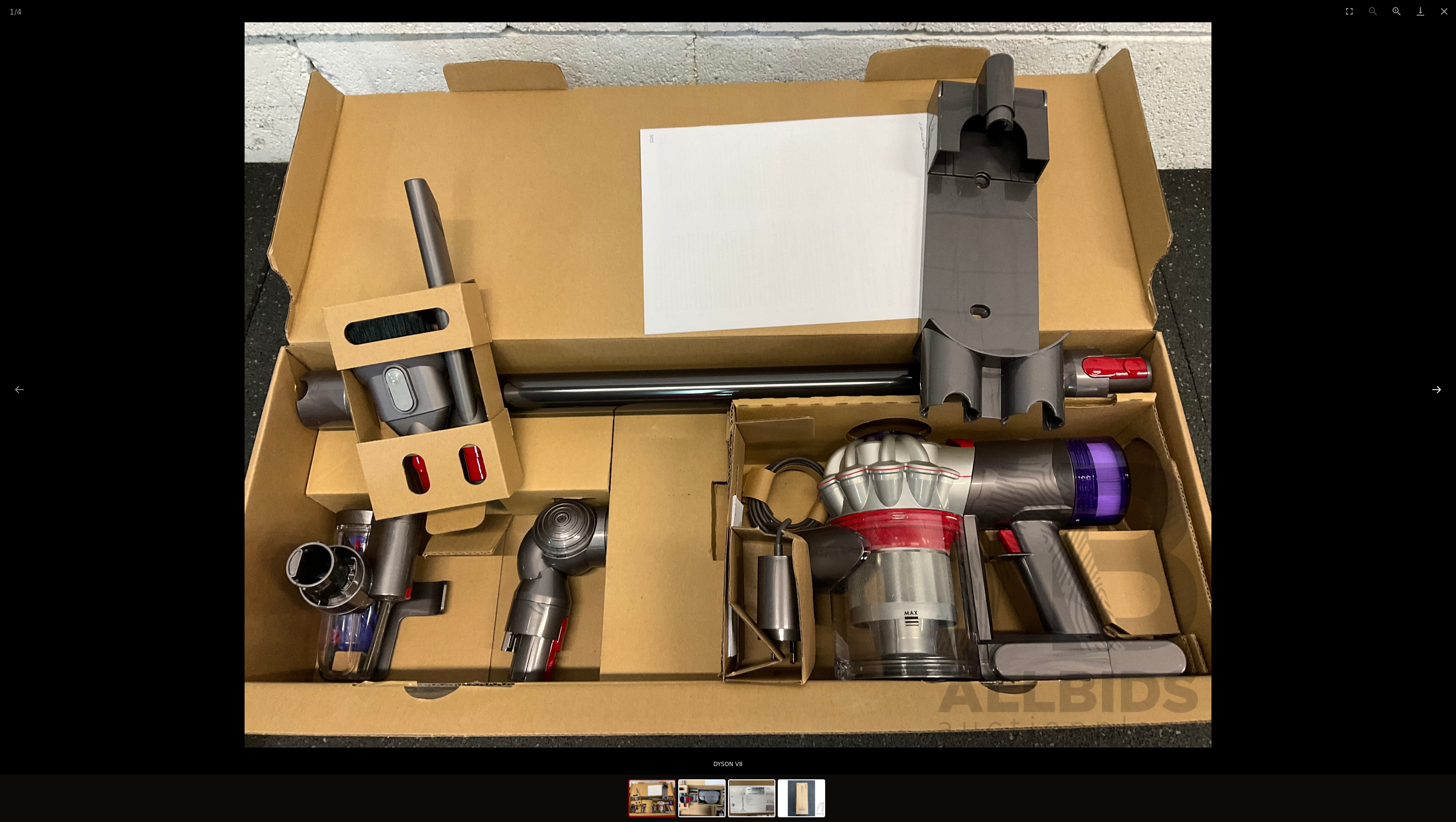
click at [1437, 391] on button "Next slide" at bounding box center [1436, 389] width 20 height 19
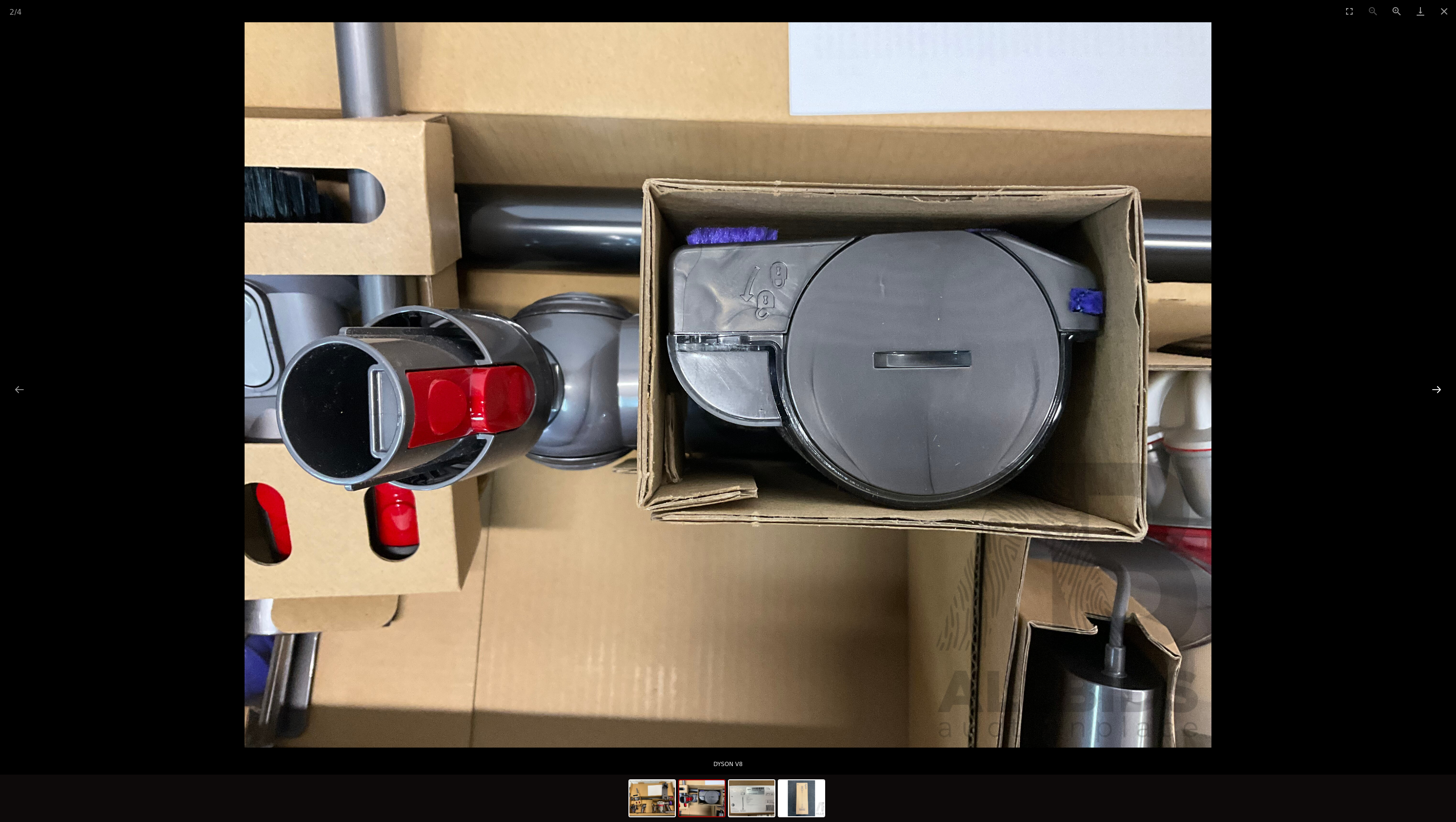
click at [1436, 391] on button "Next slide" at bounding box center [1436, 389] width 20 height 19
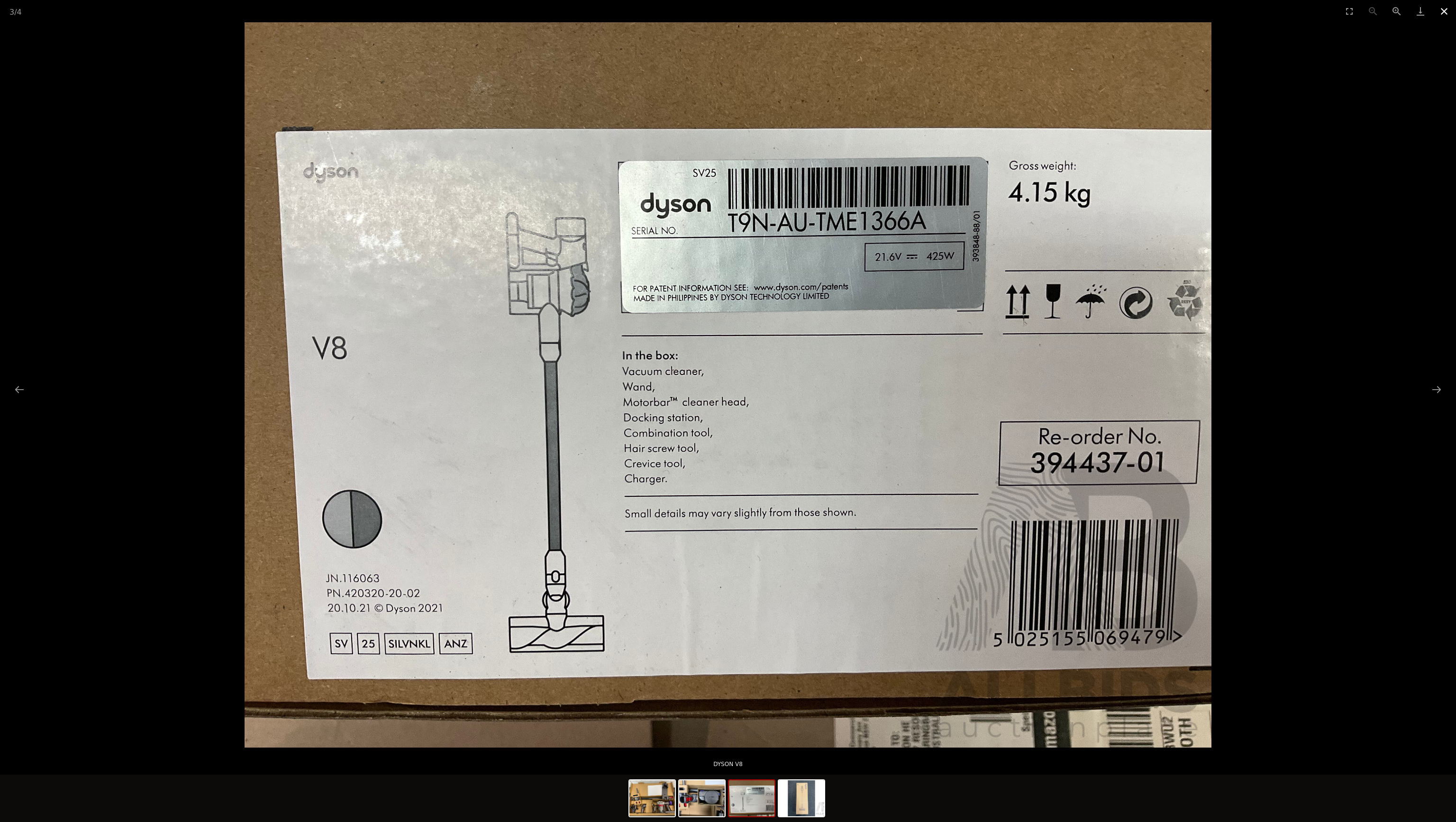
click at [1442, 14] on button "Close gallery" at bounding box center [1444, 11] width 24 height 23
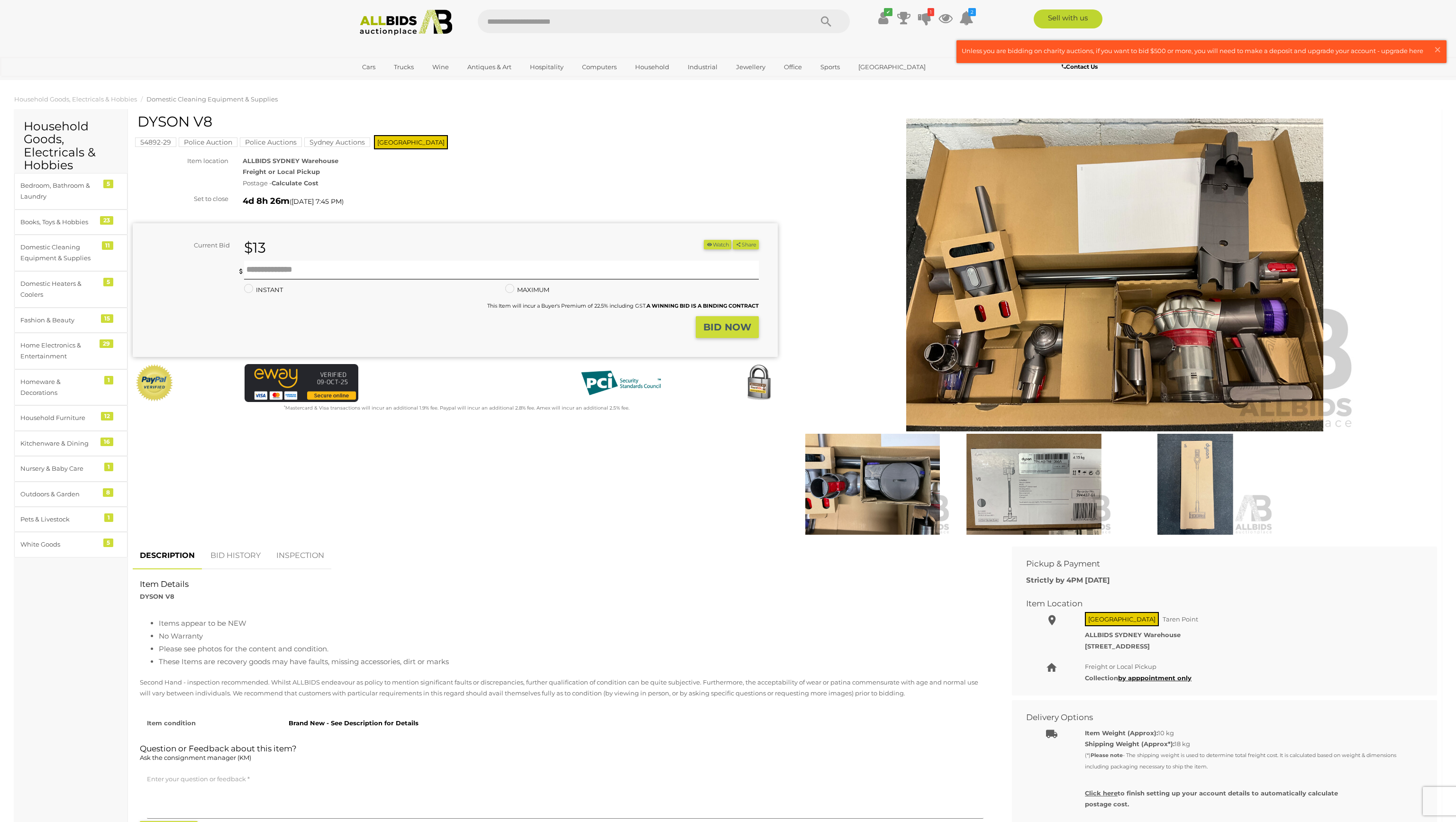
click at [300, 238] on div "Current Bid $13 (Min $14) $13 Share" at bounding box center [456, 290] width 645 height 134
click at [288, 254] on div "$13" at bounding box center [394, 248] width 313 height 16
click at [272, 265] on input "text" at bounding box center [501, 270] width 515 height 19
type input "**"
click at [716, 330] on strong "BID NOW" at bounding box center [727, 327] width 48 height 12
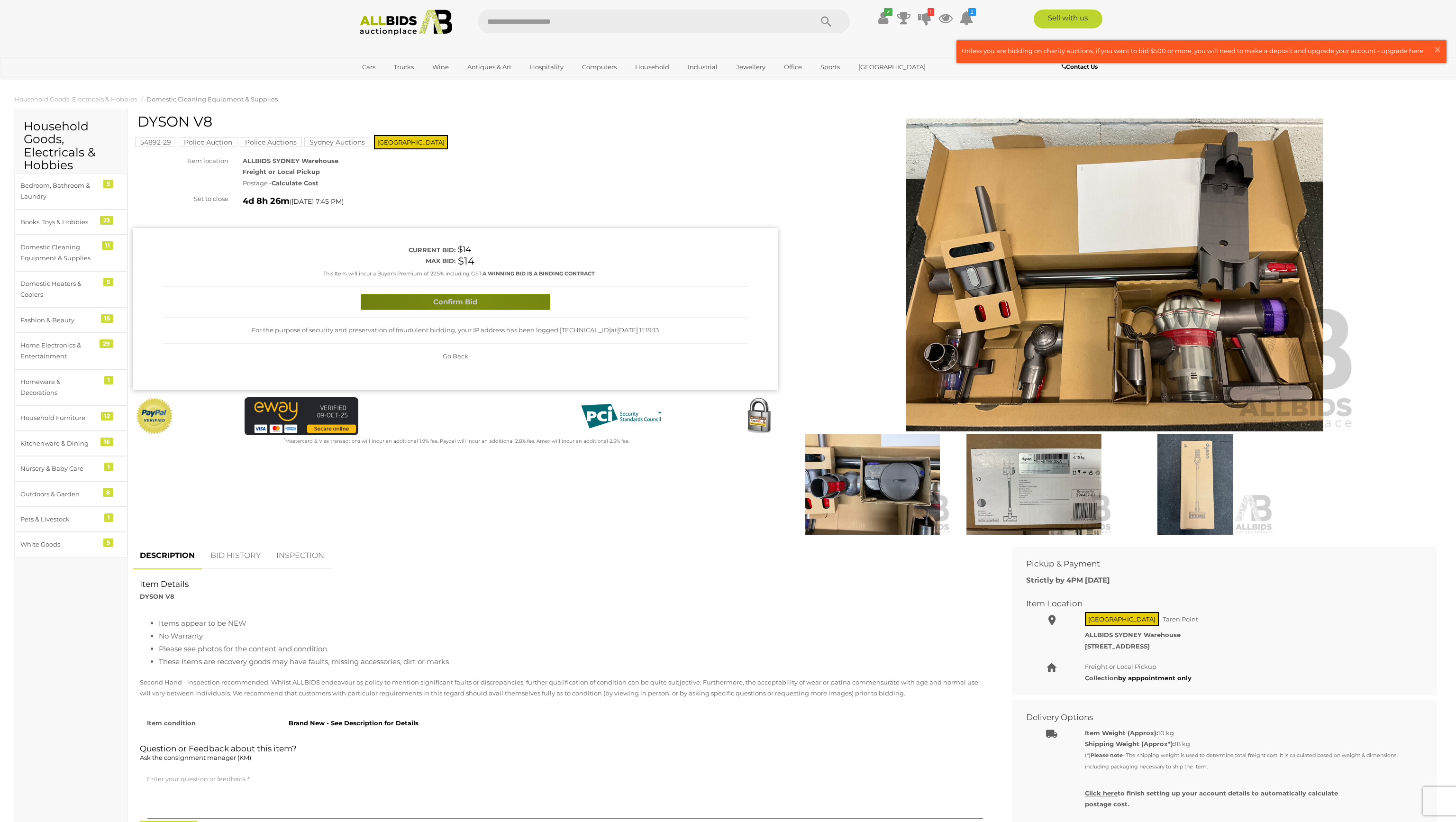
click at [483, 306] on button "Confirm Bid" at bounding box center [456, 302] width 190 height 17
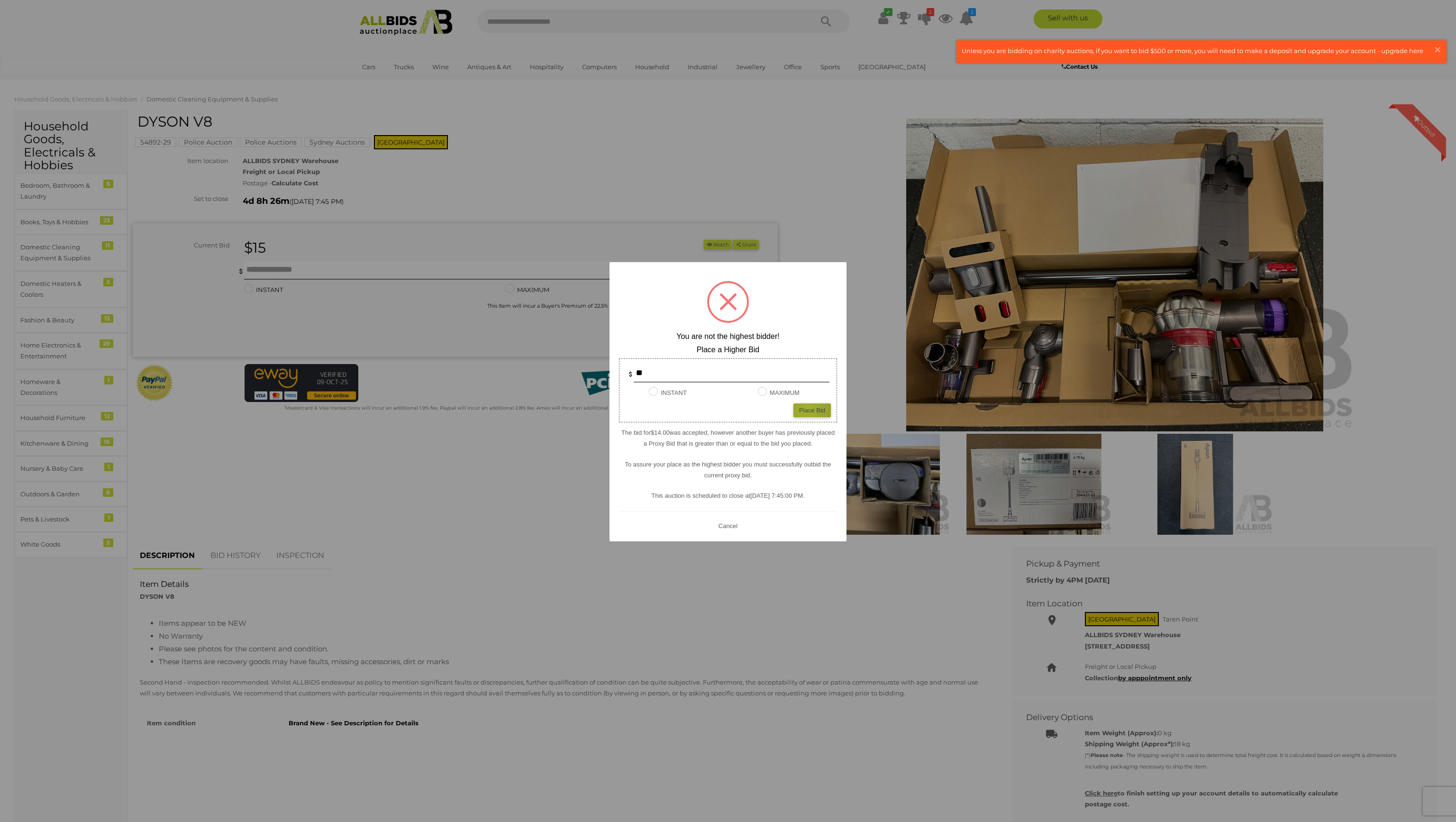
click at [808, 409] on div "Place Bid" at bounding box center [812, 411] width 38 height 14
type input "**"
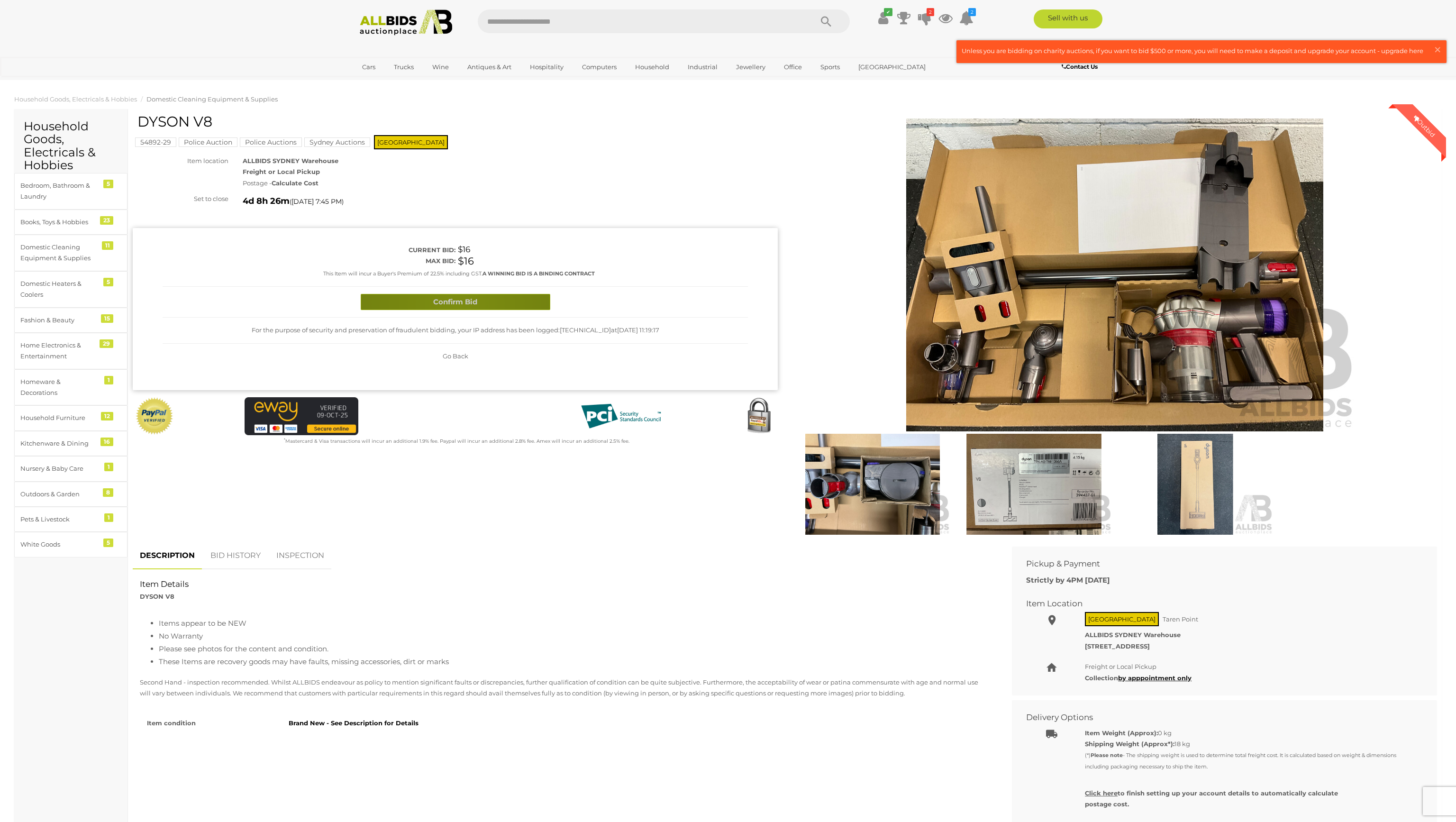
click at [456, 304] on button "Confirm Bid" at bounding box center [456, 302] width 190 height 17
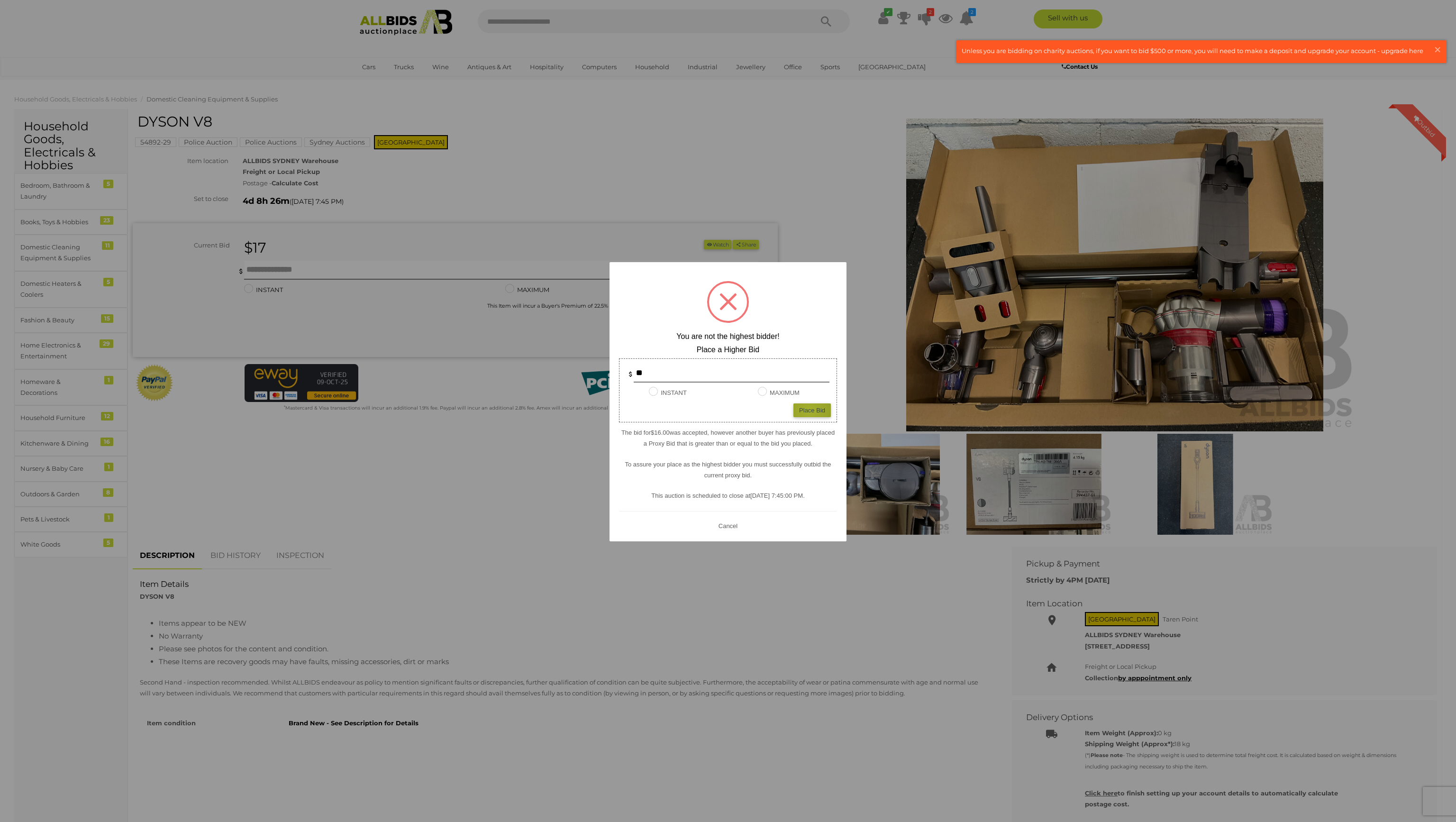
click at [810, 412] on div "Place Bid" at bounding box center [812, 411] width 38 height 14
type input "**"
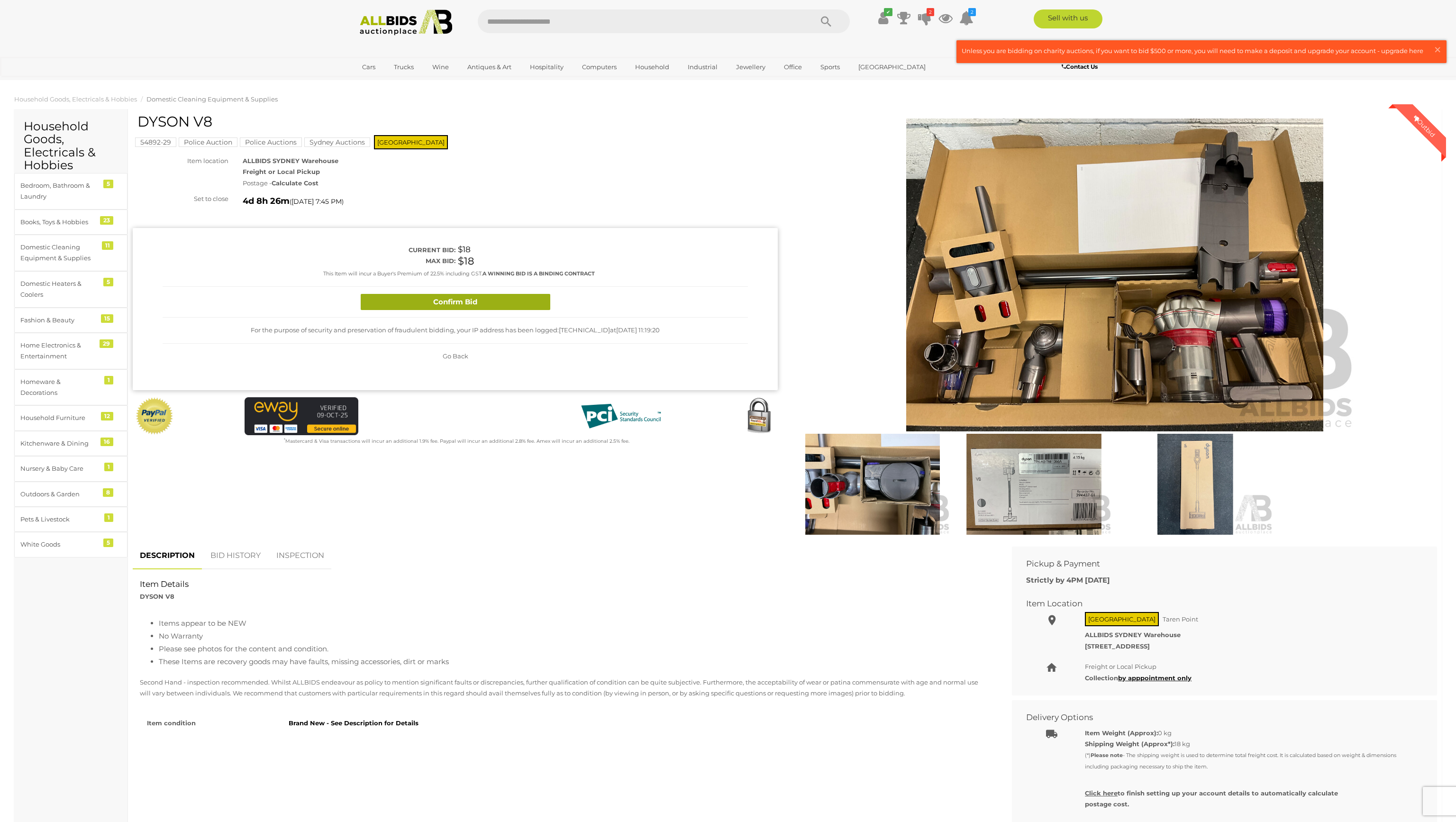
drag, startPoint x: 422, startPoint y: 308, endPoint x: 422, endPoint y: 303, distance: 5.0
click at [422, 307] on button "Confirm Bid" at bounding box center [456, 302] width 190 height 17
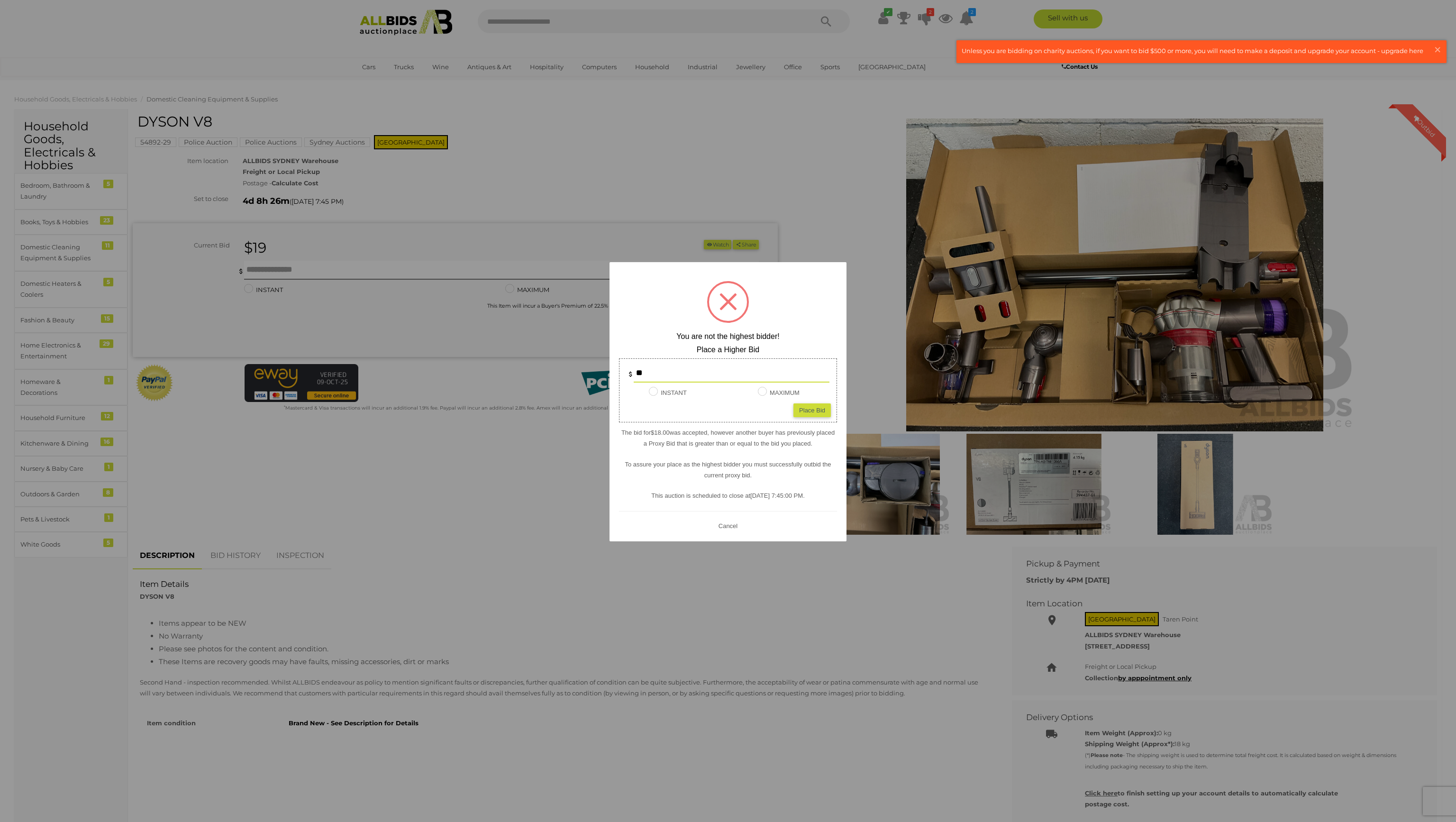
click at [797, 412] on div "Place Bid" at bounding box center [812, 411] width 38 height 14
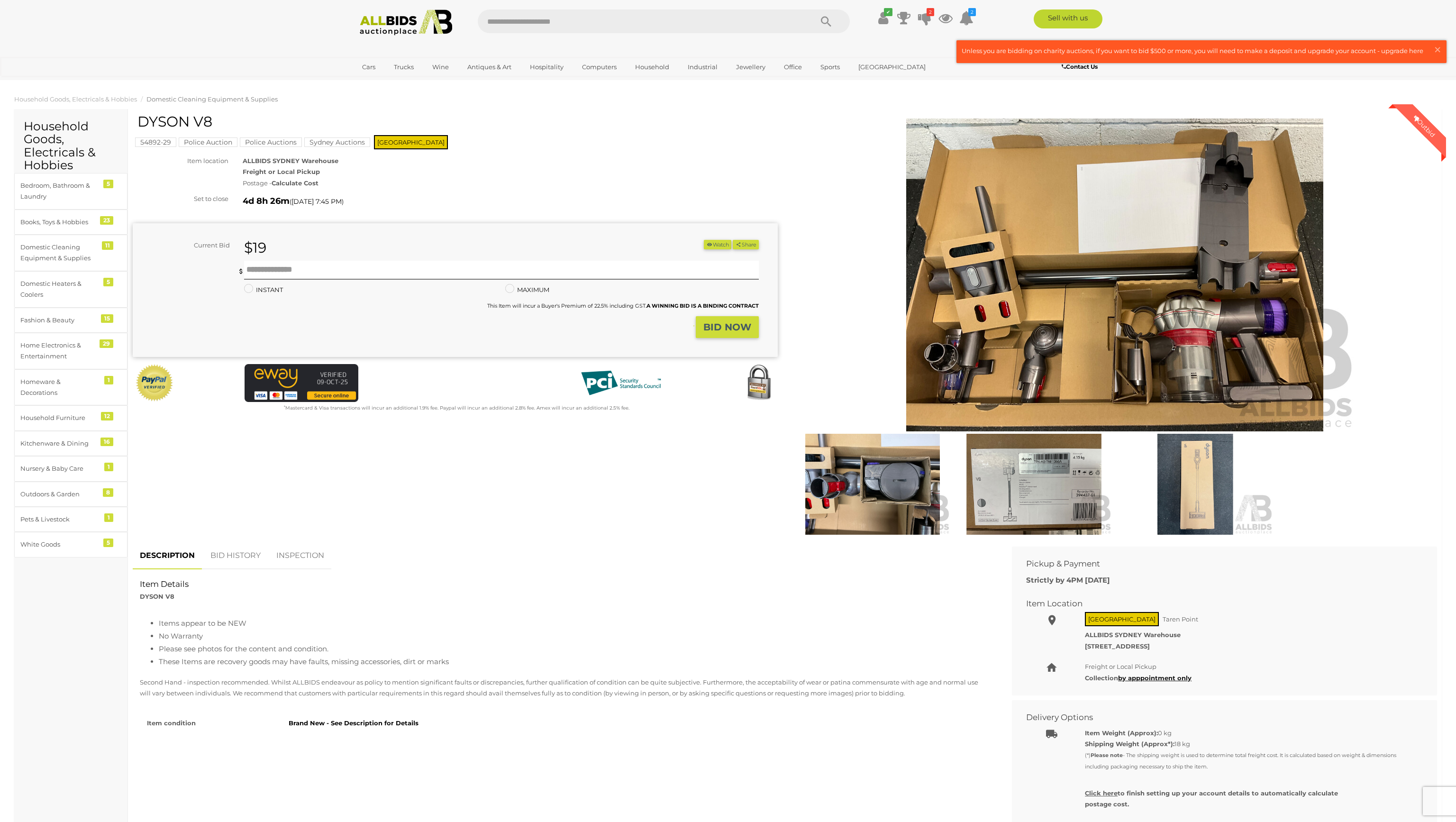
type input "**"
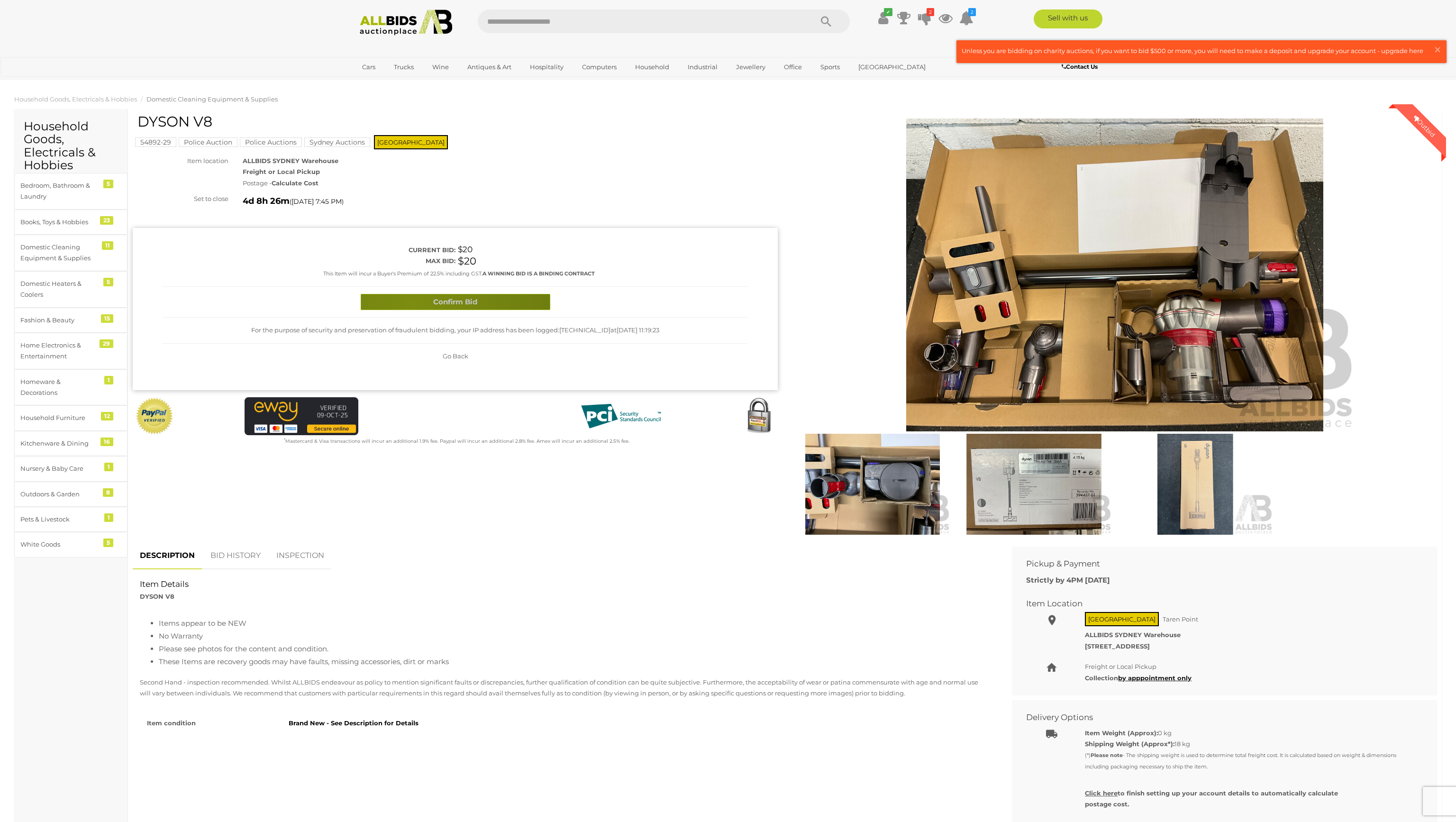
click at [413, 304] on button "Confirm Bid" at bounding box center [456, 302] width 190 height 17
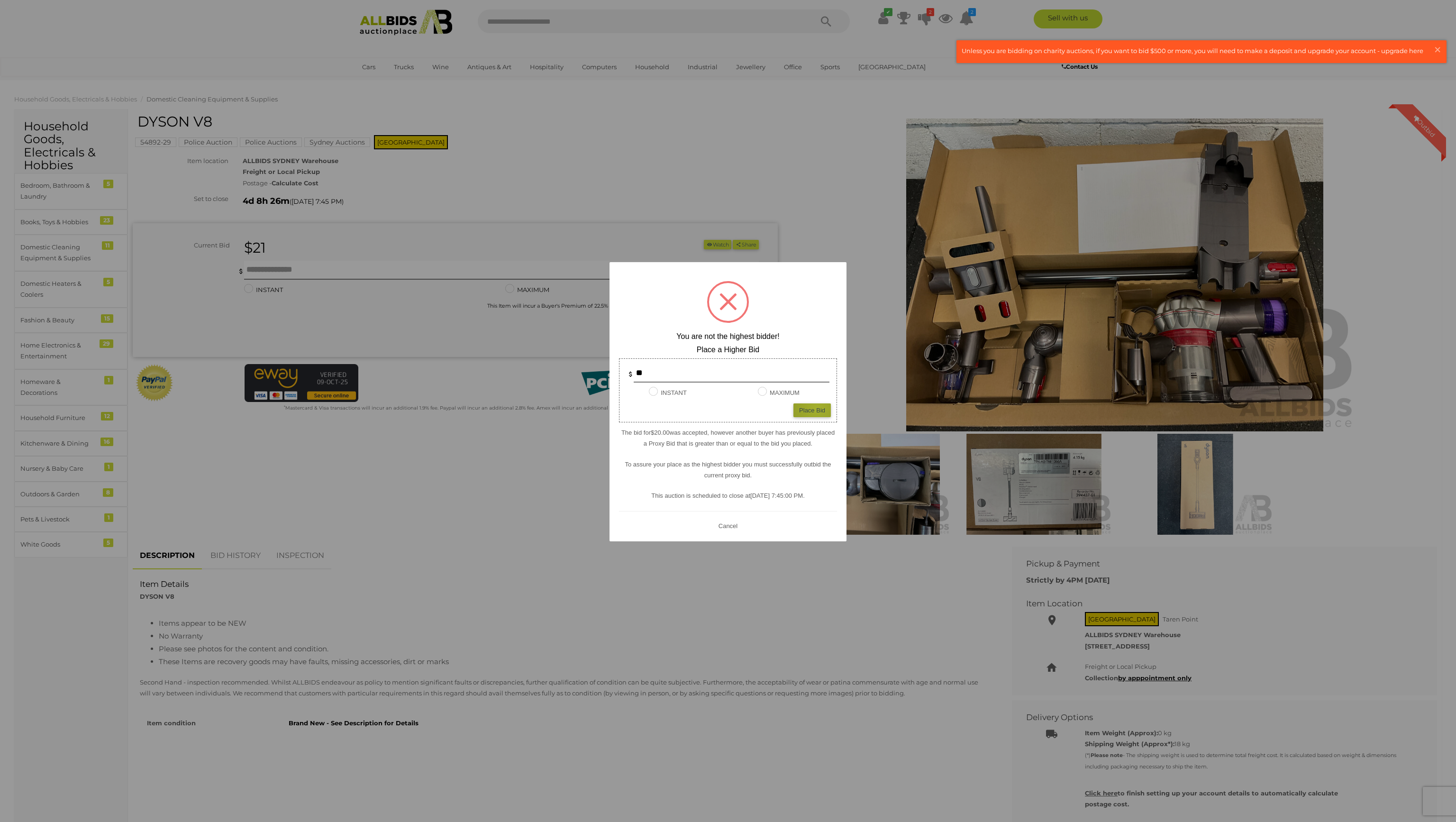
click at [817, 408] on div "Place Bid" at bounding box center [812, 411] width 38 height 14
type input "**"
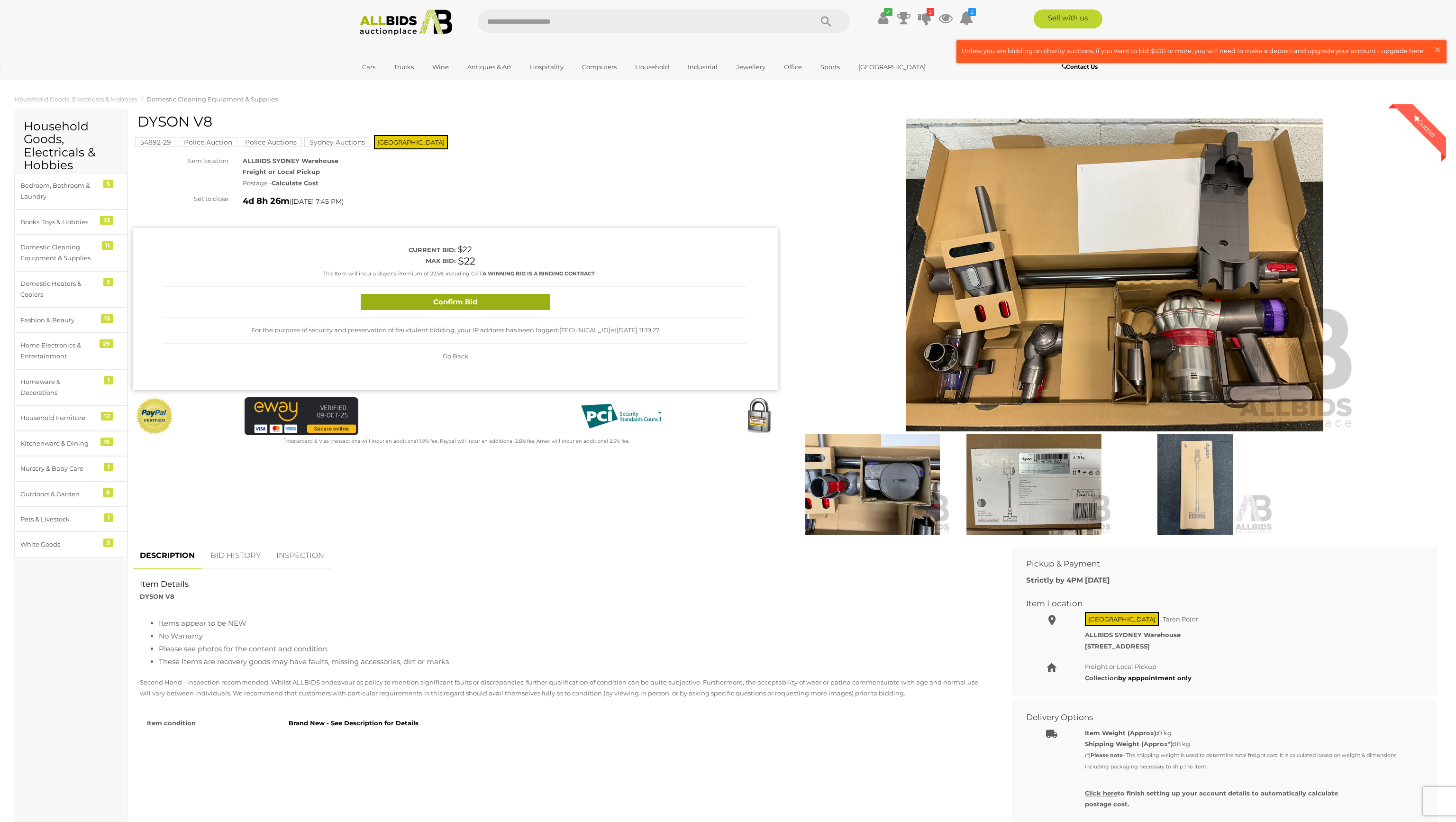
drag, startPoint x: 545, startPoint y: 310, endPoint x: 537, endPoint y: 300, distance: 12.8
click at [545, 307] on div "Confirm Bid" at bounding box center [455, 303] width 585 height 31
click at [531, 300] on button "Confirm Bid" at bounding box center [456, 302] width 190 height 17
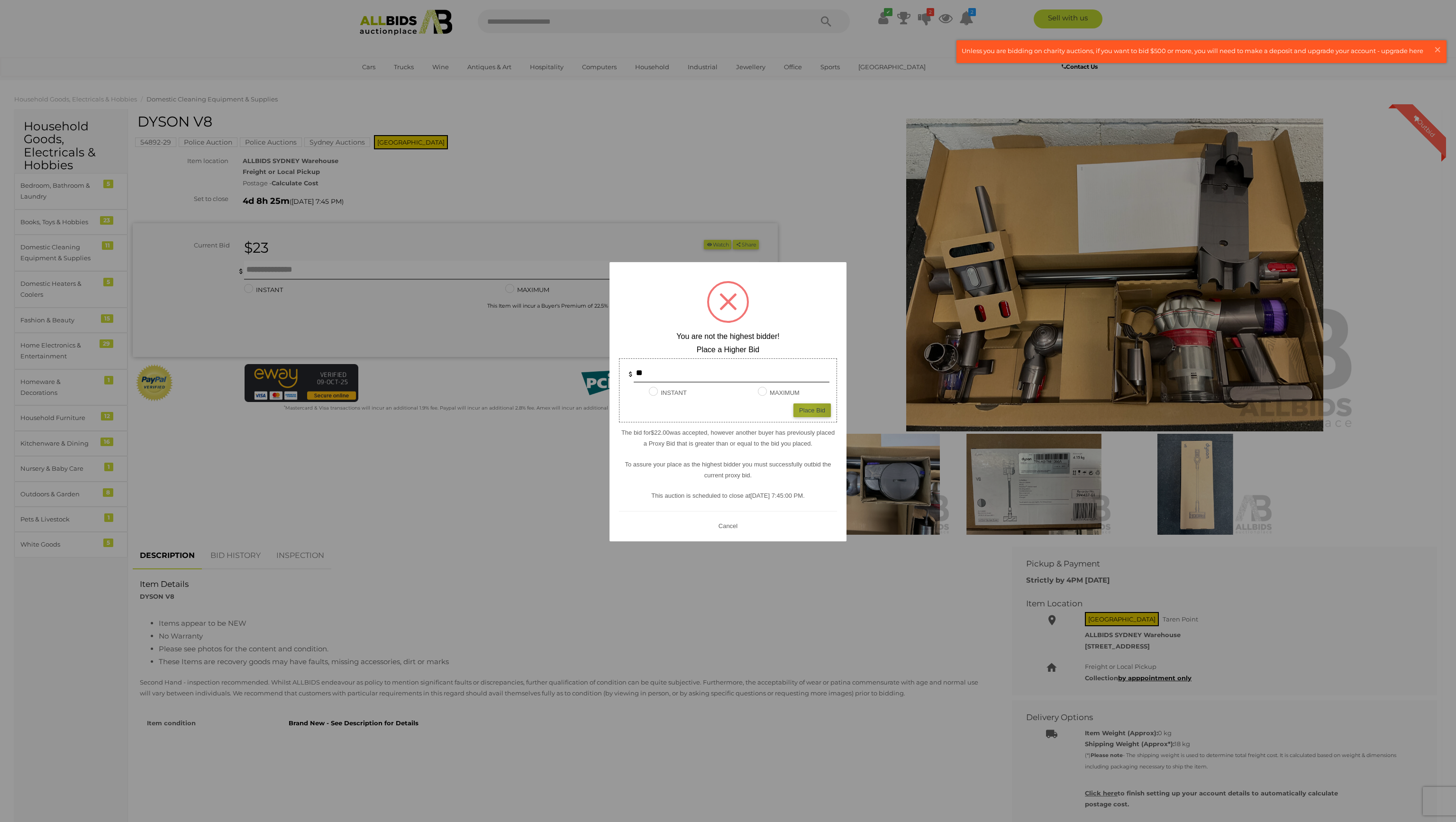
click at [807, 411] on div "Place Bid" at bounding box center [812, 411] width 38 height 14
type input "**"
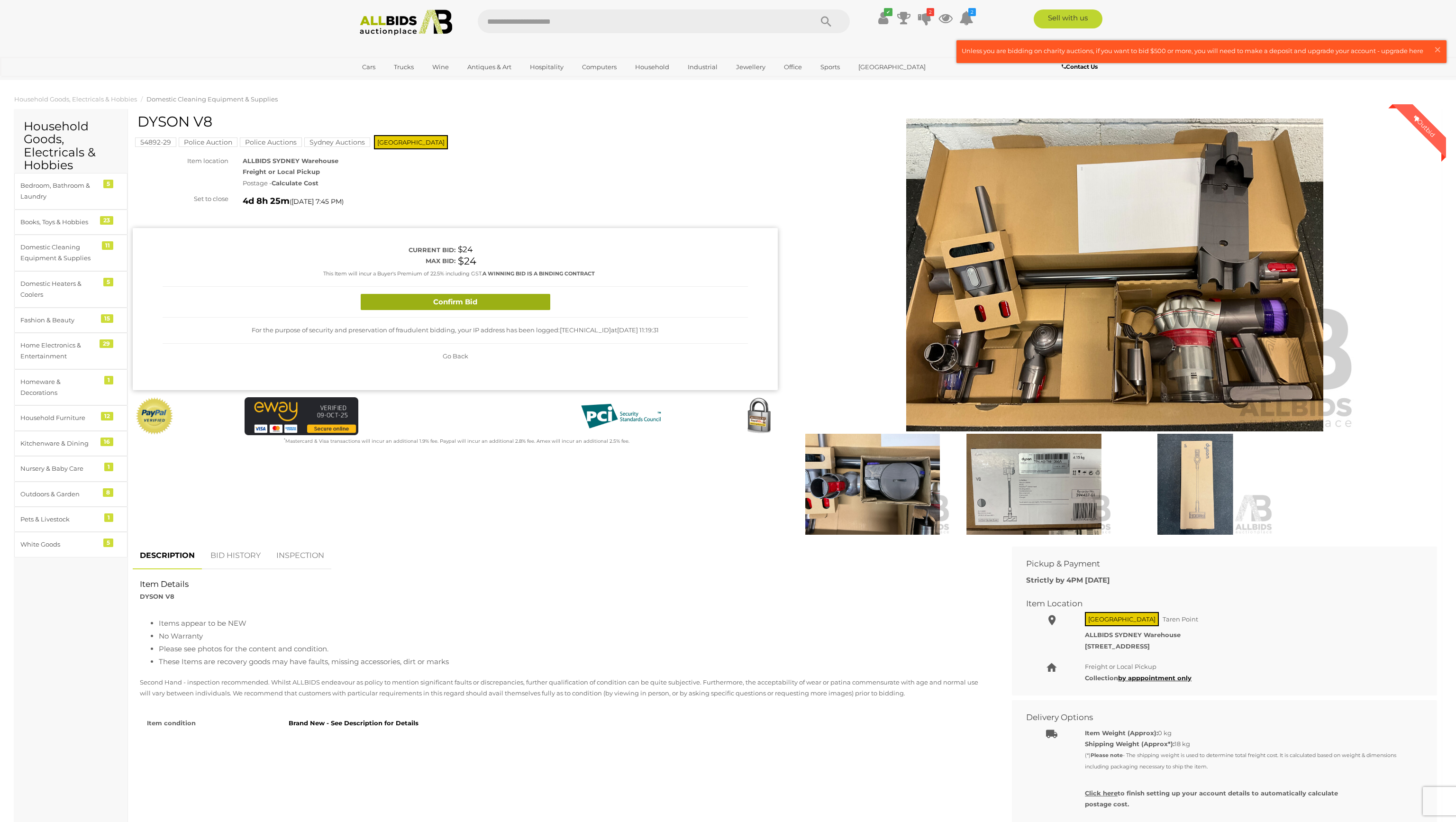
click at [486, 305] on button "Confirm Bid" at bounding box center [456, 302] width 190 height 17
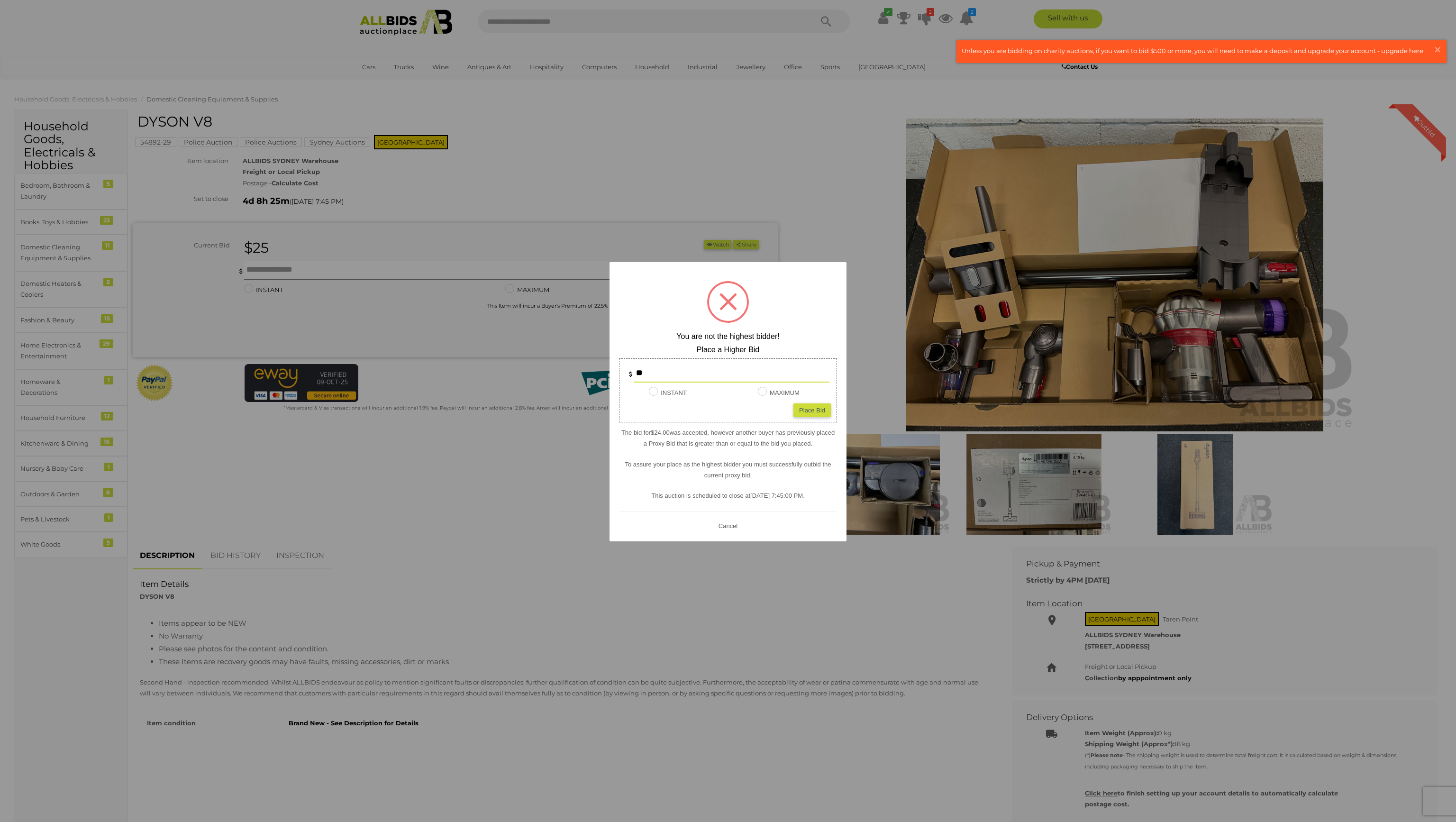
click at [806, 412] on div "Place Bid" at bounding box center [812, 411] width 38 height 14
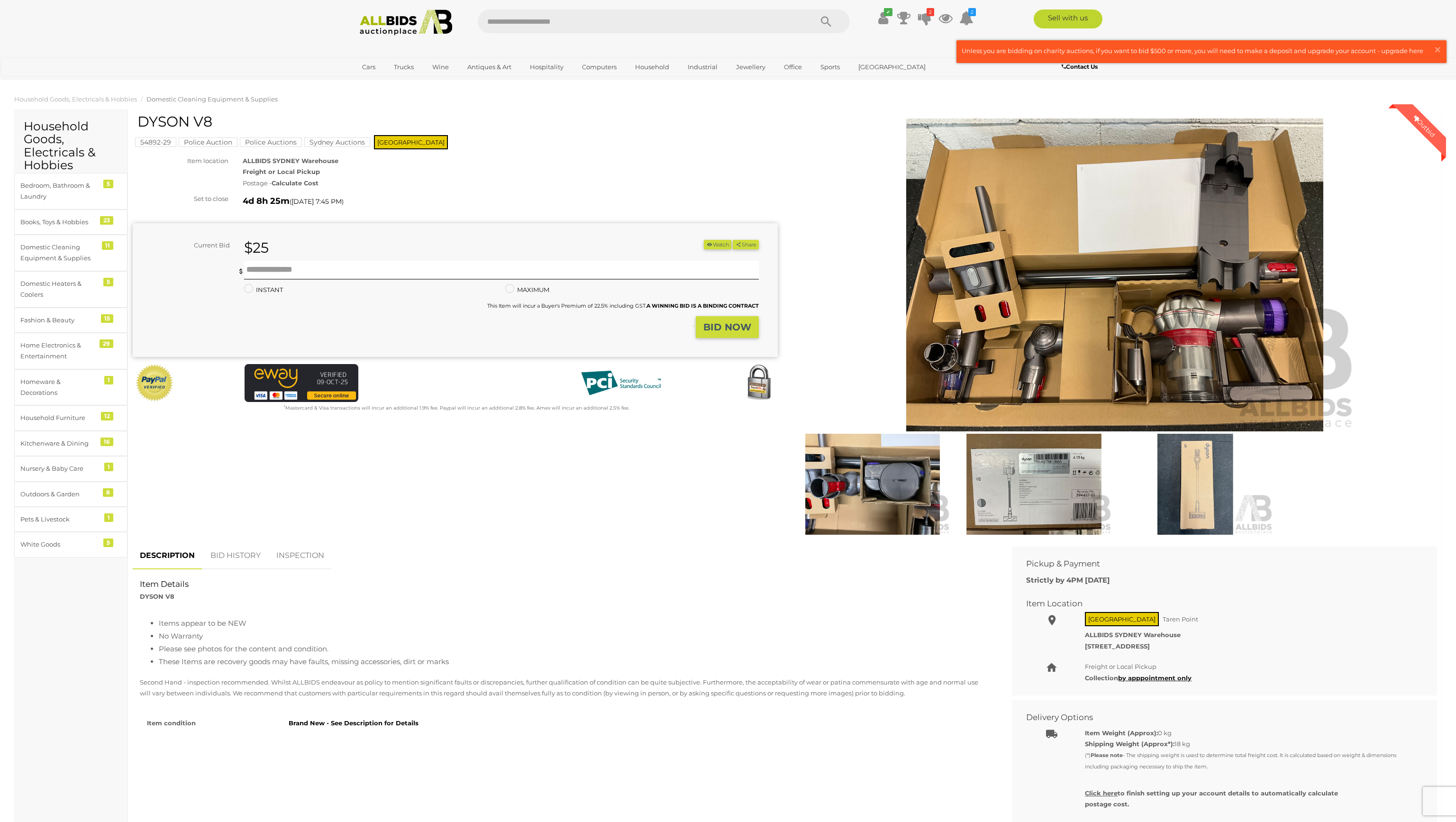
type input "**"
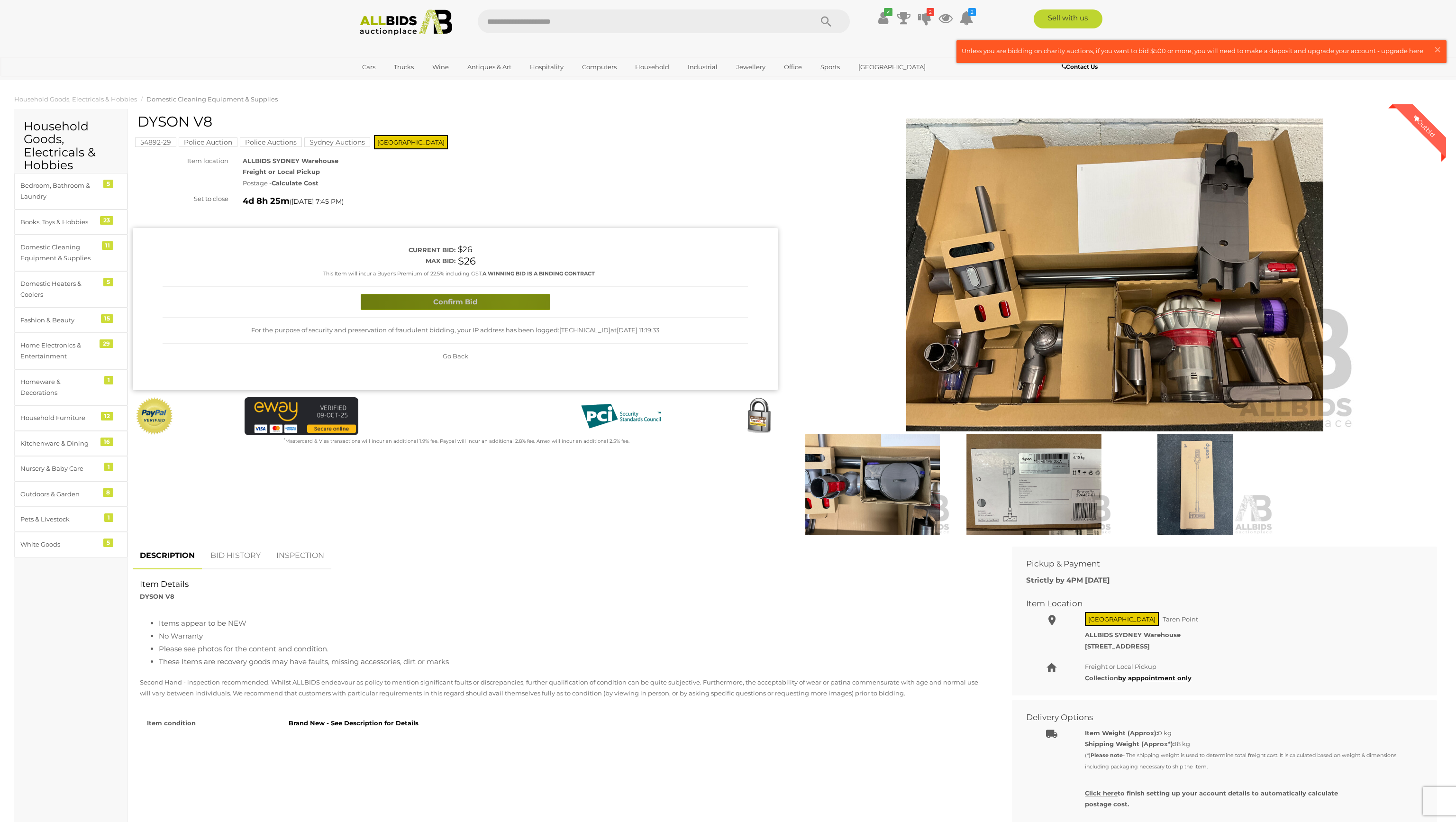
click at [515, 298] on button "Confirm Bid" at bounding box center [456, 302] width 190 height 17
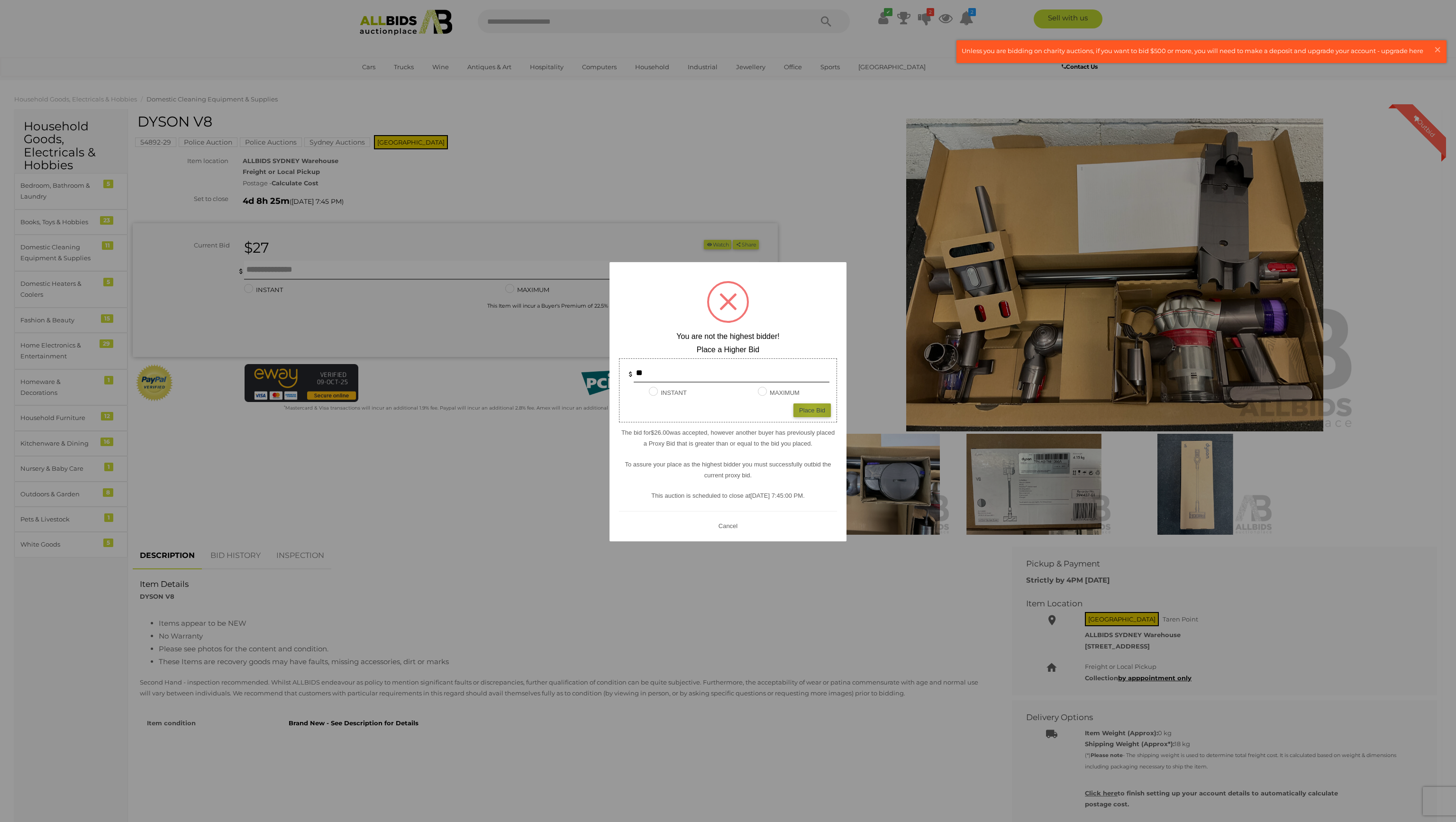
click at [812, 410] on div "Place Bid" at bounding box center [812, 411] width 38 height 14
type input "**"
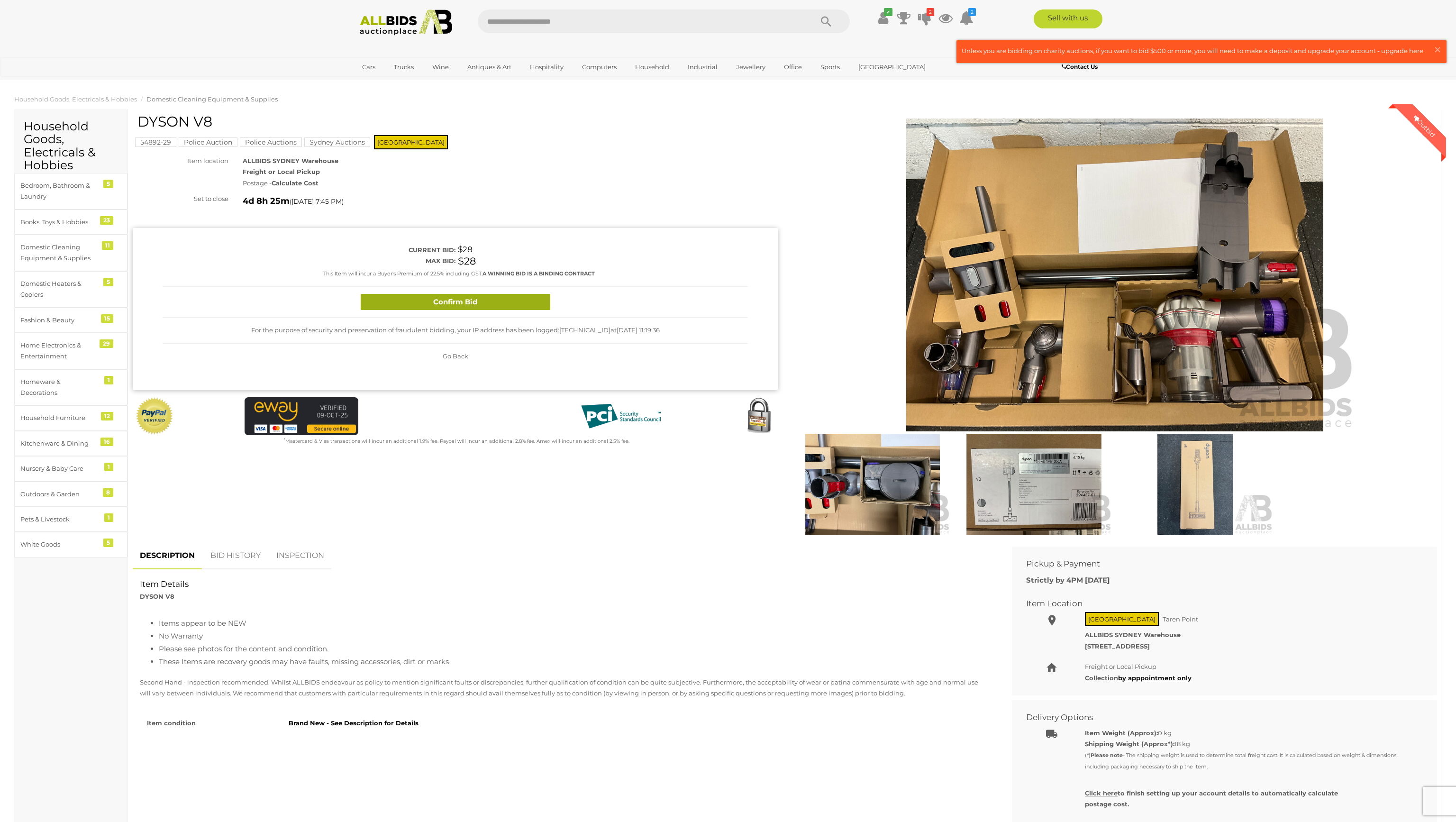
click at [501, 301] on button "Confirm Bid" at bounding box center [456, 302] width 190 height 17
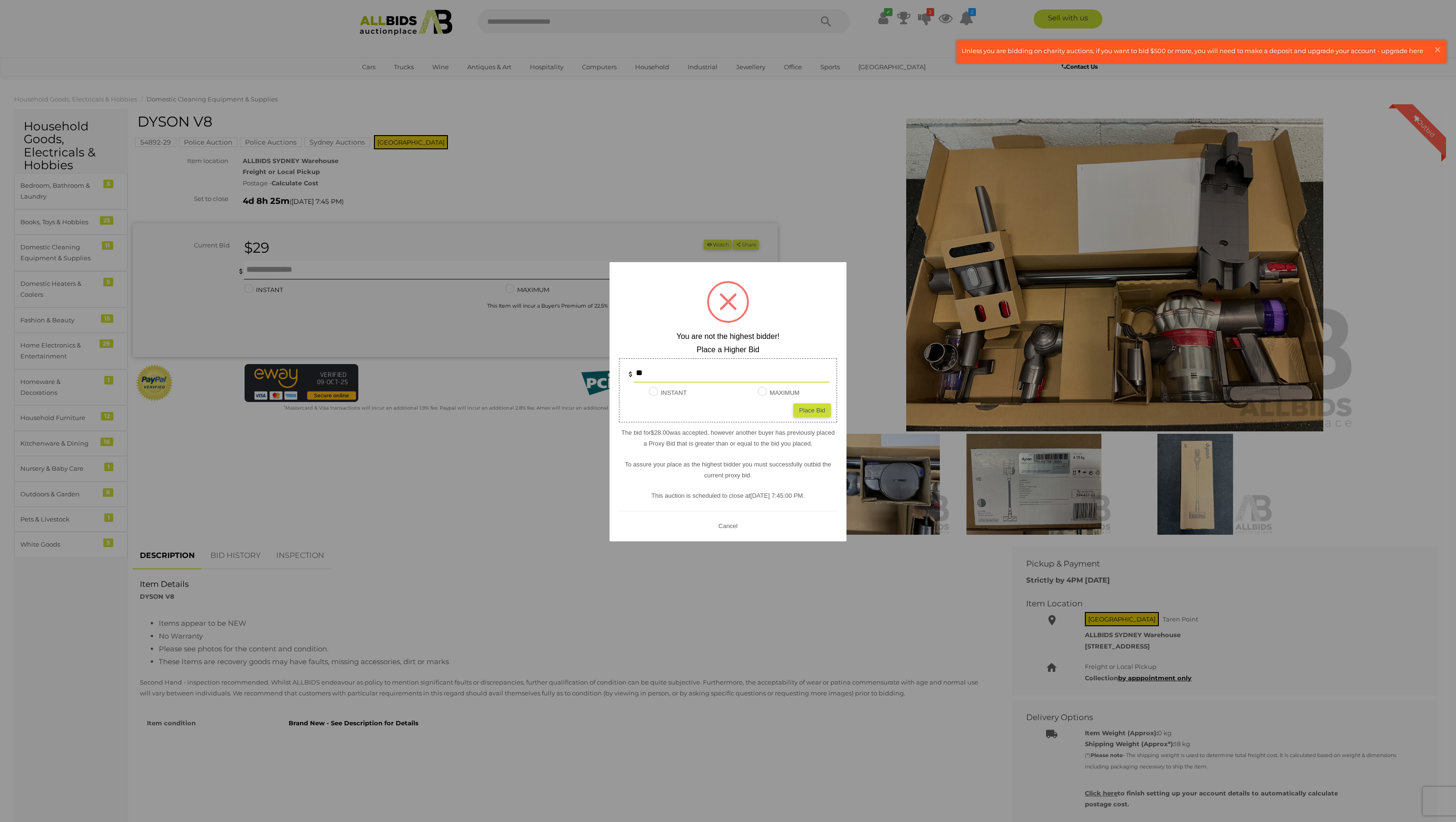
drag, startPoint x: 804, startPoint y: 407, endPoint x: 795, endPoint y: 404, distance: 9.5
click at [803, 407] on div "Place Bid" at bounding box center [812, 411] width 38 height 14
type input "**"
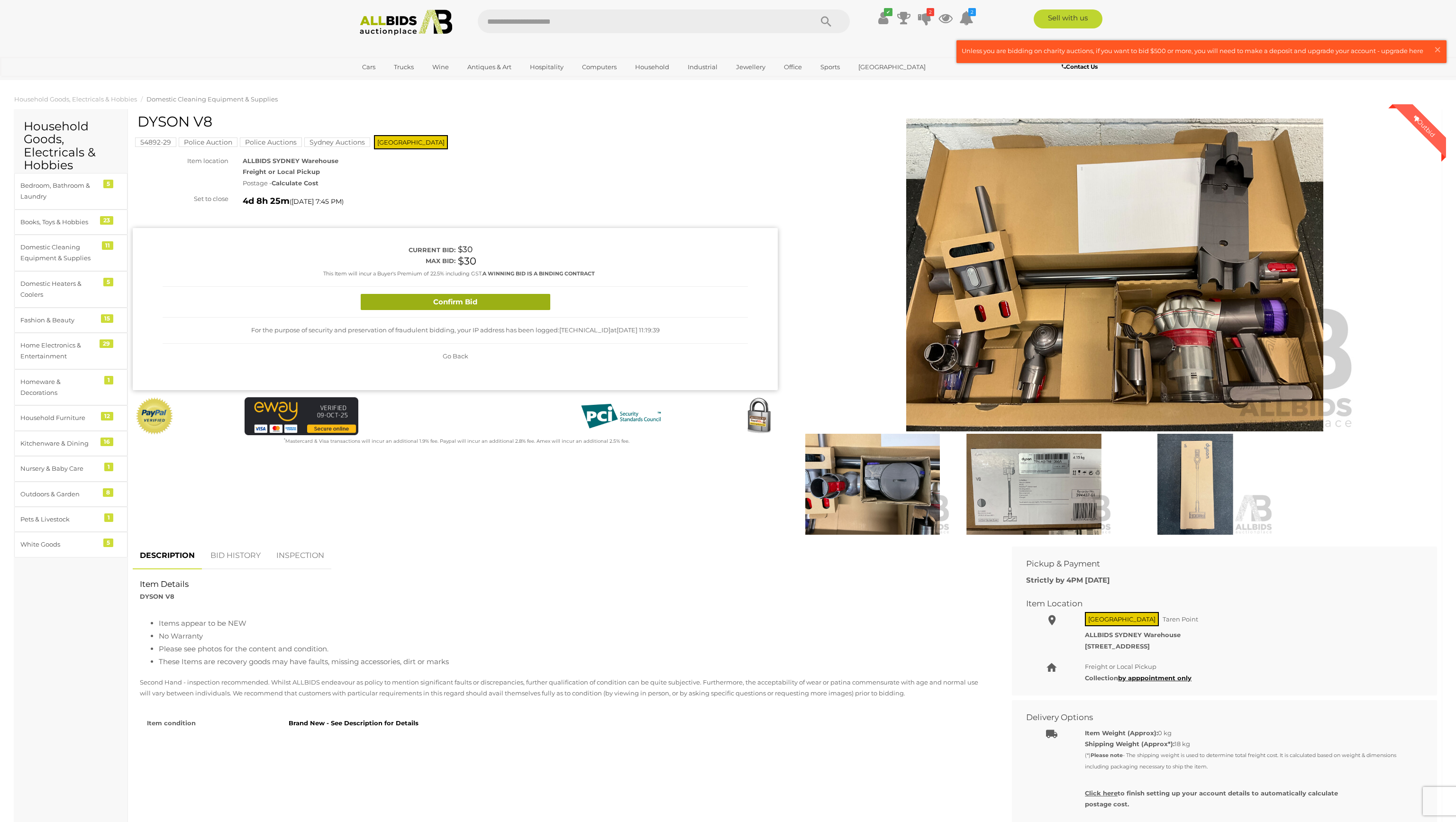
click at [488, 294] on button "Confirm Bid" at bounding box center [456, 302] width 190 height 17
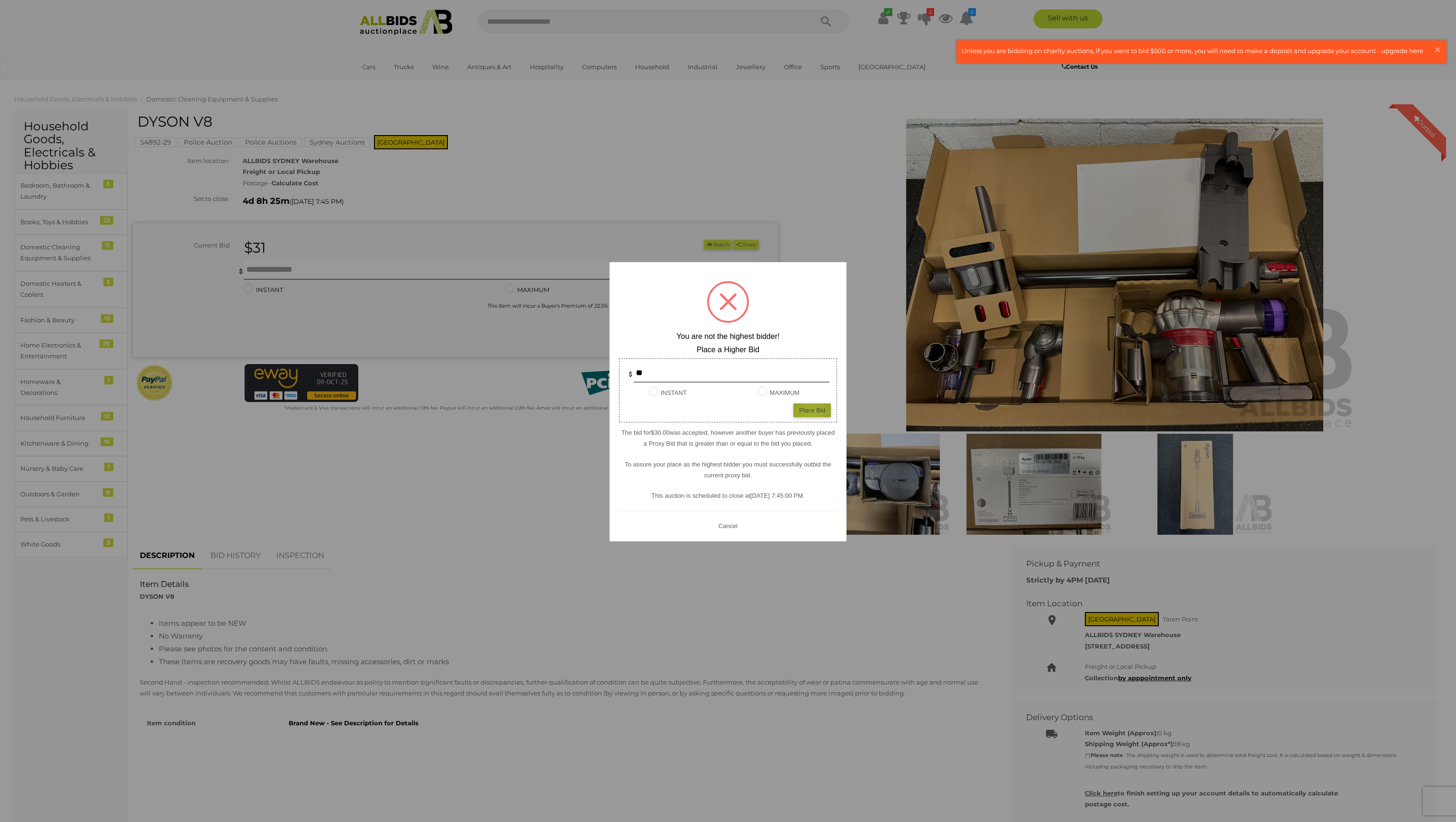
click at [811, 414] on div "Place Bid" at bounding box center [812, 411] width 38 height 14
type input "**"
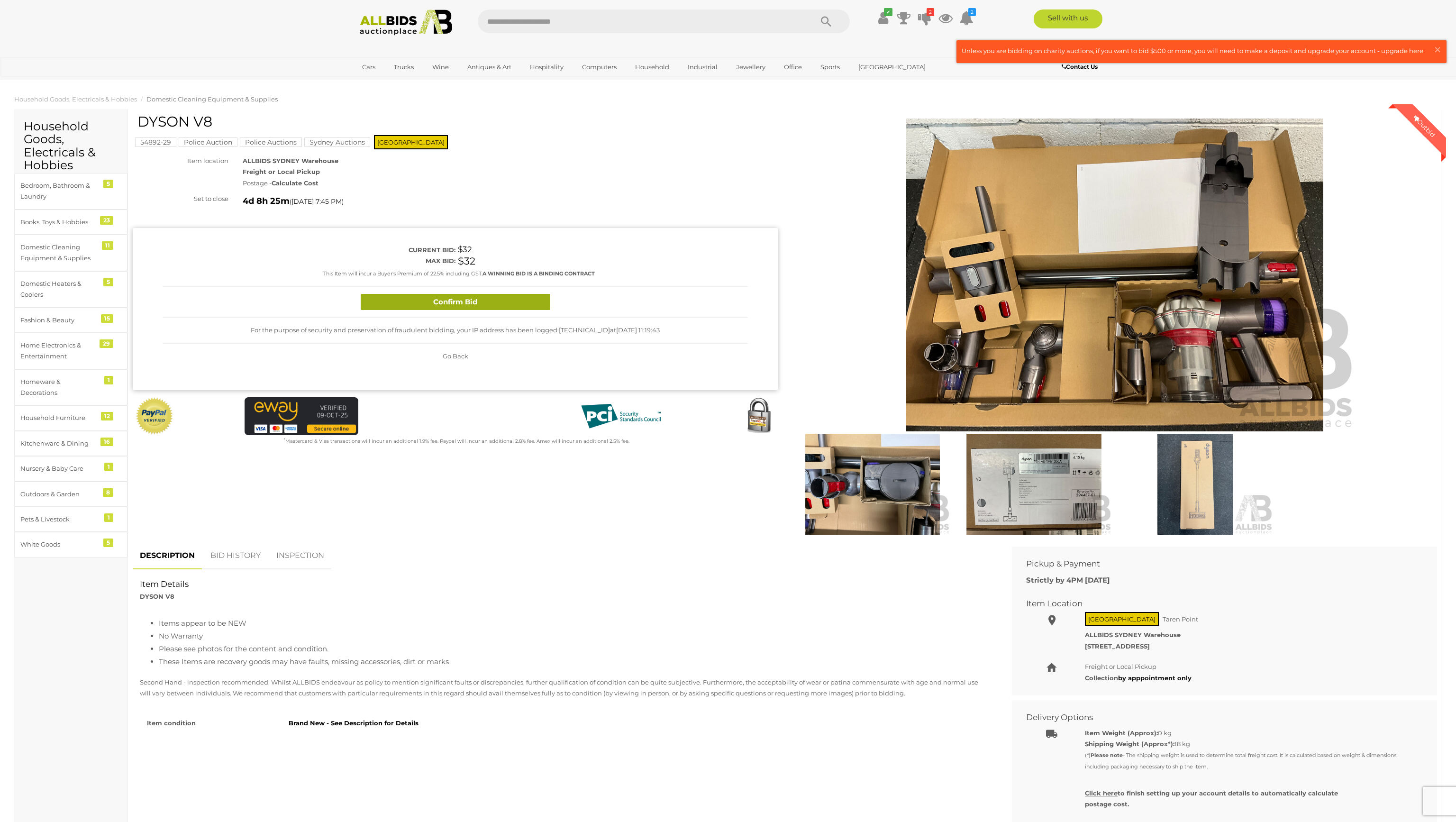
click at [506, 296] on button "Confirm Bid" at bounding box center [456, 302] width 190 height 17
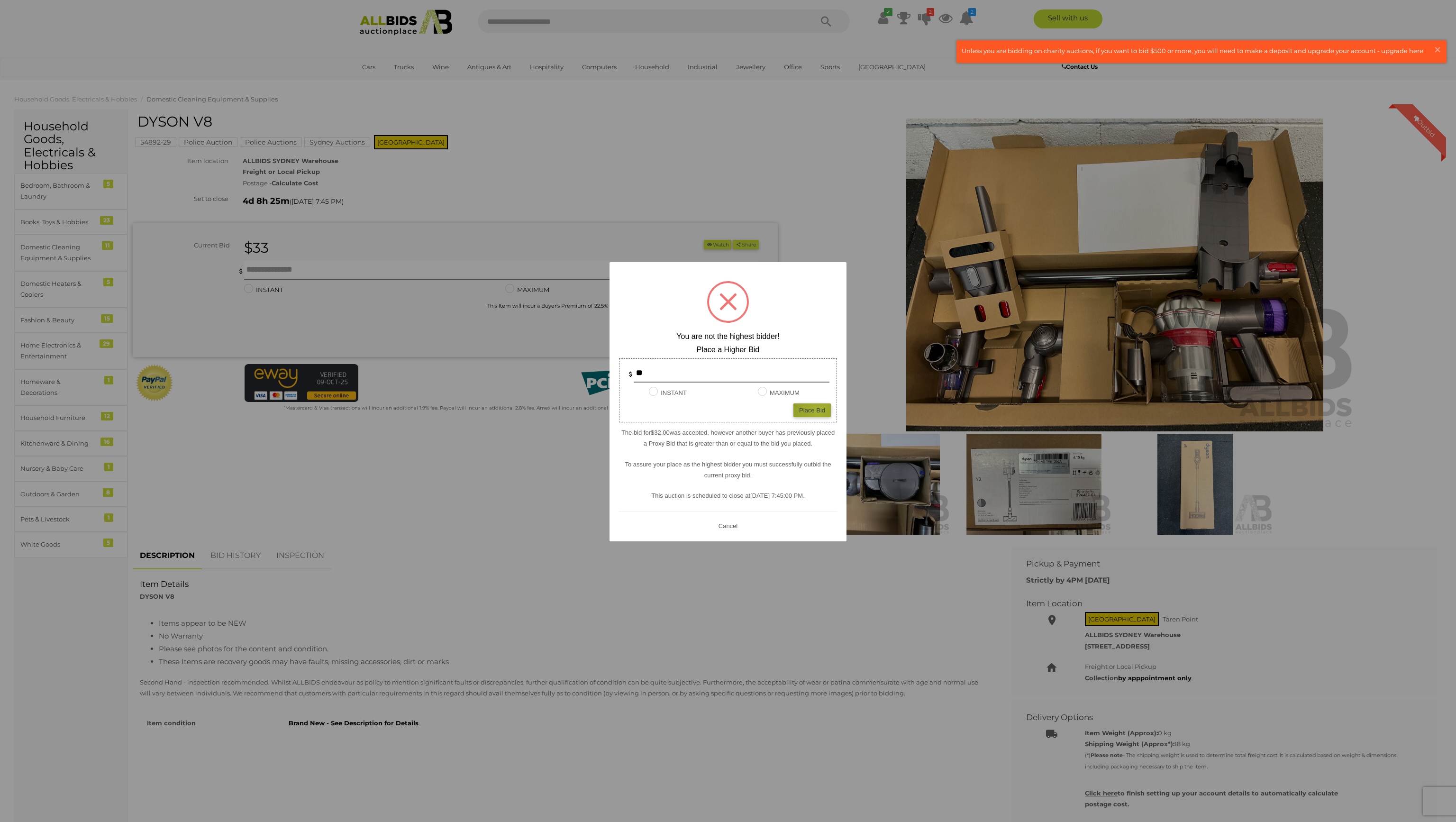
click at [818, 414] on div "Place Bid" at bounding box center [812, 411] width 38 height 14
type input "**"
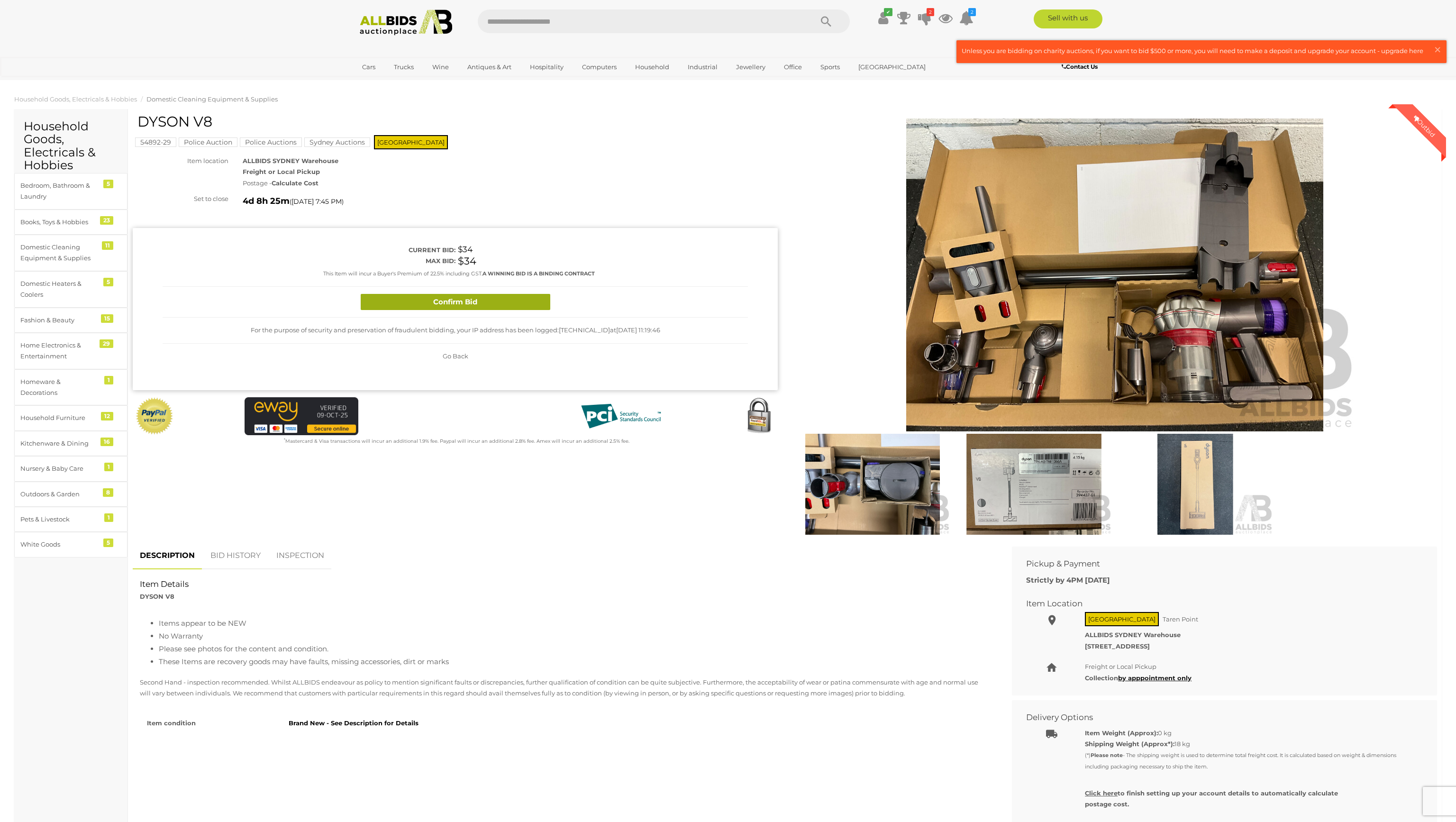
click at [520, 300] on button "Confirm Bid" at bounding box center [456, 302] width 190 height 17
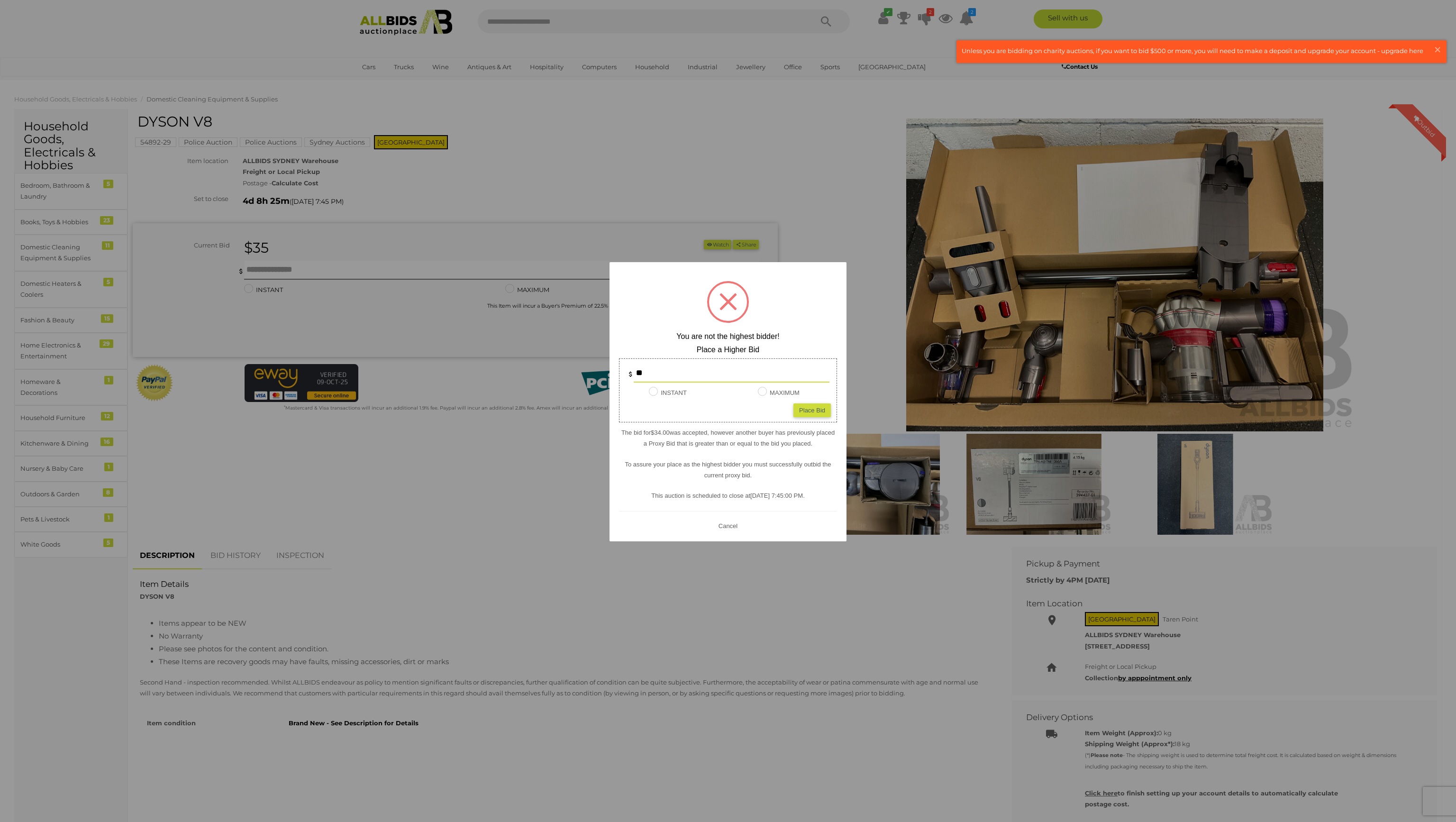
click at [708, 307] on div at bounding box center [728, 302] width 42 height 42
click at [727, 523] on button "Cancel" at bounding box center [728, 526] width 25 height 12
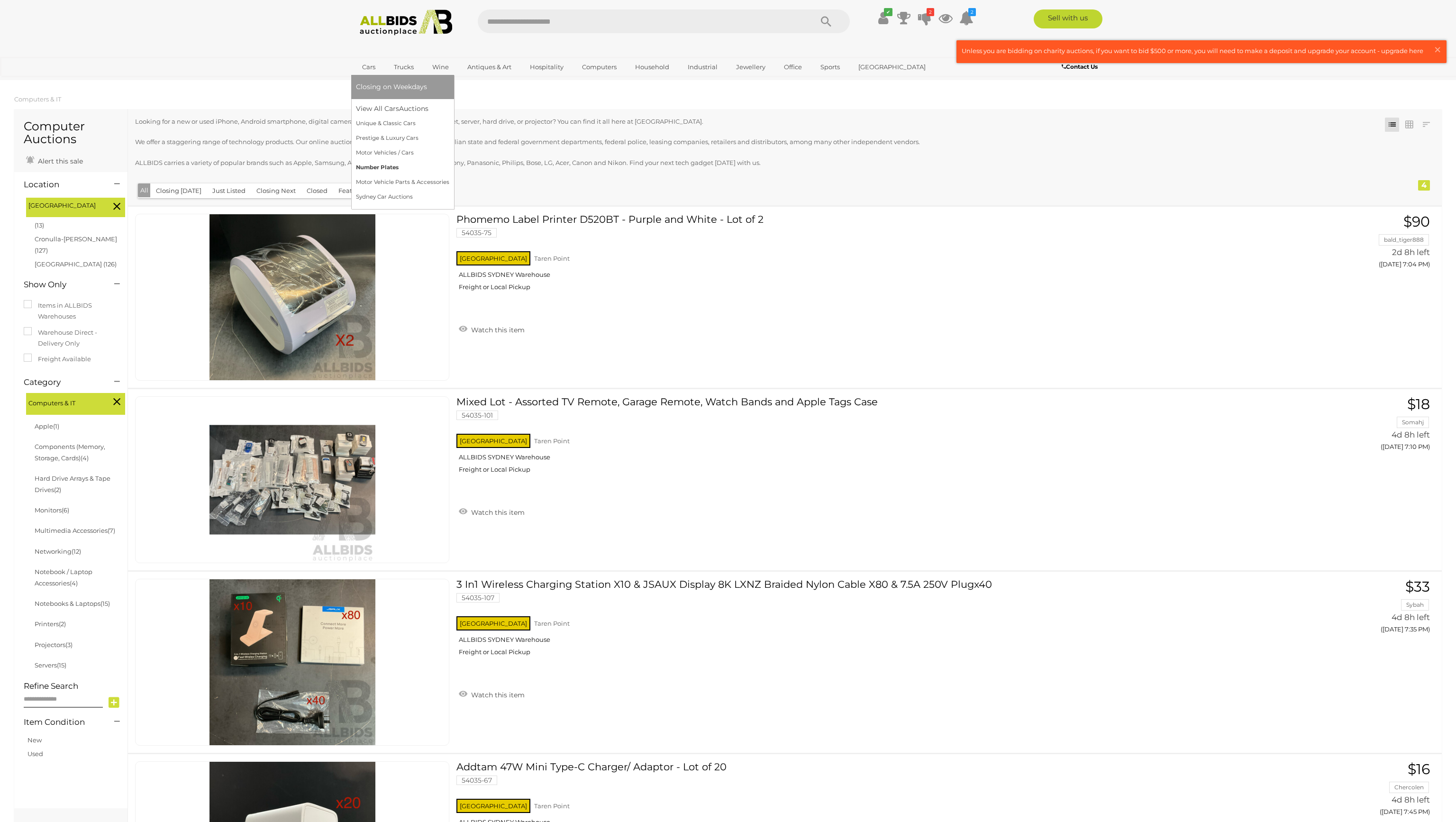
click at [390, 168] on link "Number Plates" at bounding box center [402, 167] width 93 height 14
